Goal: Transaction & Acquisition: Purchase product/service

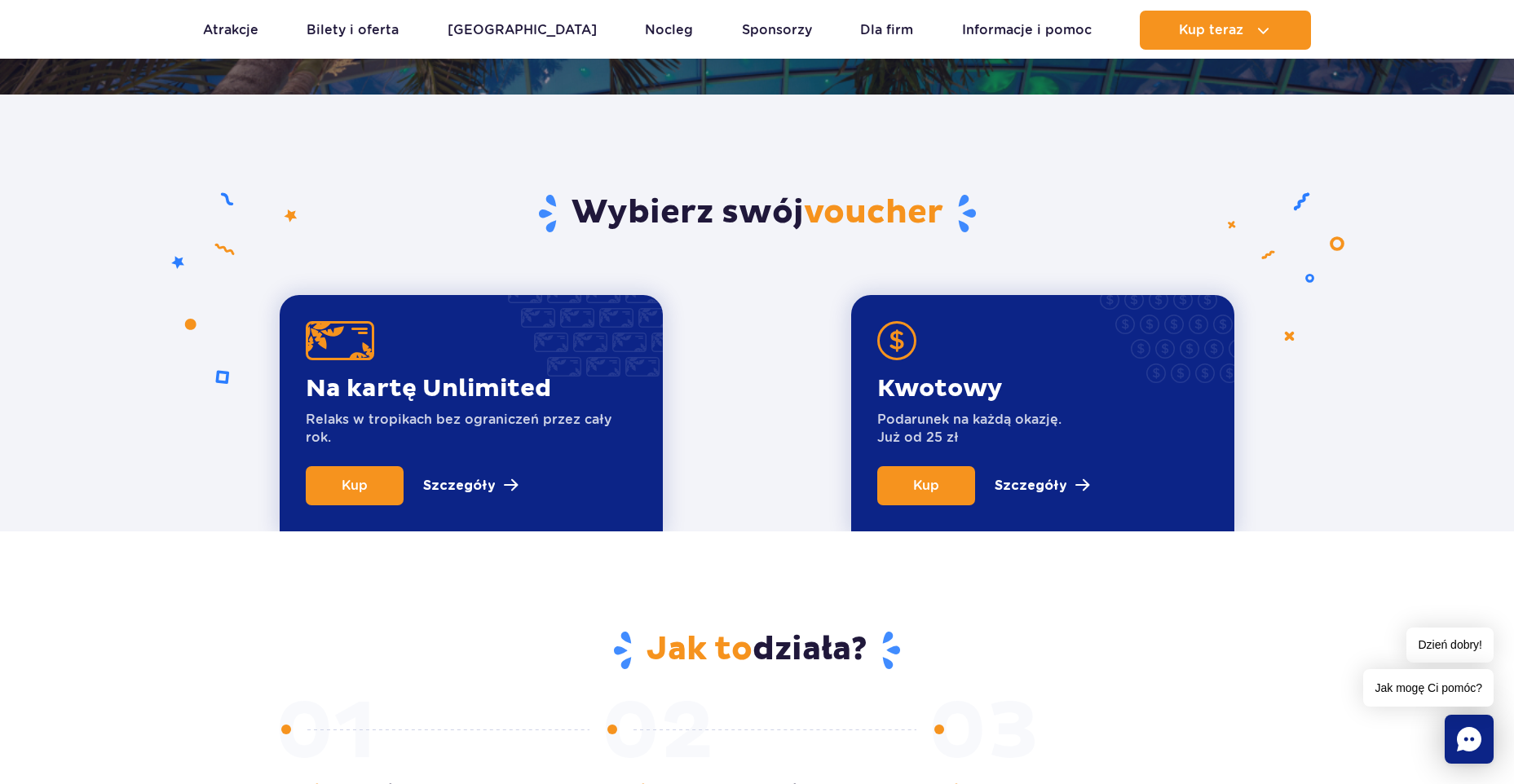
scroll to position [457, 0]
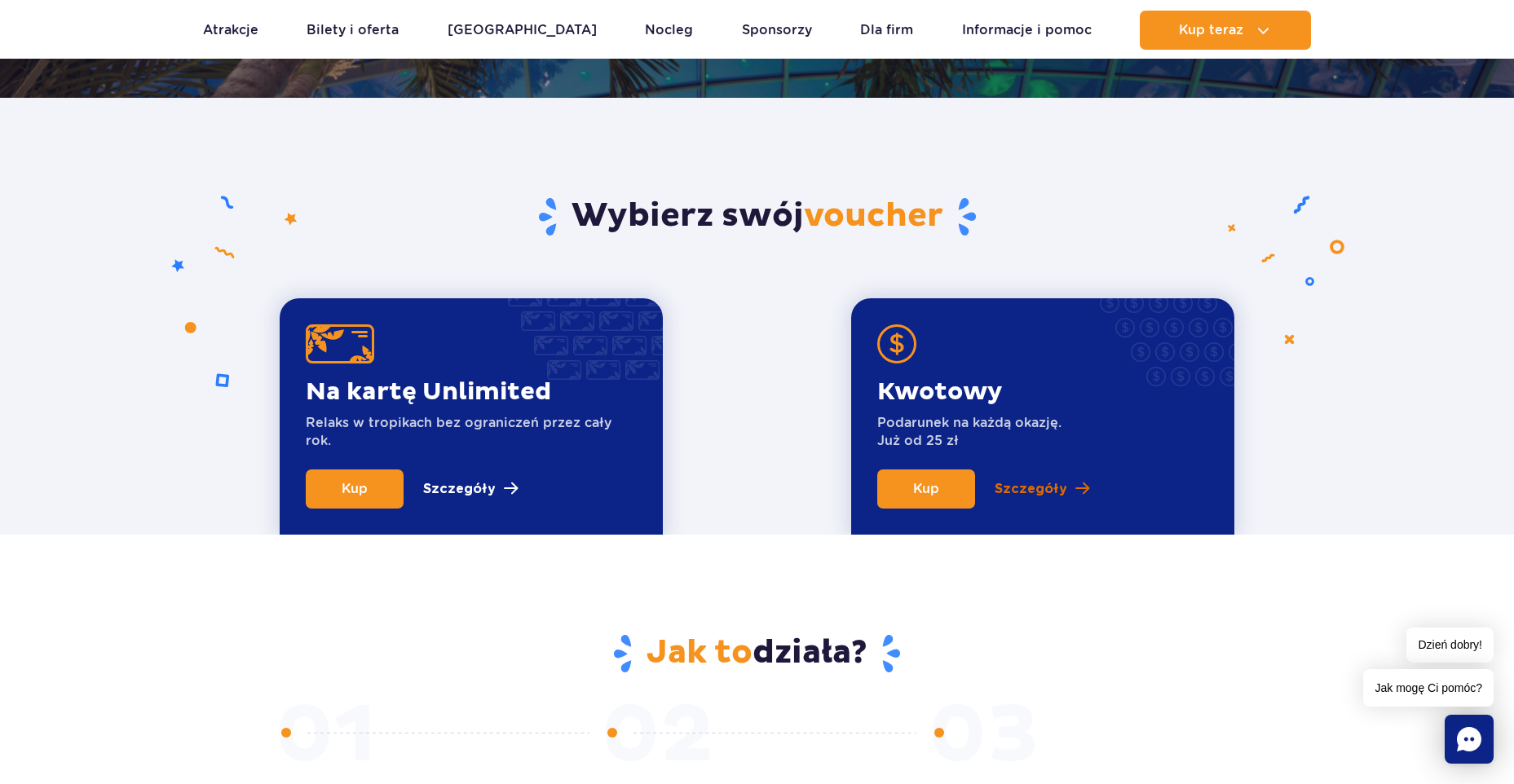
click at [1030, 480] on p "Szczegóły" at bounding box center [1031, 489] width 72 height 19
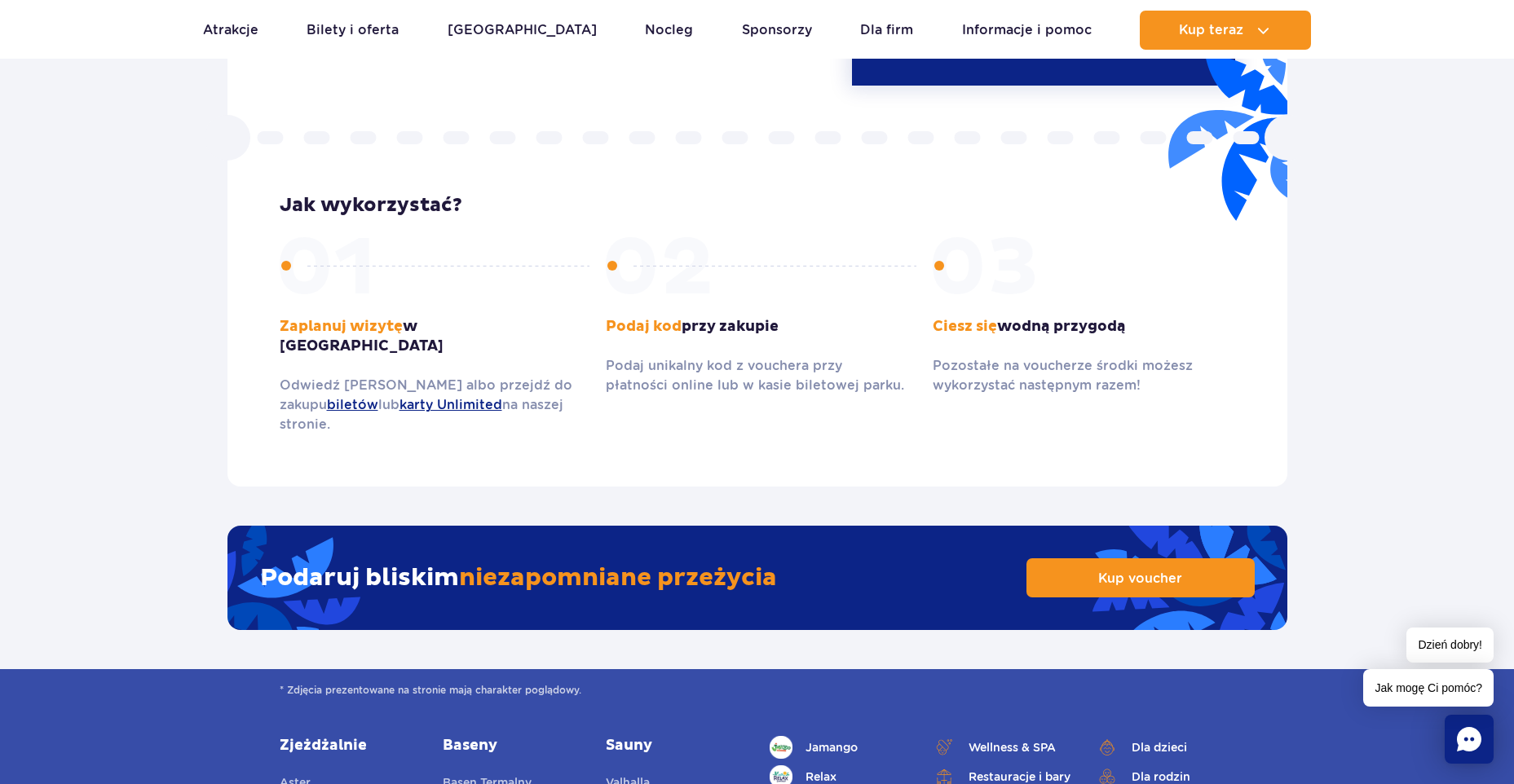
scroll to position [2261, 0]
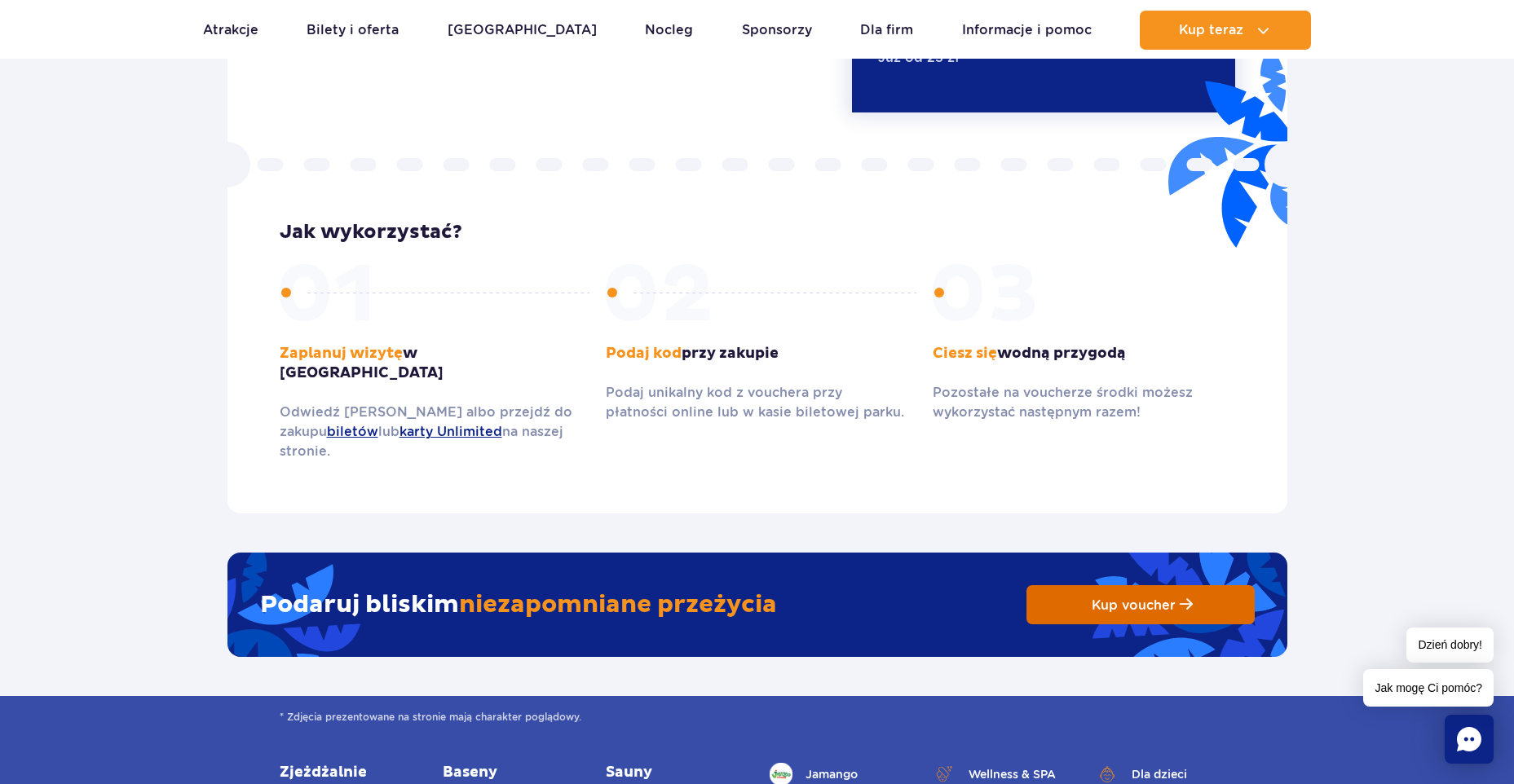
click at [1105, 598] on span "Kup voucher" at bounding box center [1134, 605] width 84 height 15
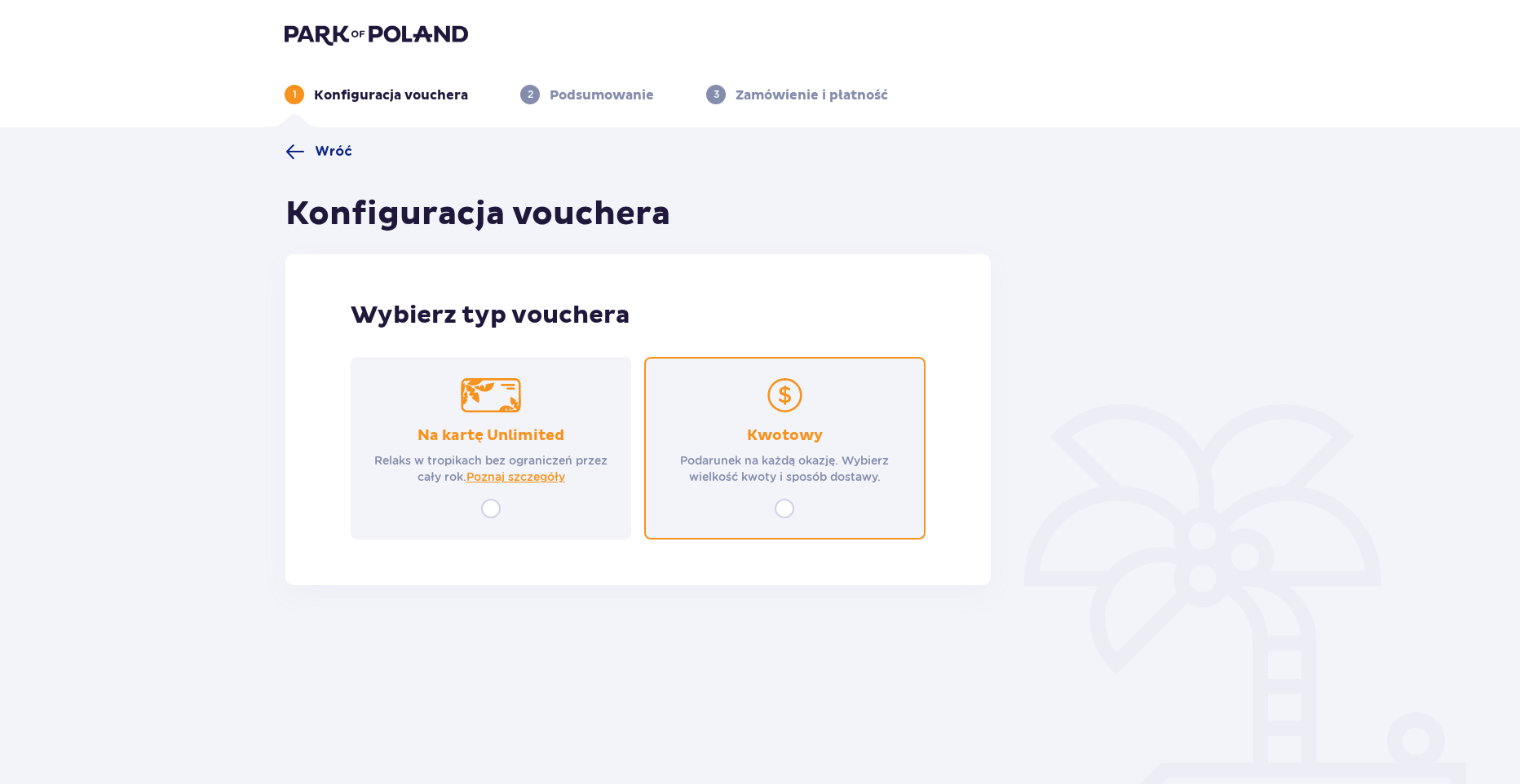
click at [778, 519] on input "radio" at bounding box center [784, 508] width 19 height 19
radio input "true"
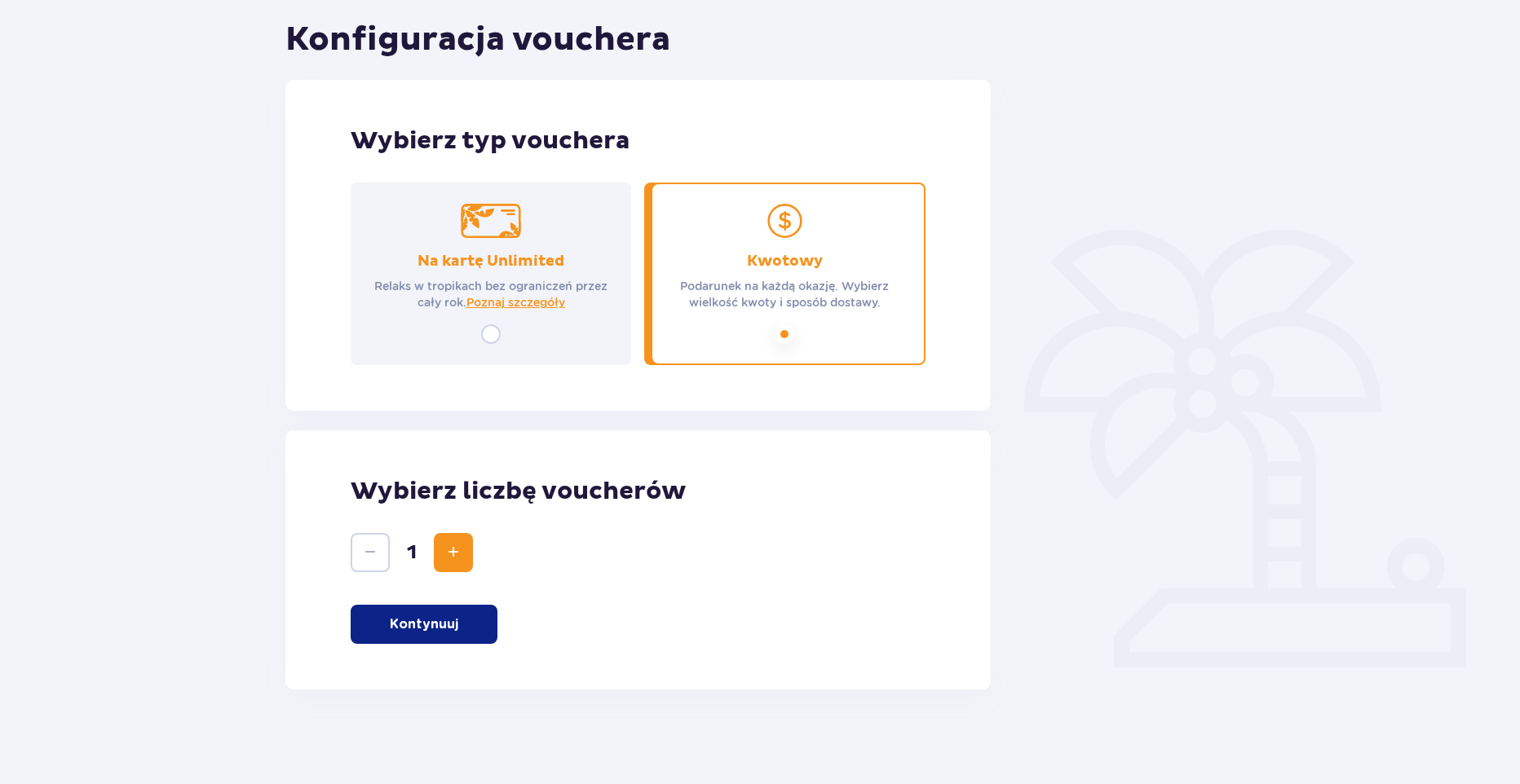
scroll to position [178, 0]
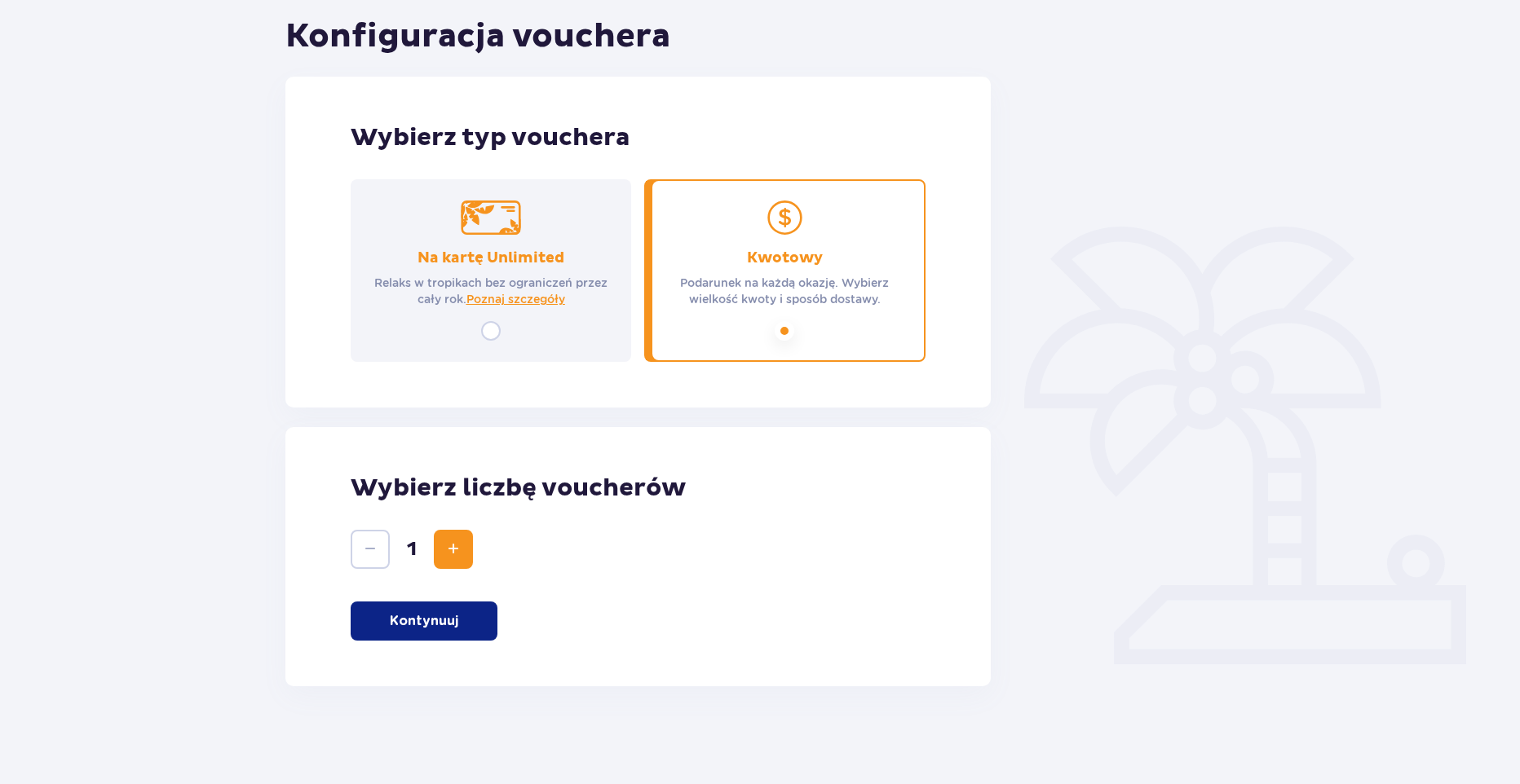
click at [432, 619] on p "Kontynuuj" at bounding box center [424, 620] width 69 height 18
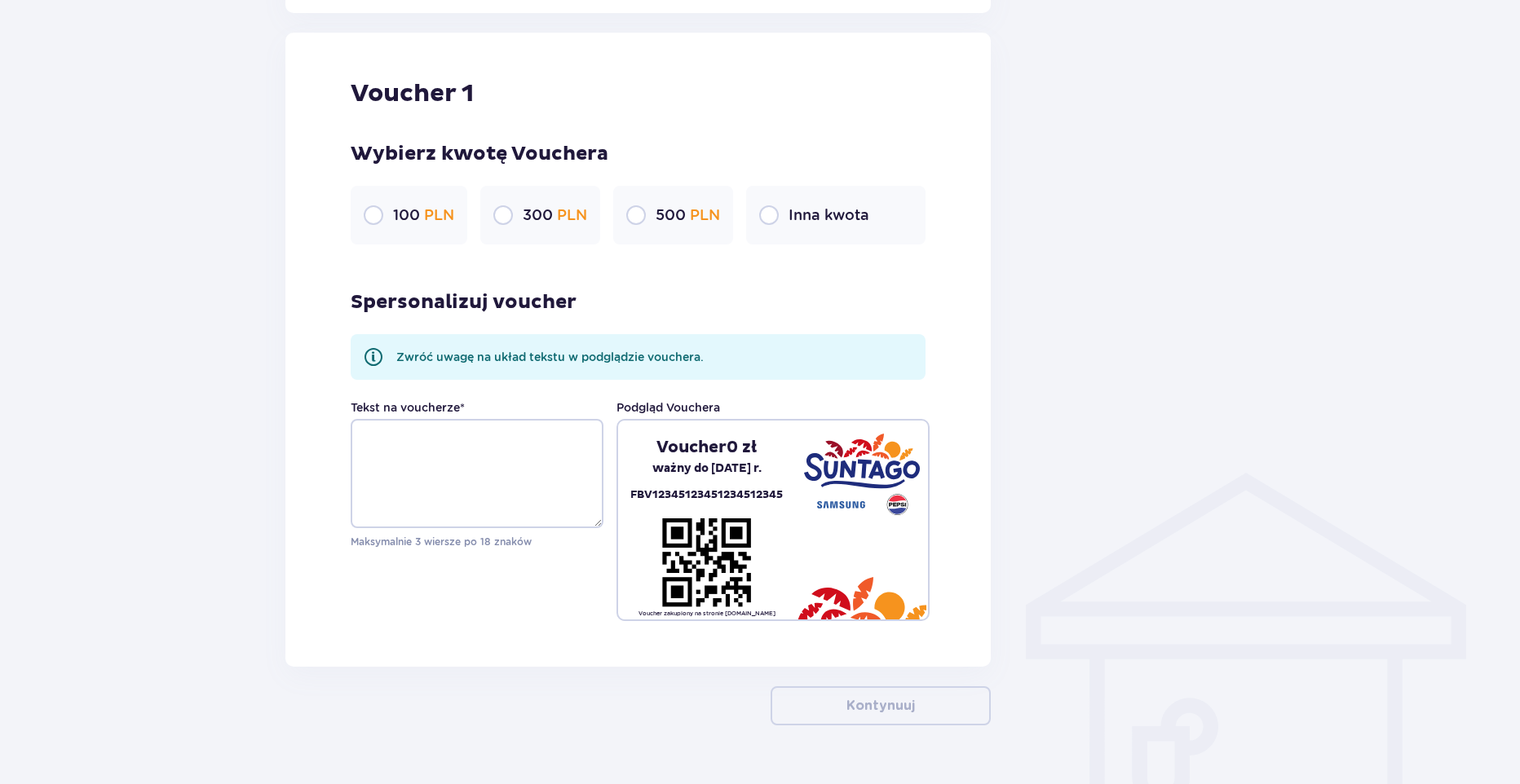
scroll to position [864, 0]
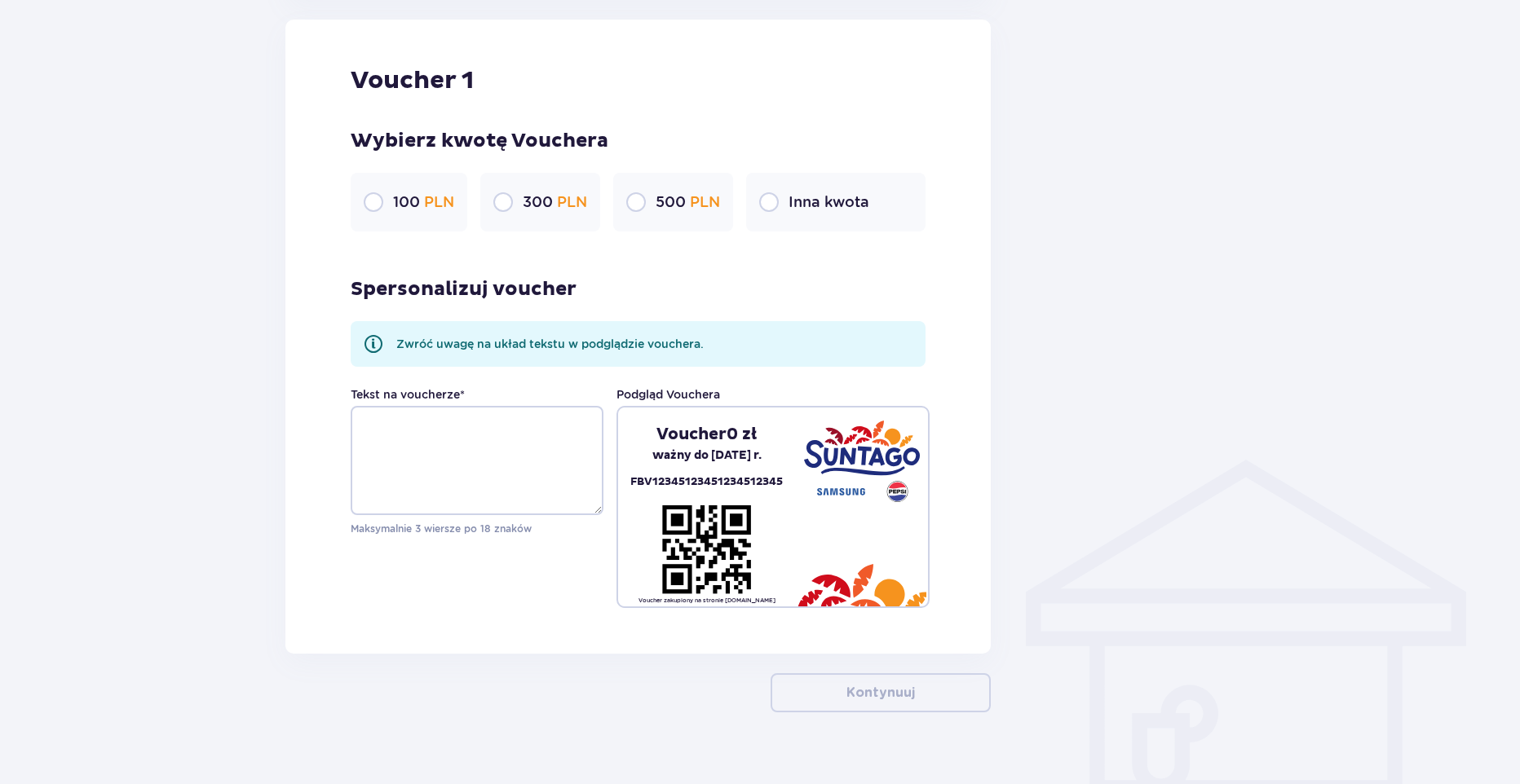
click at [374, 213] on div "100 PLN" at bounding box center [409, 202] width 117 height 59
click at [237, 359] on div "Wróć Konfiguracja vouchera Wybierz typ vouchera Na kartę Unlimited Relaks w tro…" at bounding box center [760, 36] width 1520 height 1547
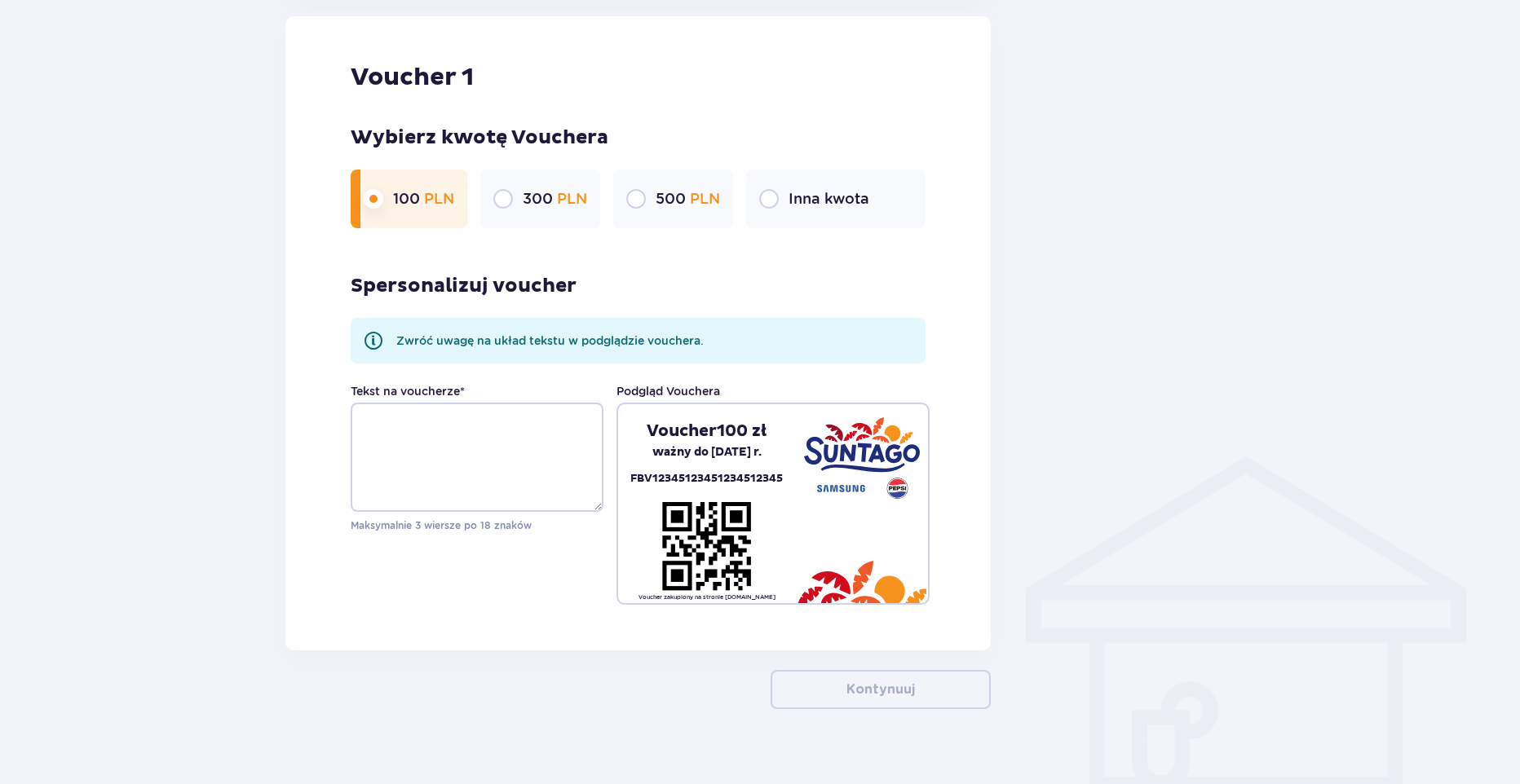
scroll to position [873, 0]
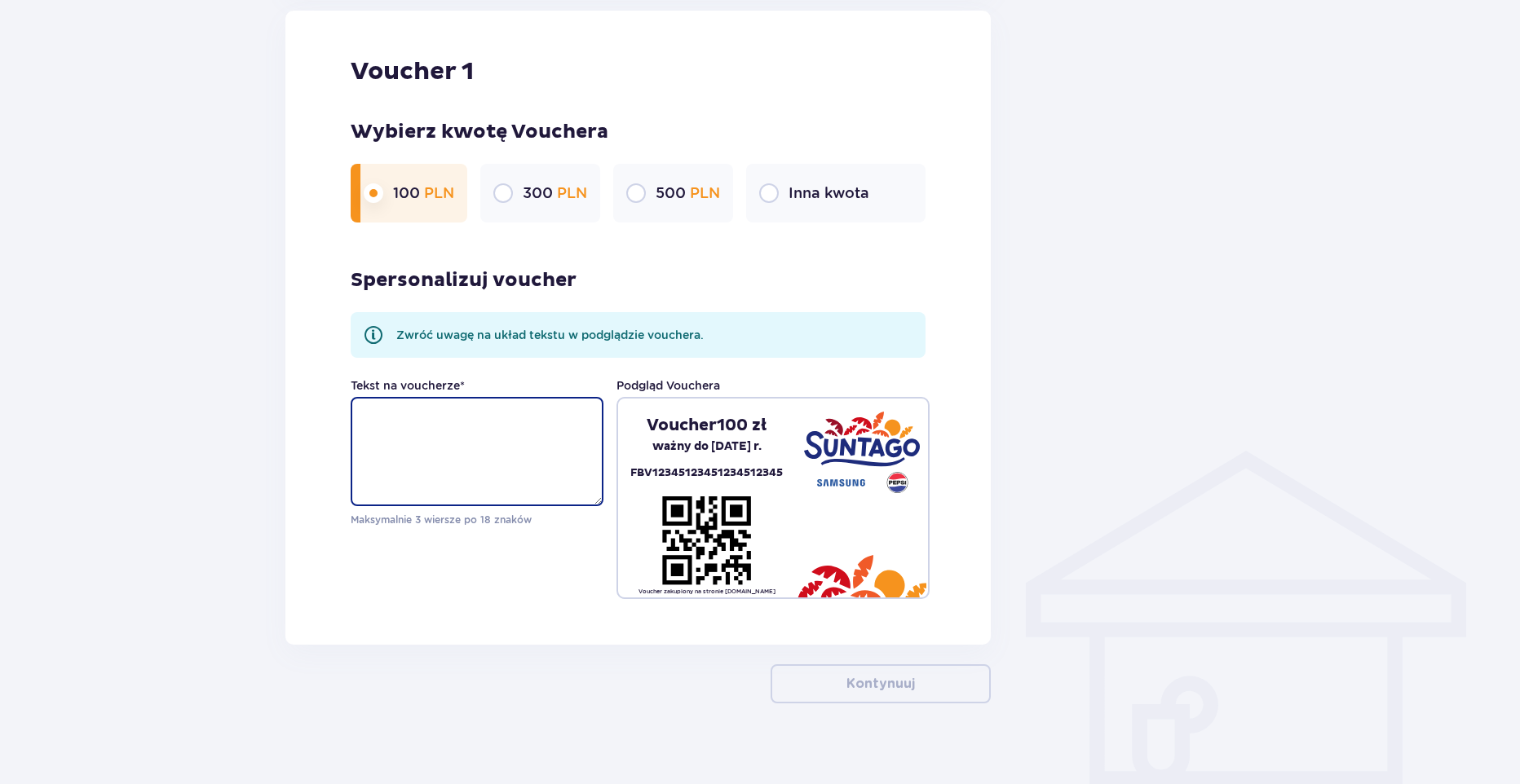
click at [519, 438] on textarea "Tekst na voucherze *" at bounding box center [477, 452] width 253 height 109
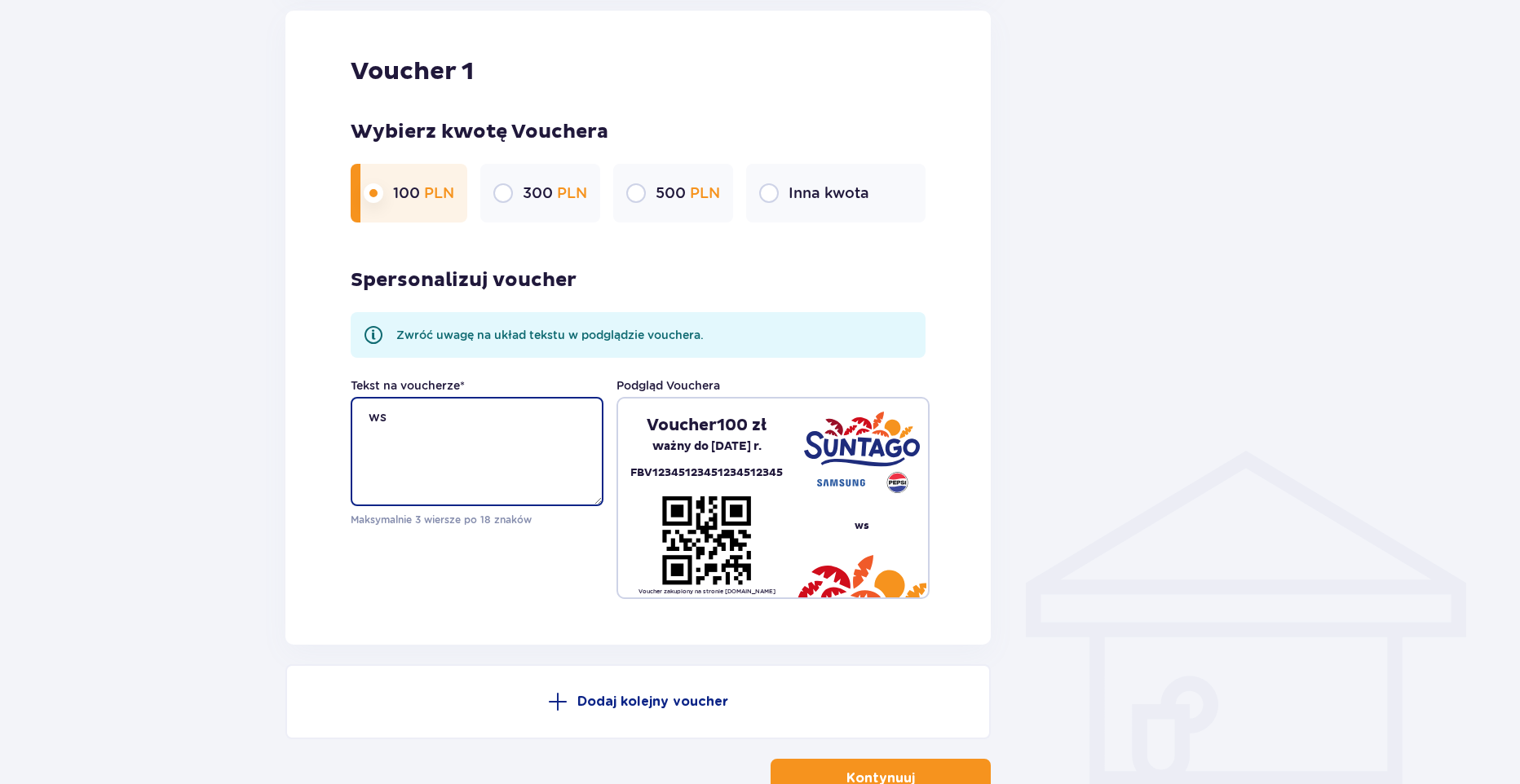
type textarea "w"
drag, startPoint x: 536, startPoint y: 415, endPoint x: 134, endPoint y: 405, distance: 402.1
click at [134, 405] on div "Wróć Konfiguracja vouchera Wybierz typ vouchera Na kartę Unlimited Relaks w tro…" at bounding box center [760, 75] width 1520 height 1642
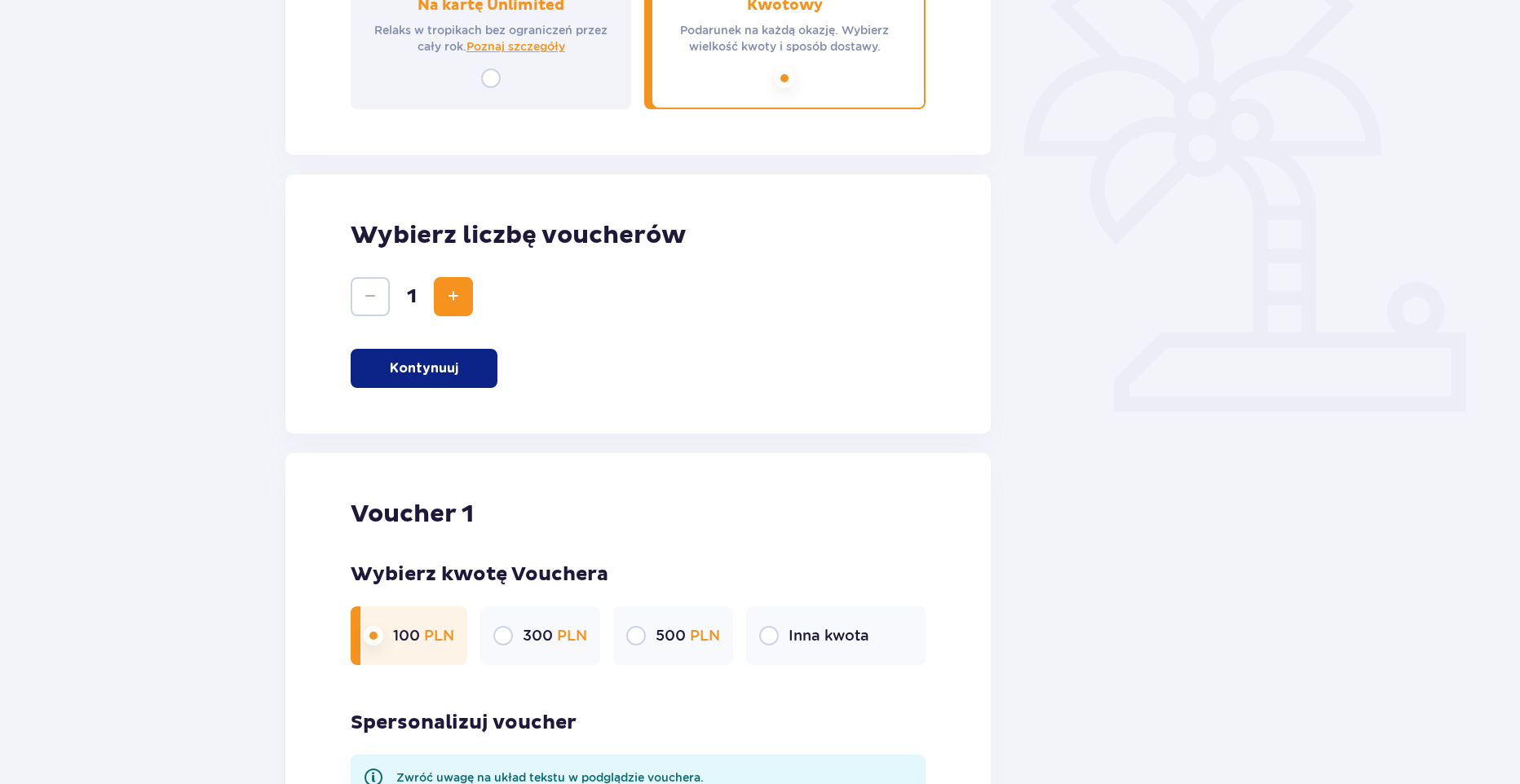
scroll to position [431, 0]
type textarea "Spełniaj marzenia Aleczku!"
click at [1214, 286] on div at bounding box center [1126, 475] width 244 height 1529
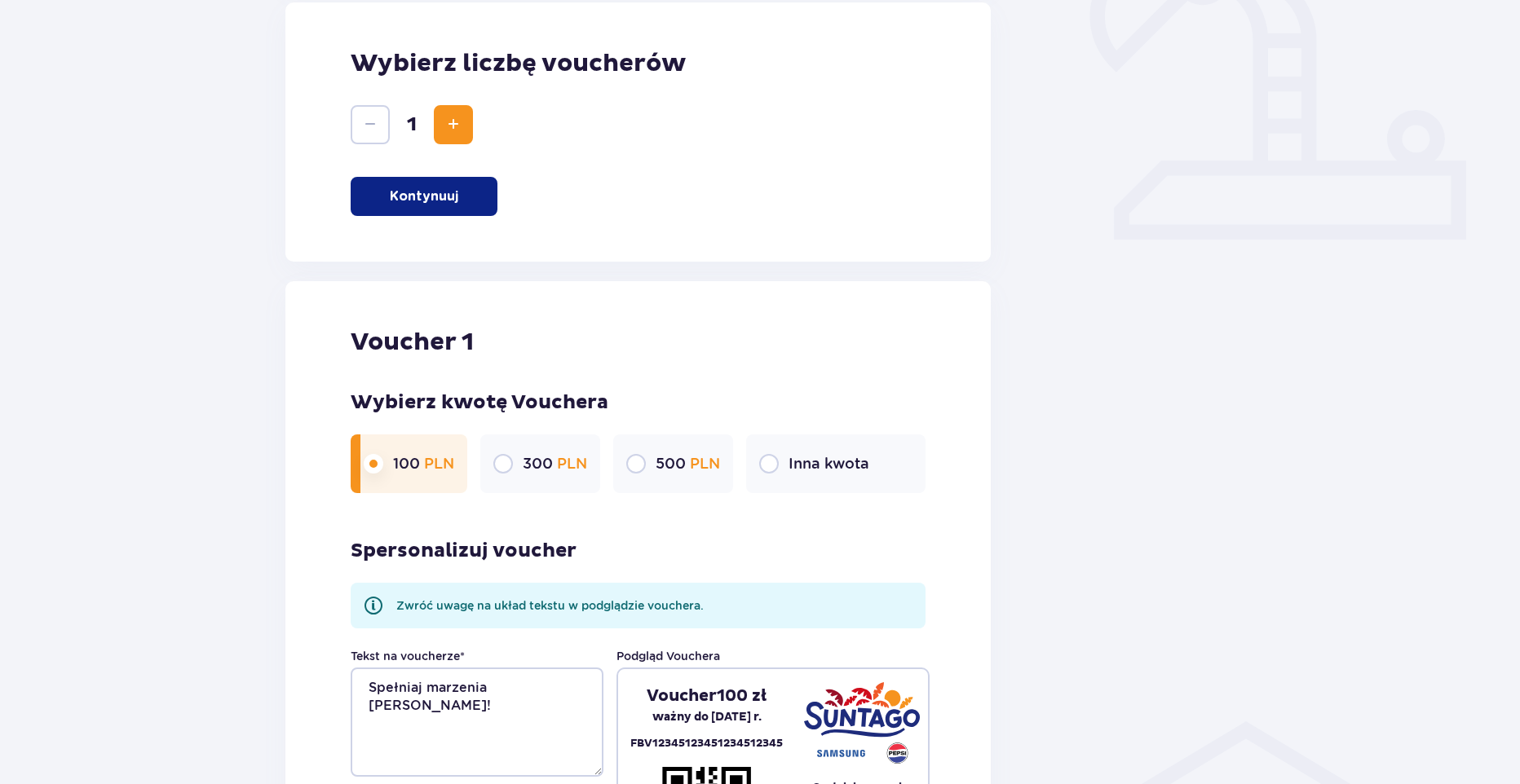
scroll to position [757, 0]
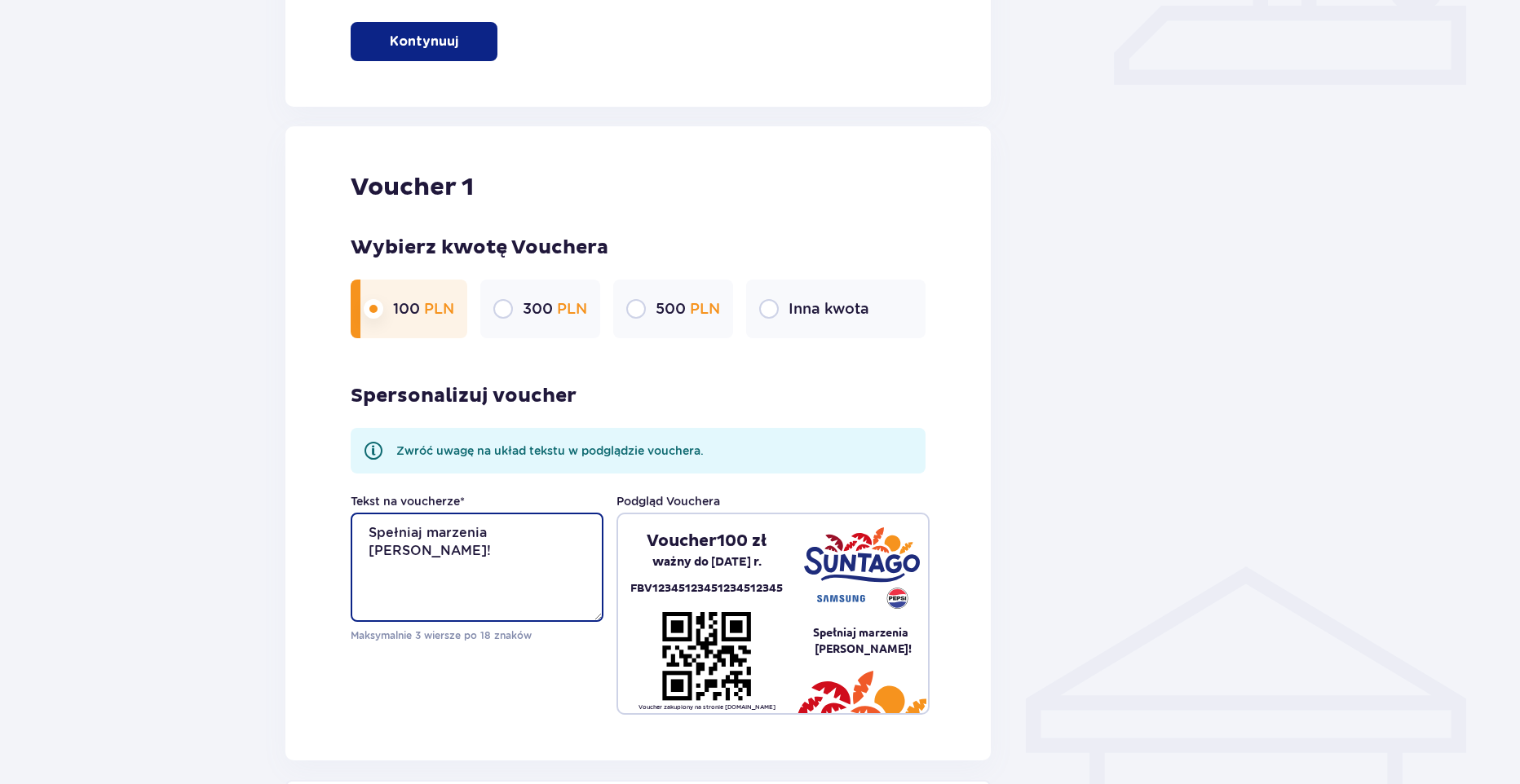
click at [536, 531] on textarea "Spełniaj marzenia Aleczku!" at bounding box center [477, 567] width 253 height 109
click at [544, 531] on textarea "Spełniaj marzenia Aleczku!" at bounding box center [477, 567] width 253 height 109
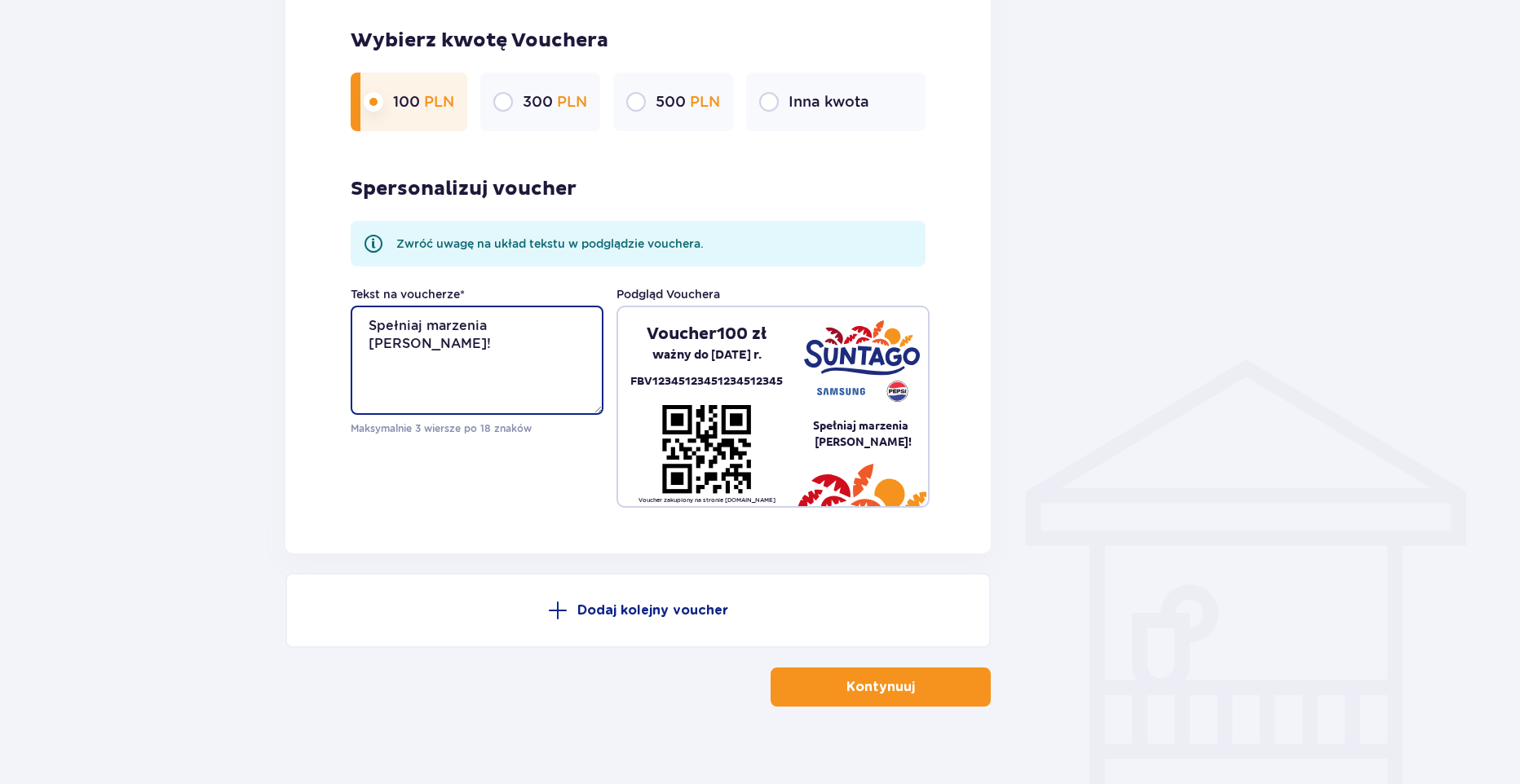
scroll to position [985, 0]
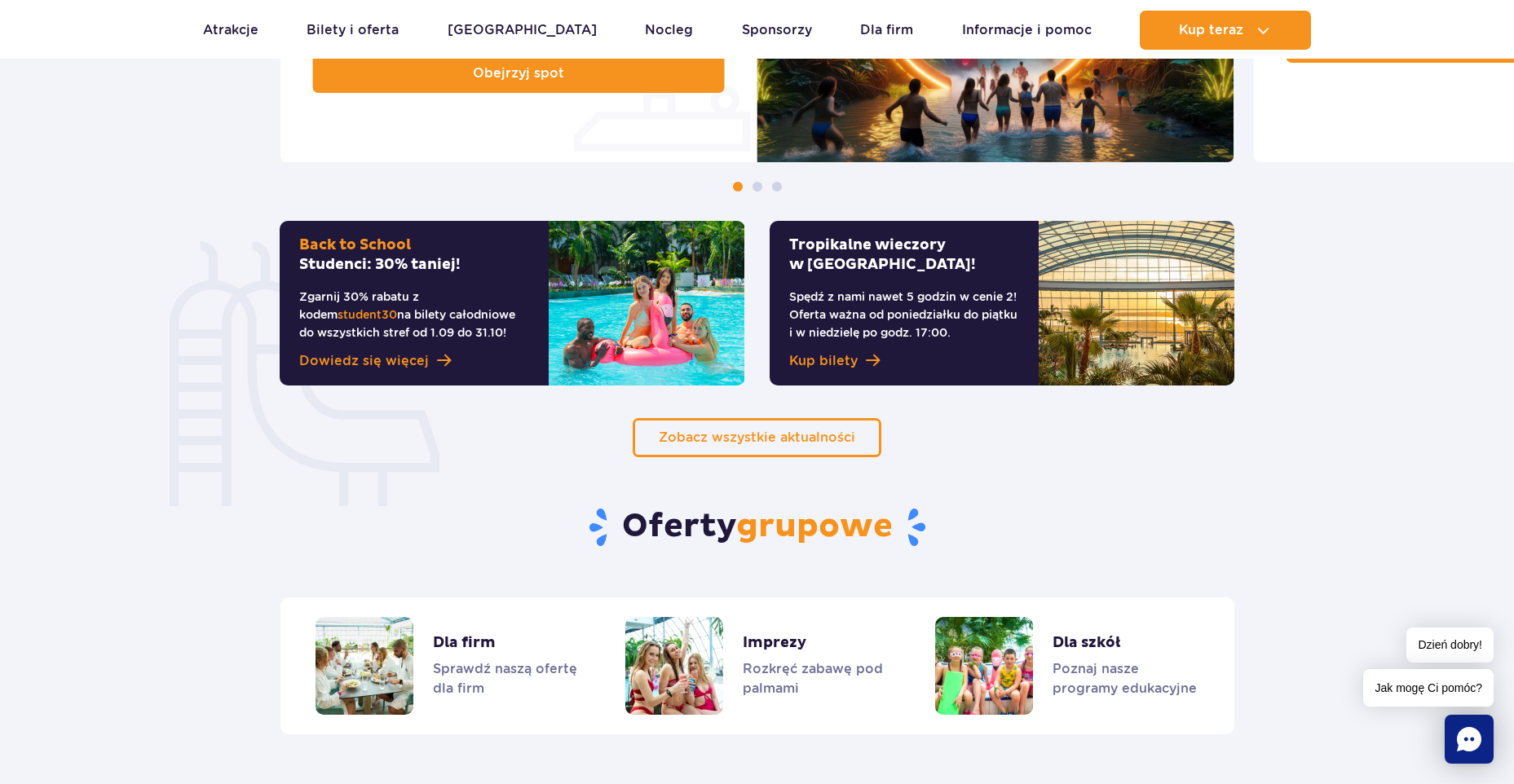
scroll to position [917, 0]
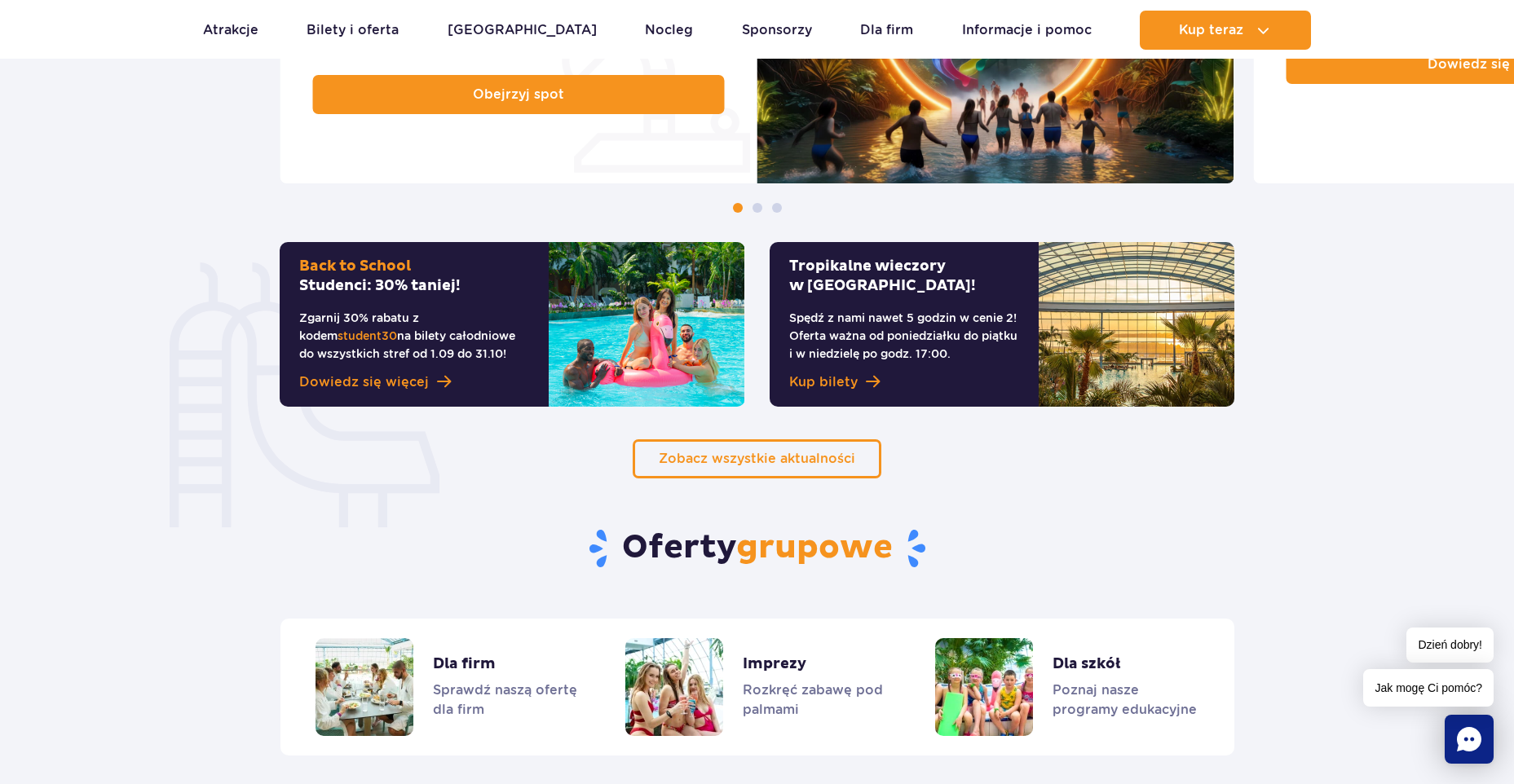
click at [931, 322] on p "Spędź z nami nawet 5 godzin w cenie 2! Oferta ważna od poniedziałku do piątku i…" at bounding box center [904, 336] width 230 height 54
click at [815, 384] on span "Kup bilety" at bounding box center [824, 382] width 69 height 19
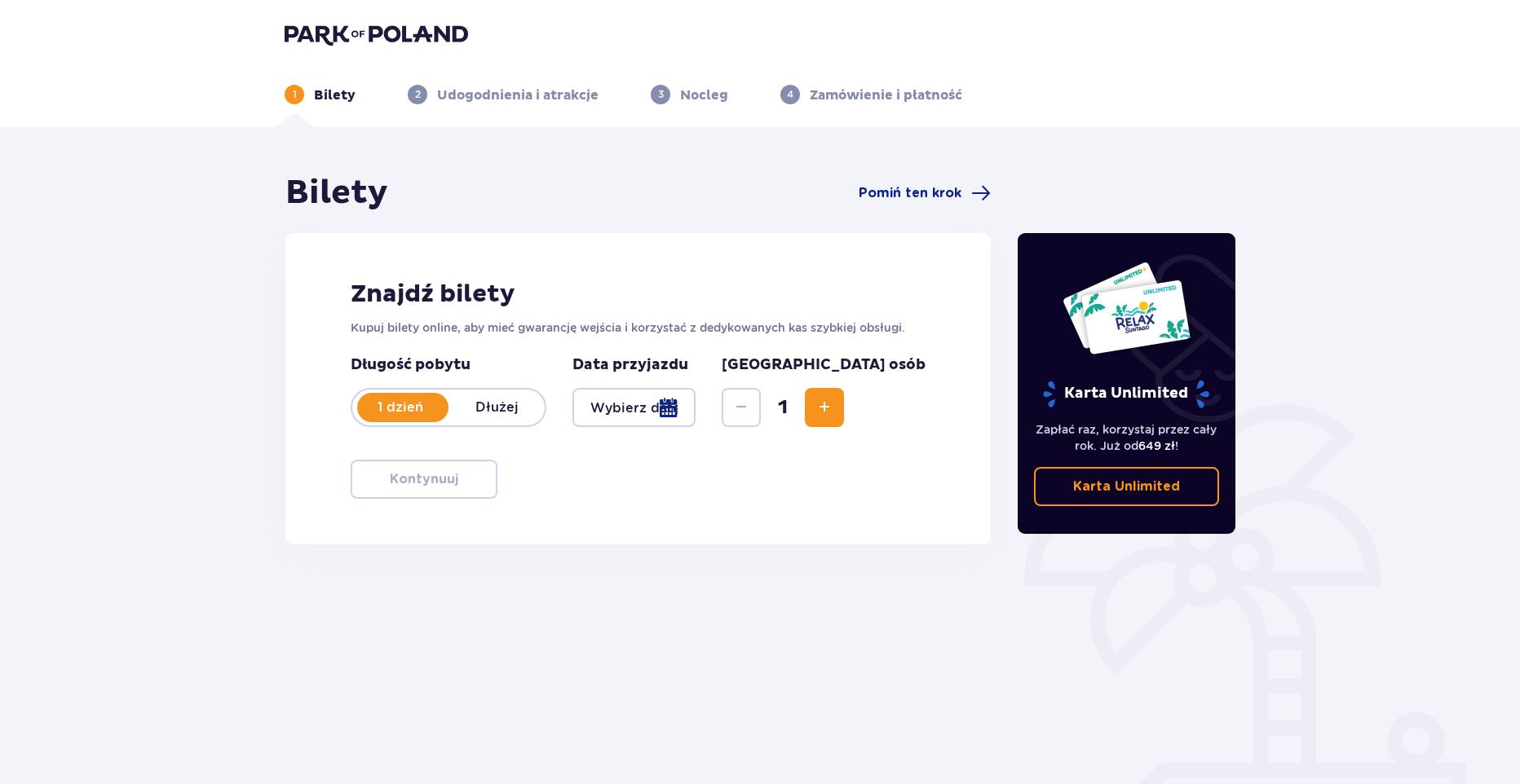
click at [695, 413] on div at bounding box center [634, 407] width 123 height 39
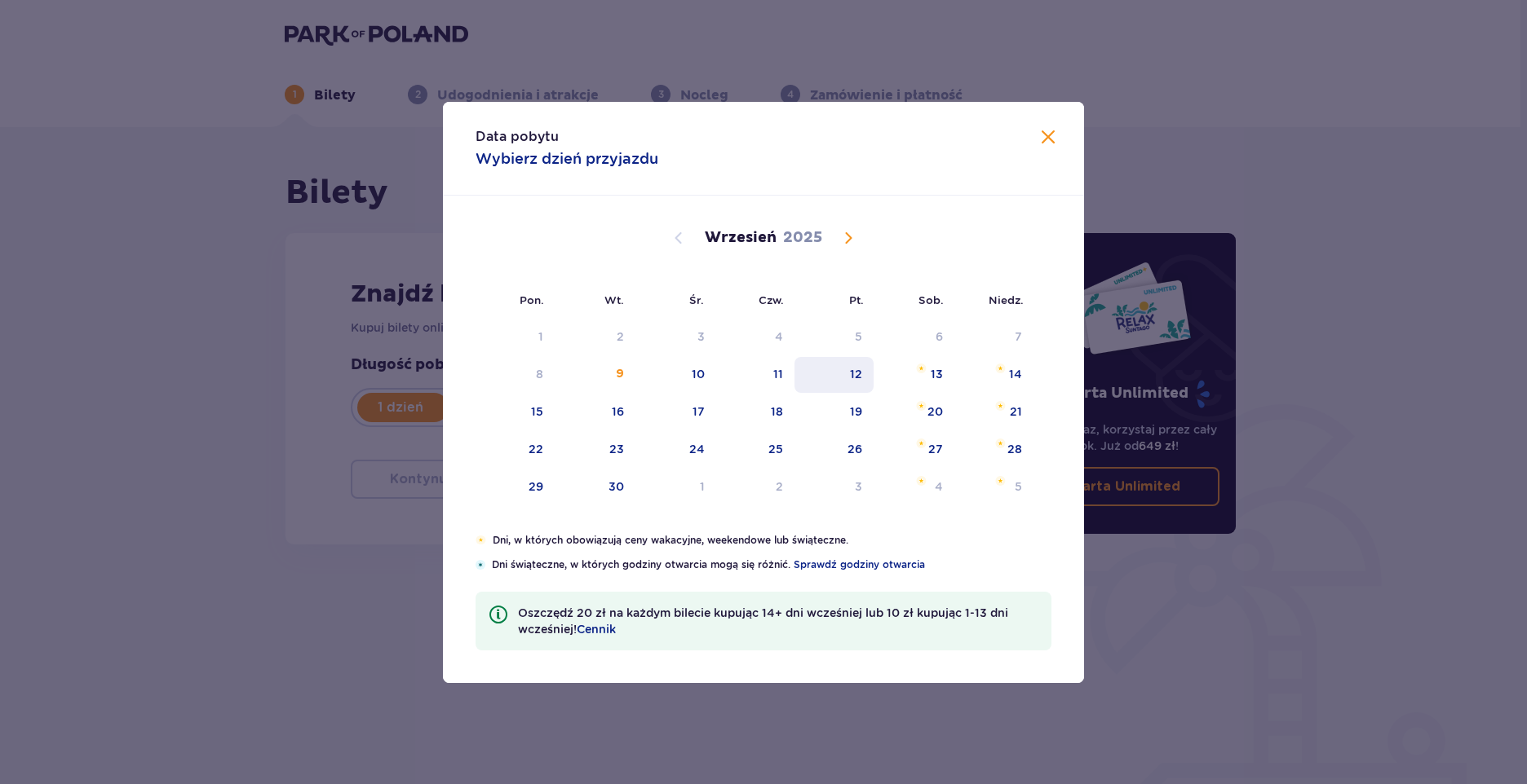
click at [869, 384] on div "12" at bounding box center [834, 374] width 79 height 36
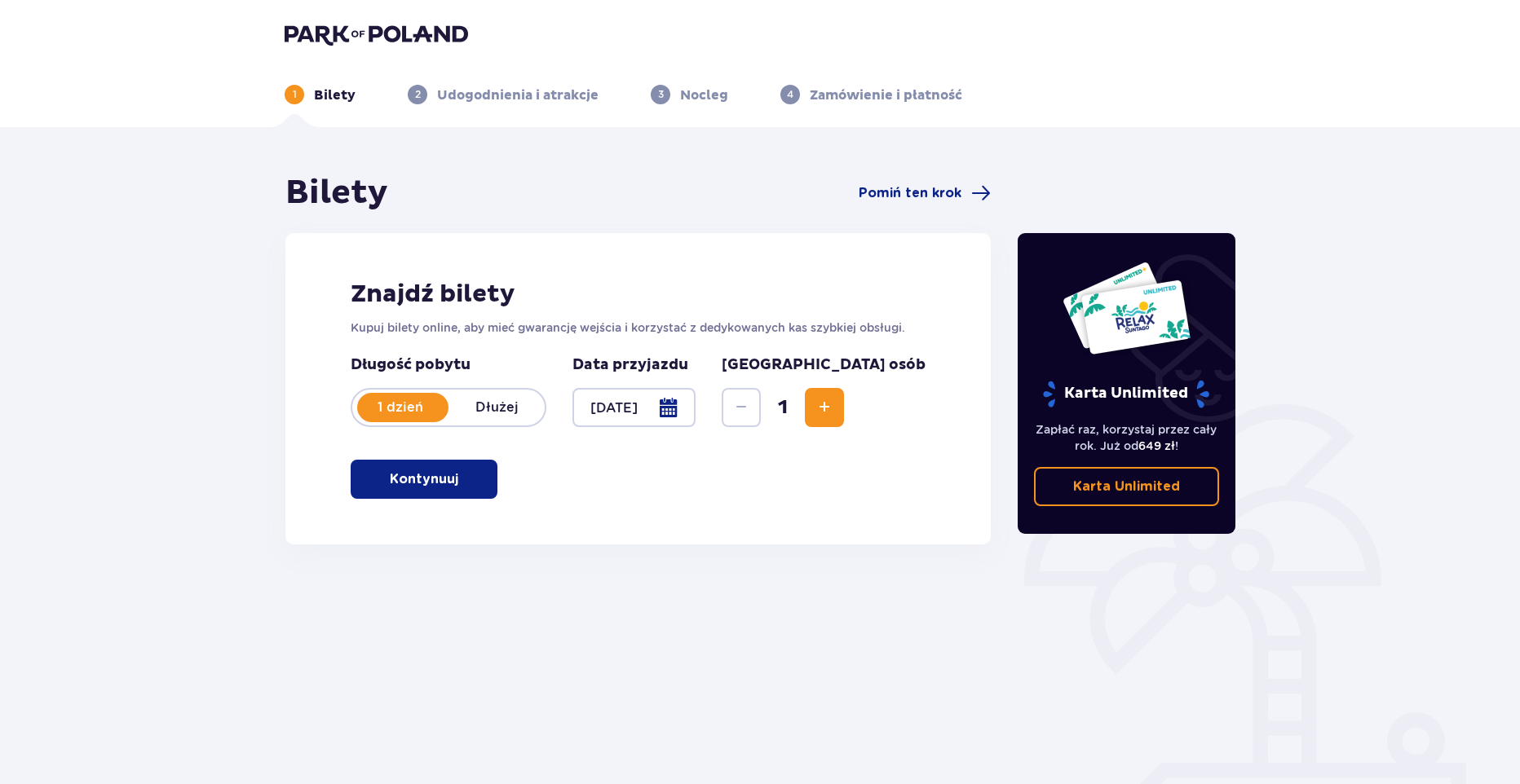
click at [695, 405] on div at bounding box center [634, 407] width 123 height 39
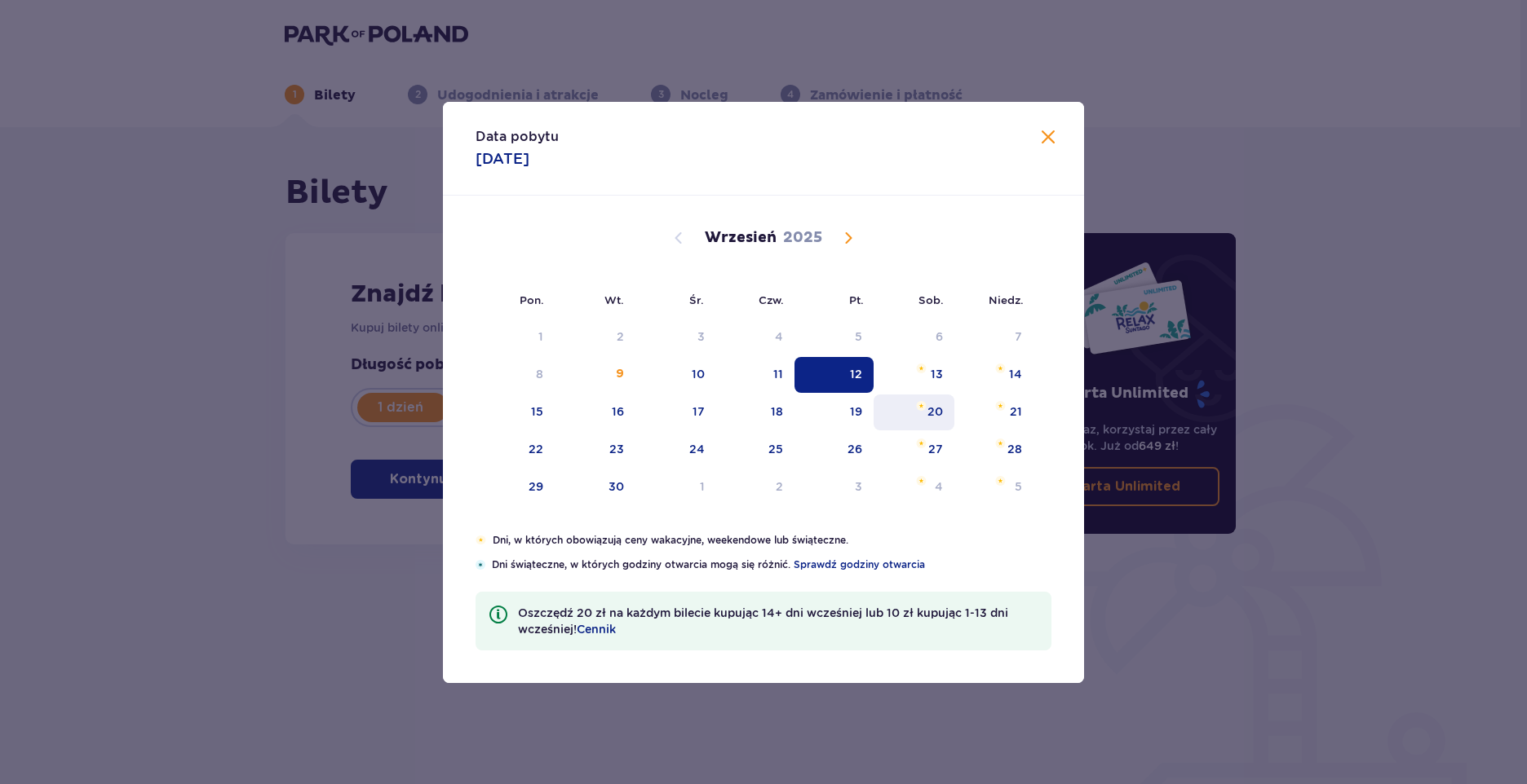
click at [935, 416] on div "20" at bounding box center [935, 411] width 15 height 16
type input "[DATE]"
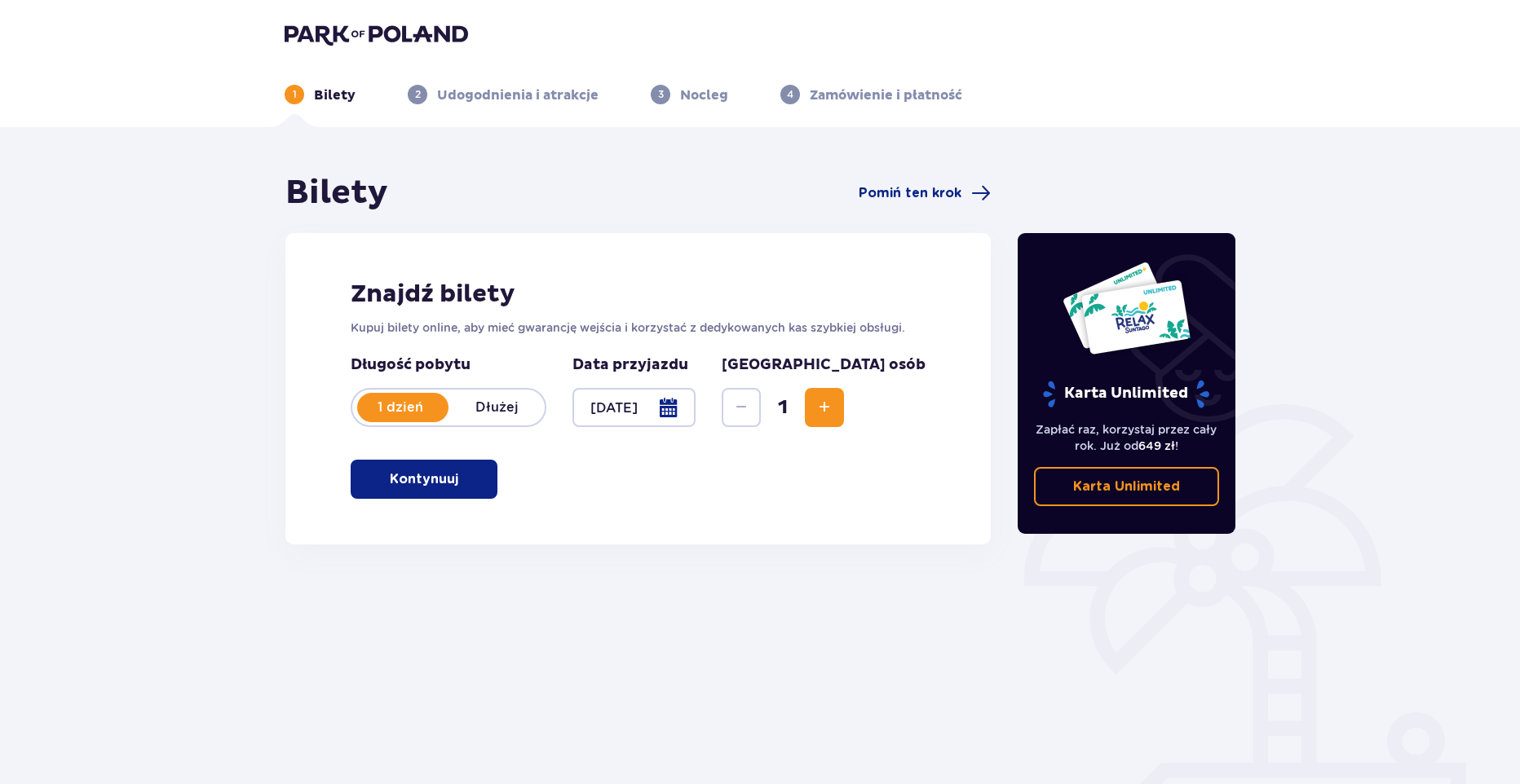
click at [434, 481] on p "Kontynuuj" at bounding box center [424, 478] width 69 height 18
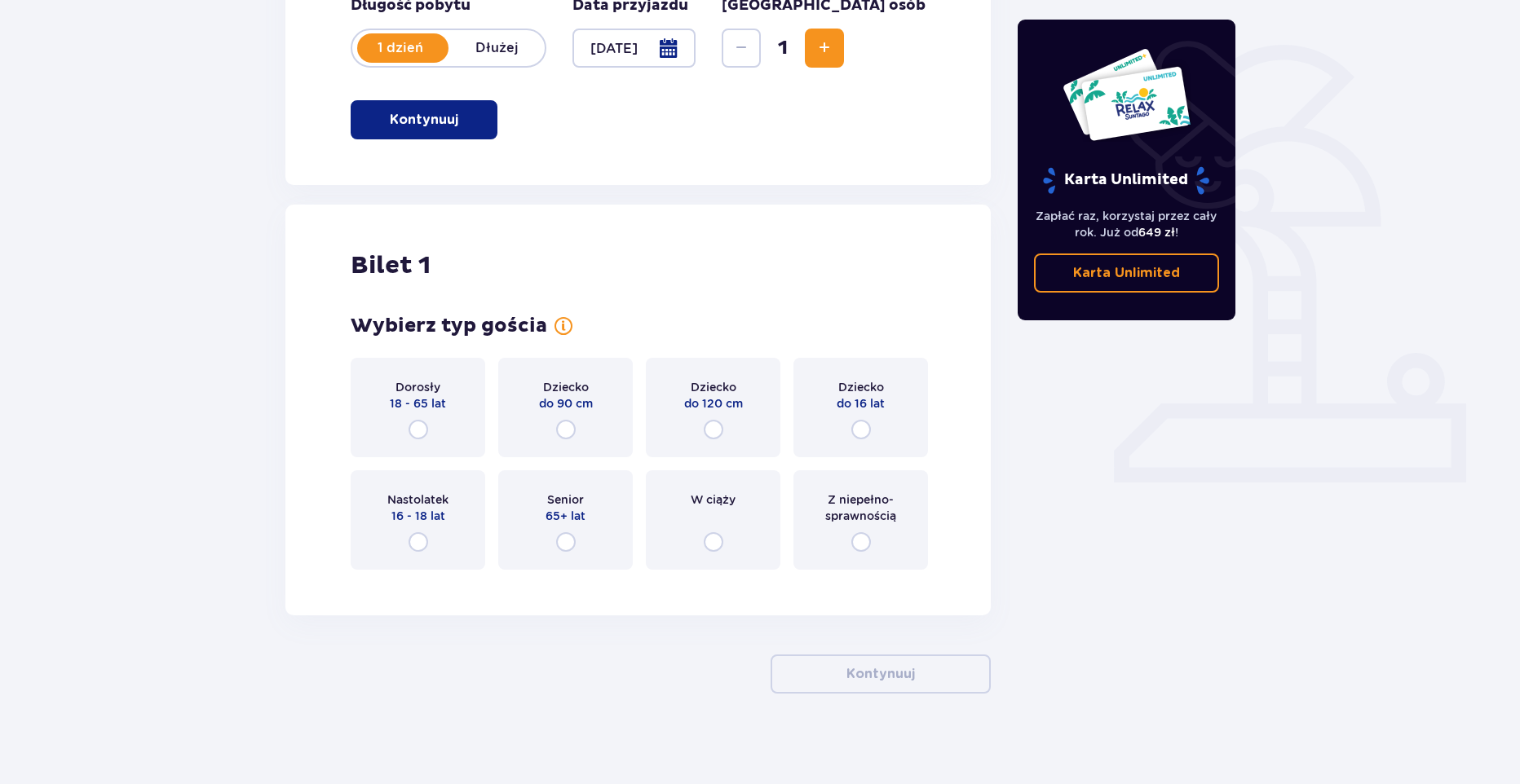
scroll to position [367, 0]
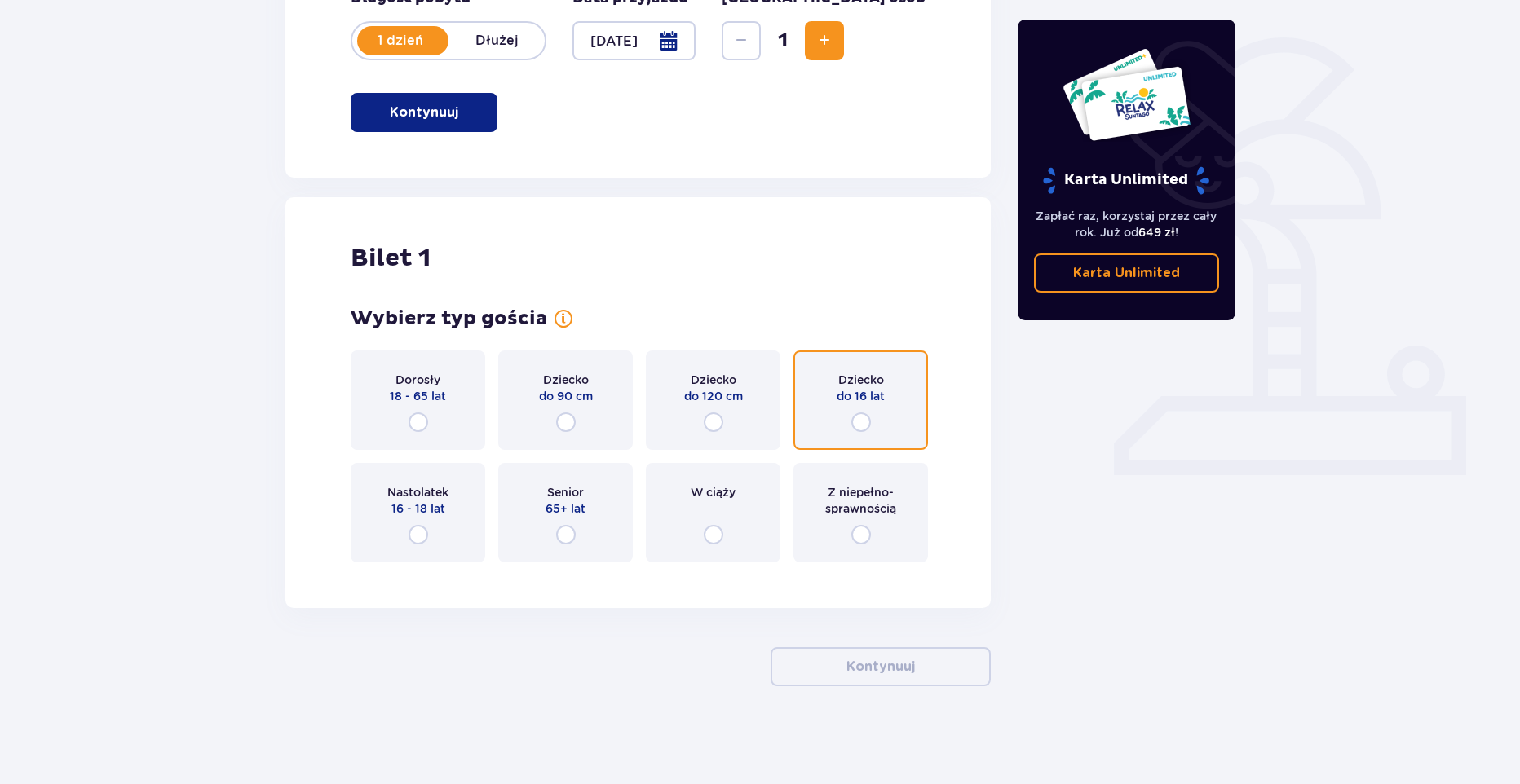
click at [867, 418] on input "radio" at bounding box center [861, 421] width 19 height 19
radio input "true"
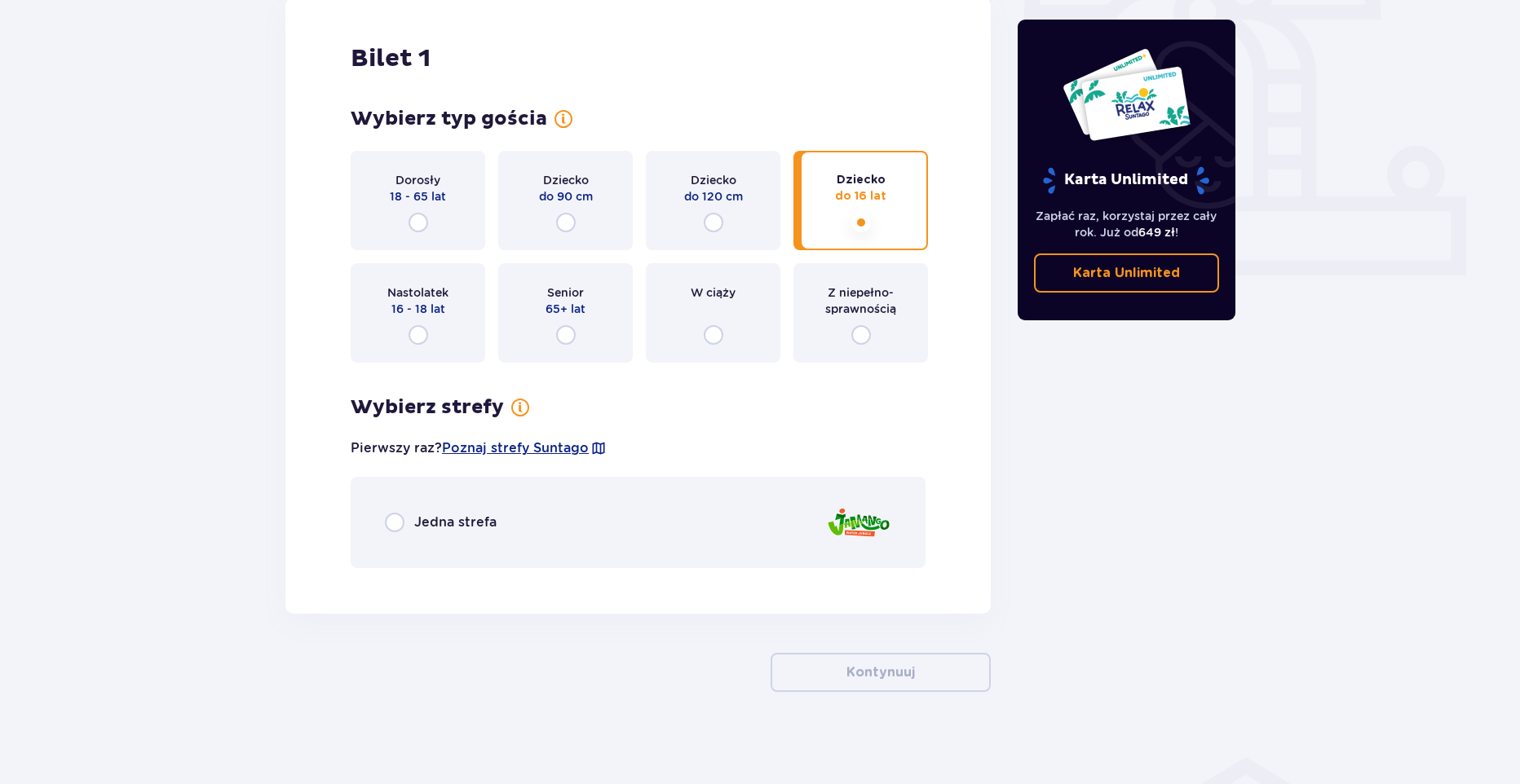
scroll to position [572, 0]
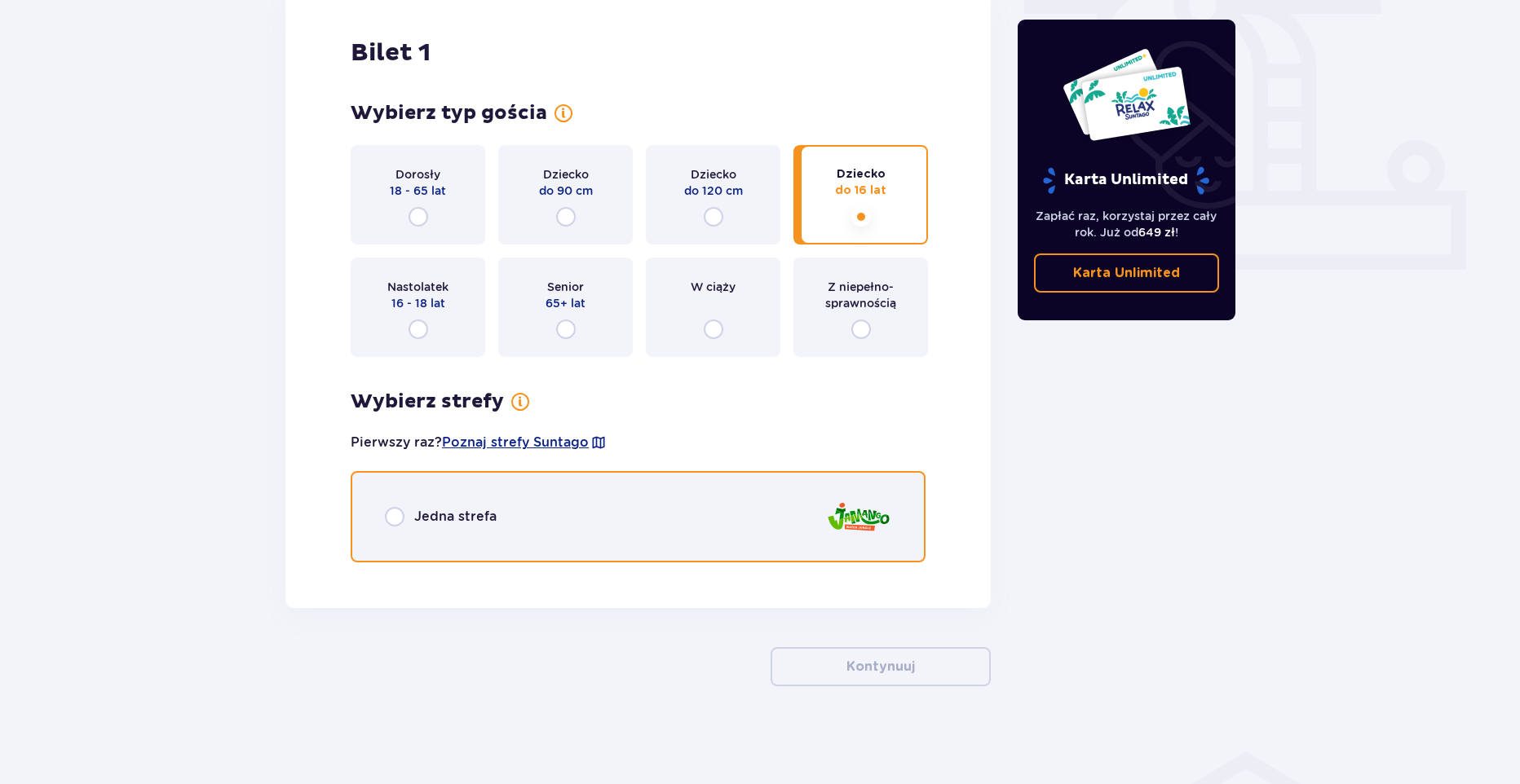
click at [397, 525] on input "radio" at bounding box center [394, 516] width 19 height 19
radio input "true"
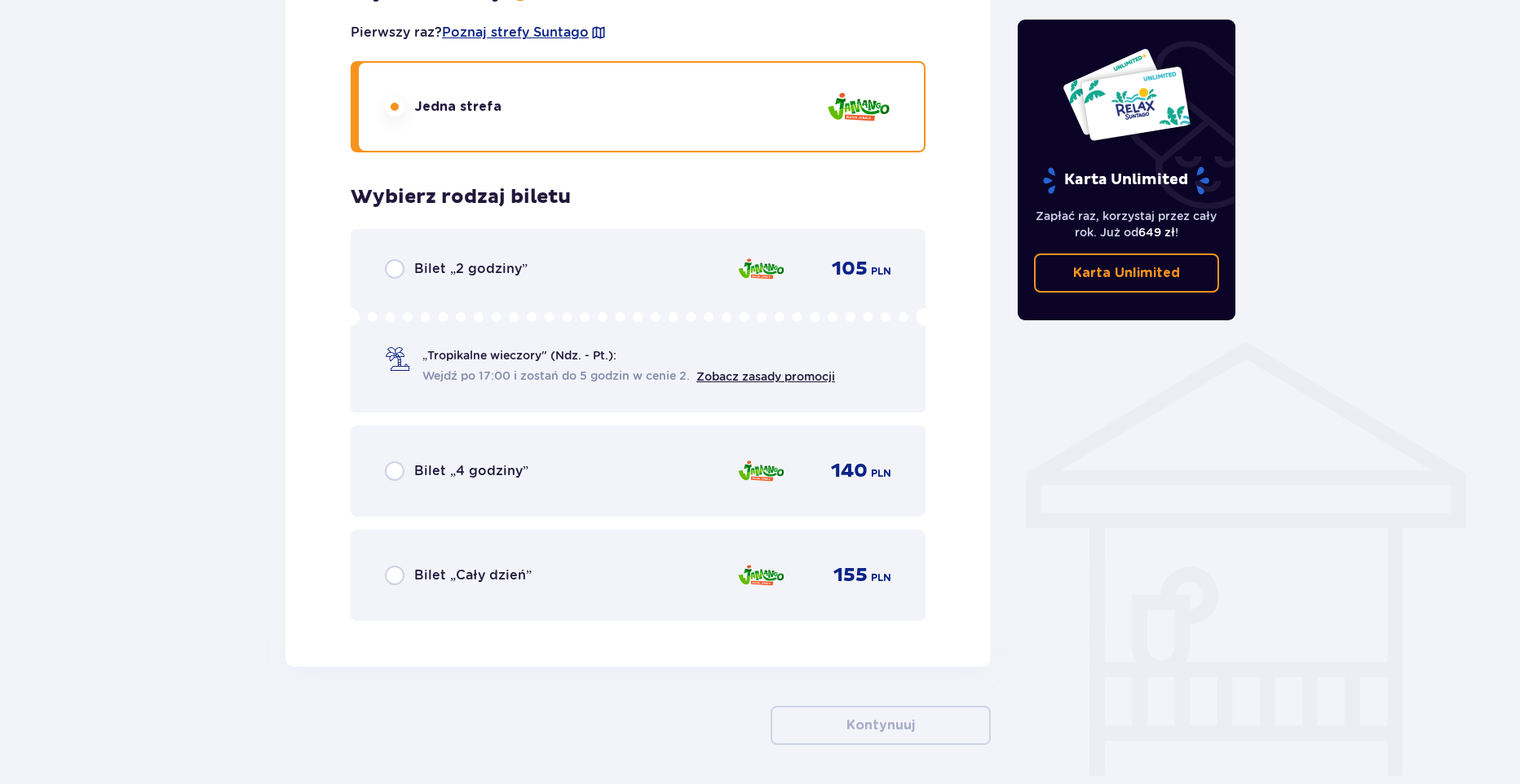
scroll to position [1041, 0]
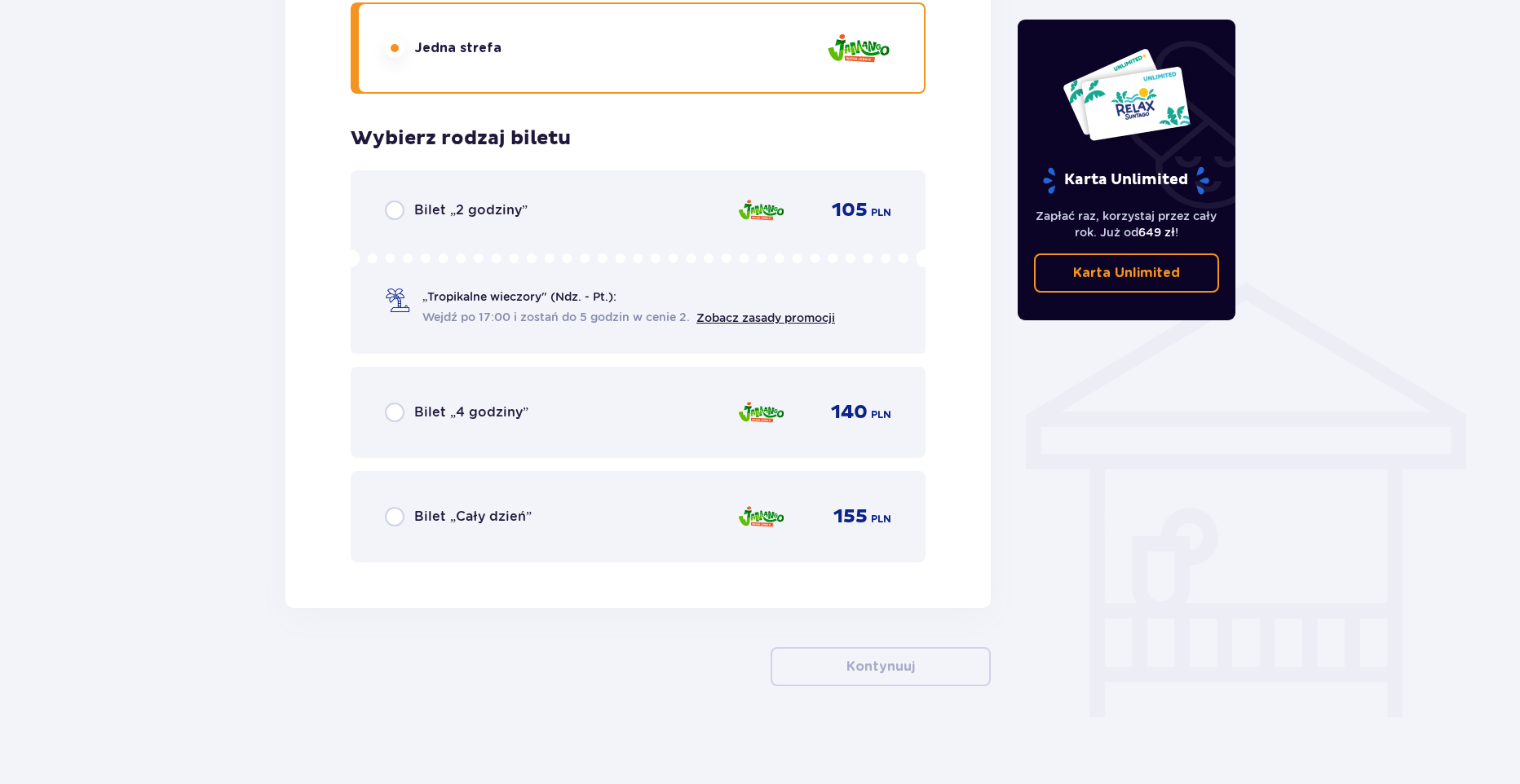
click at [406, 206] on div "Bilet „2 godziny”" at bounding box center [456, 210] width 143 height 19
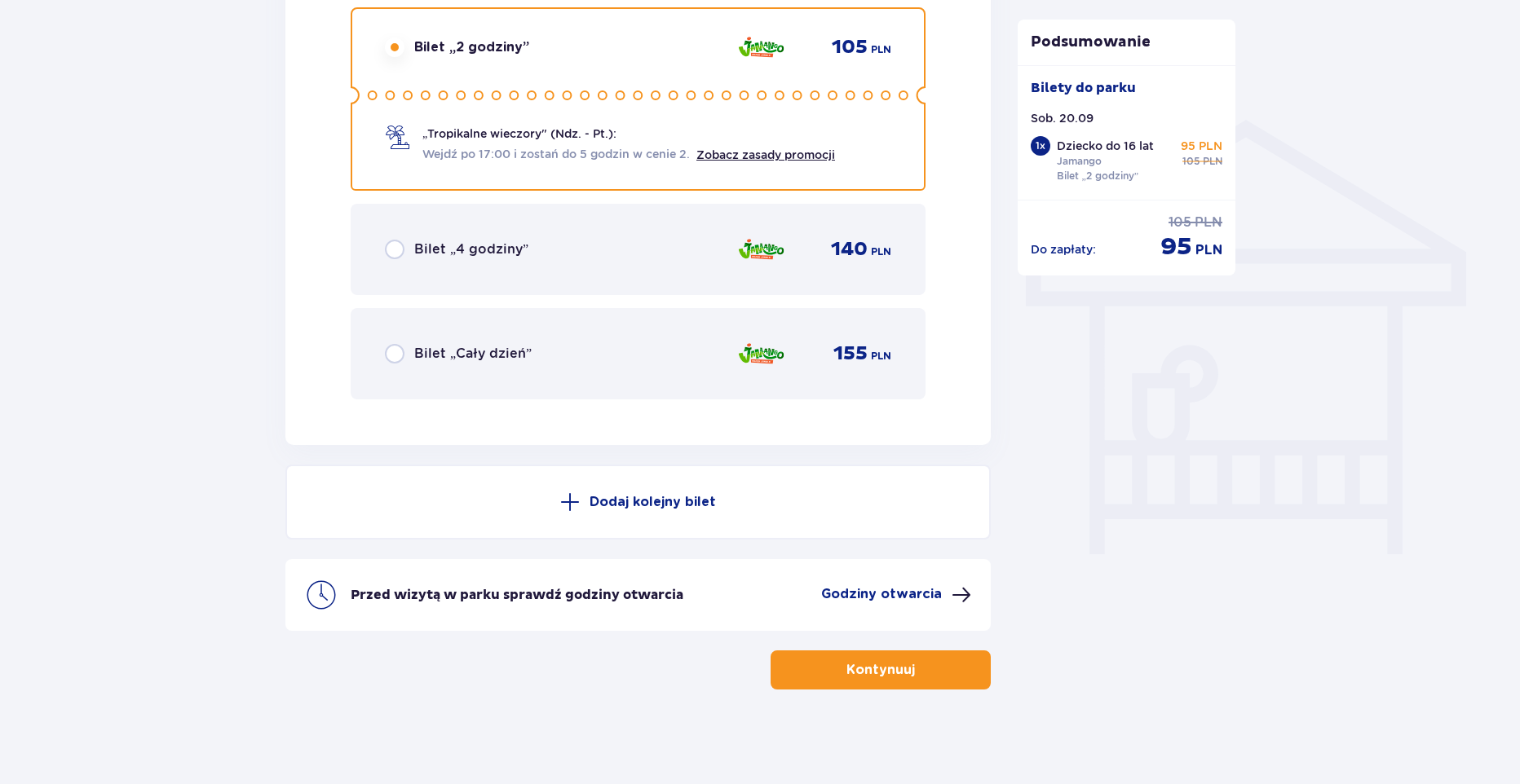
scroll to position [1207, 0]
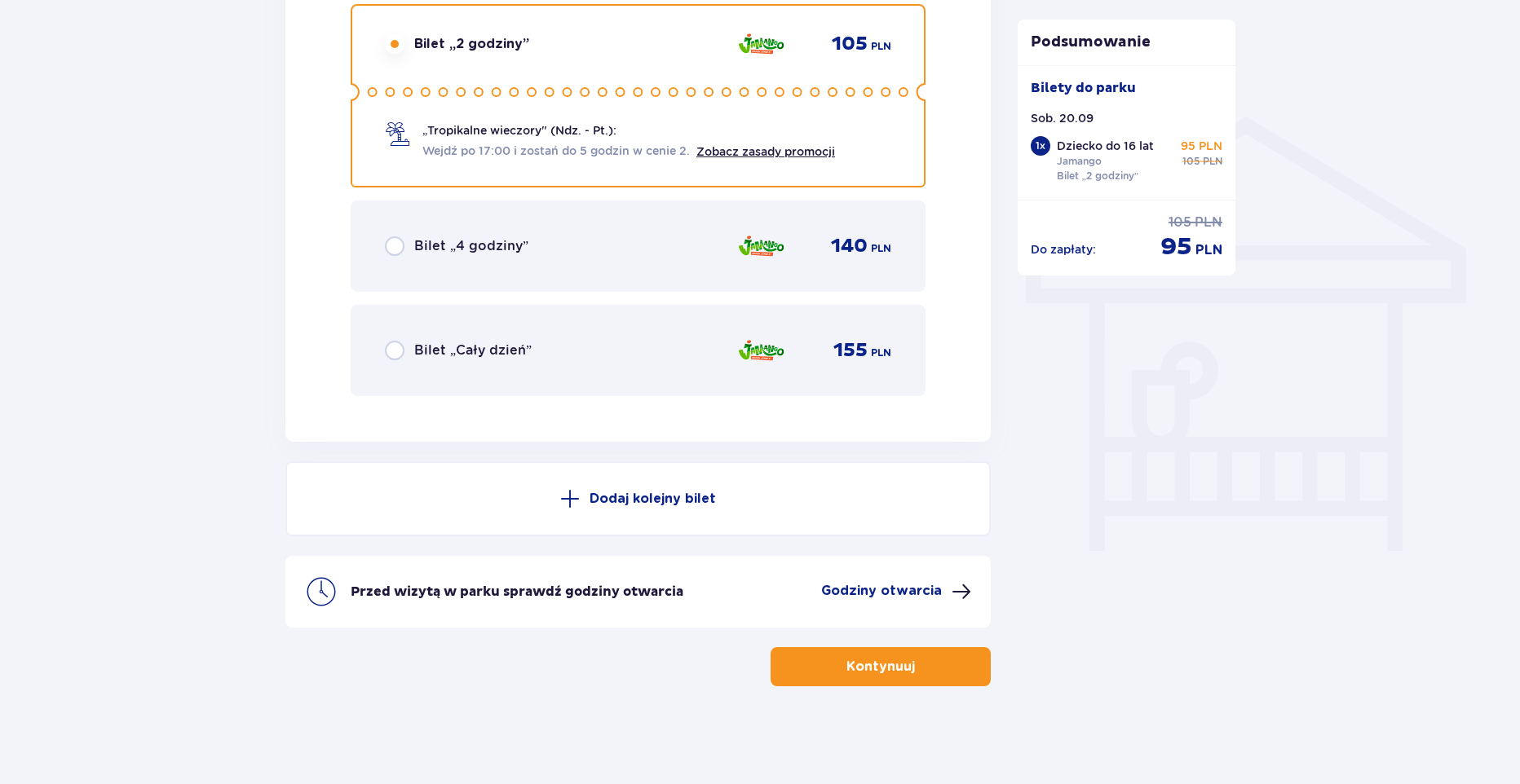
click at [574, 493] on span at bounding box center [569, 499] width 19 height 19
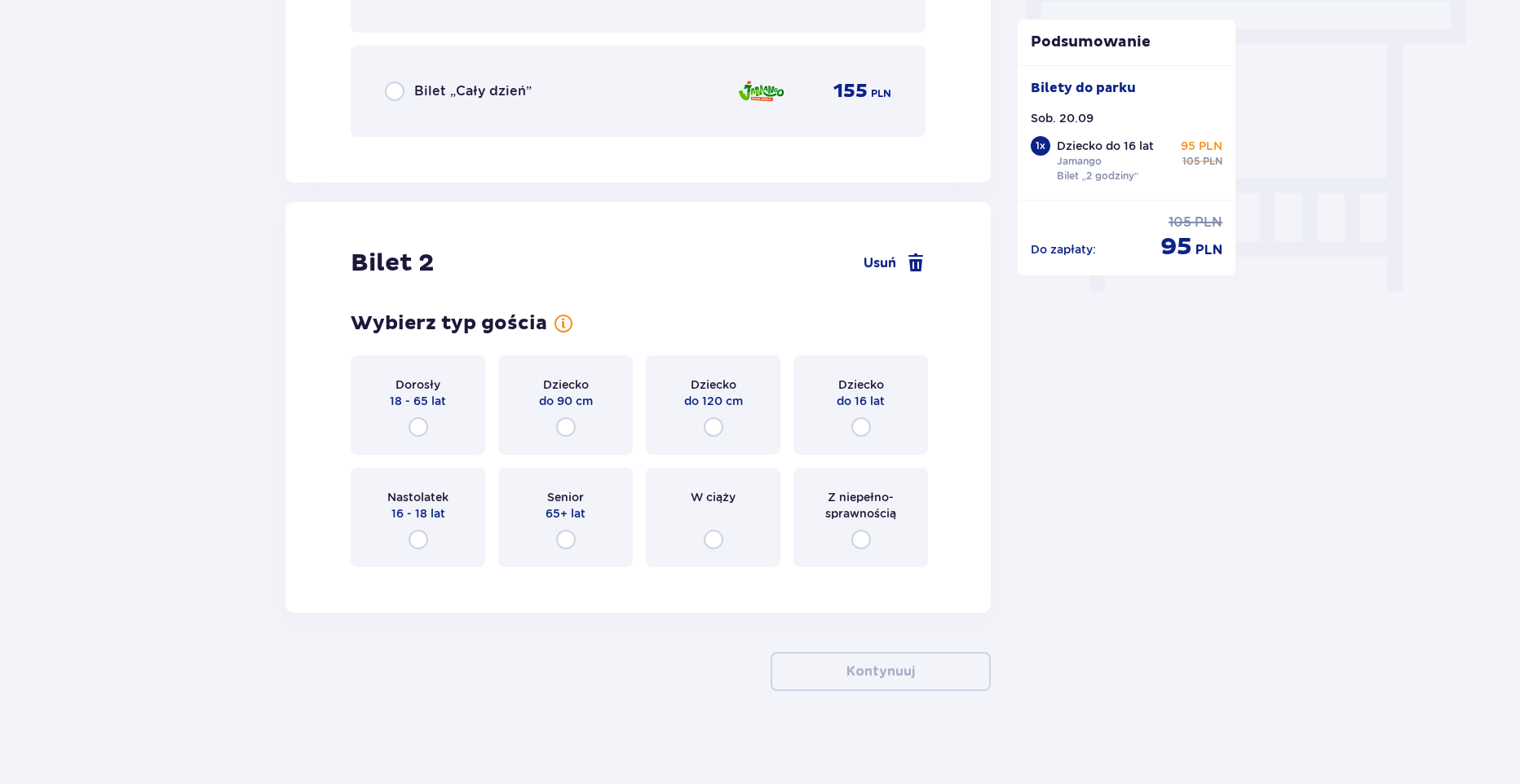
scroll to position [1471, 0]
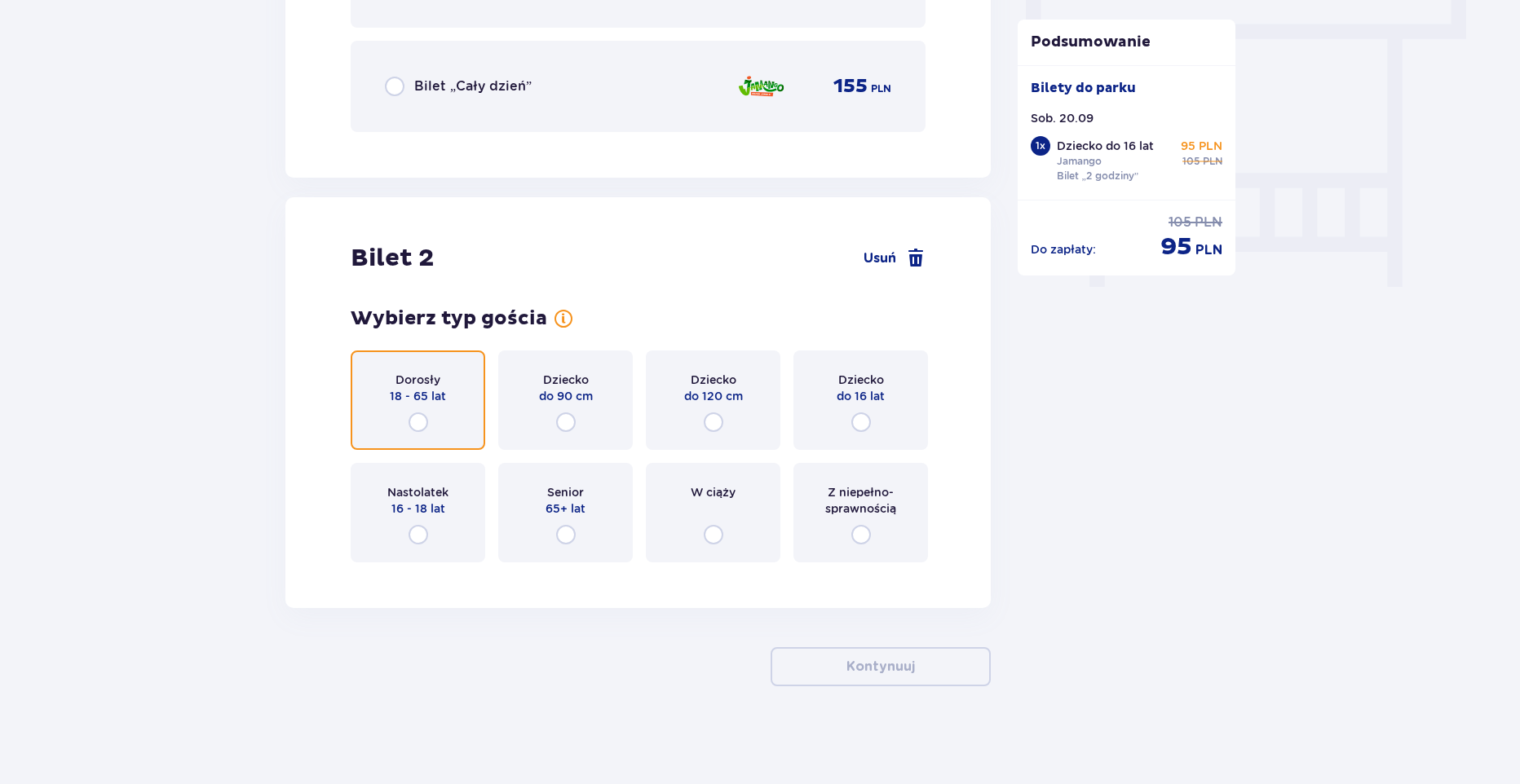
click at [419, 416] on input "radio" at bounding box center [418, 421] width 19 height 19
radio input "true"
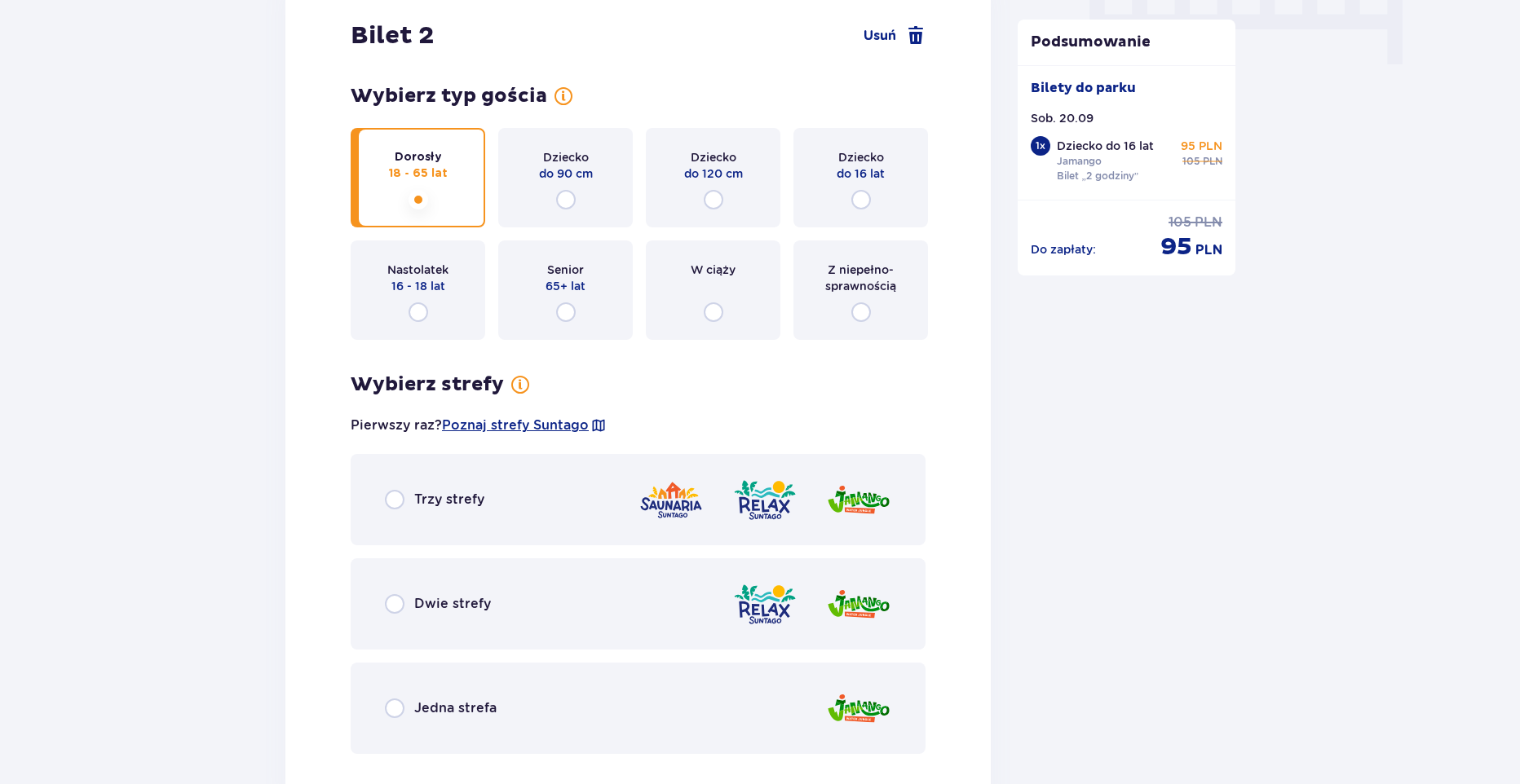
scroll to position [1691, 0]
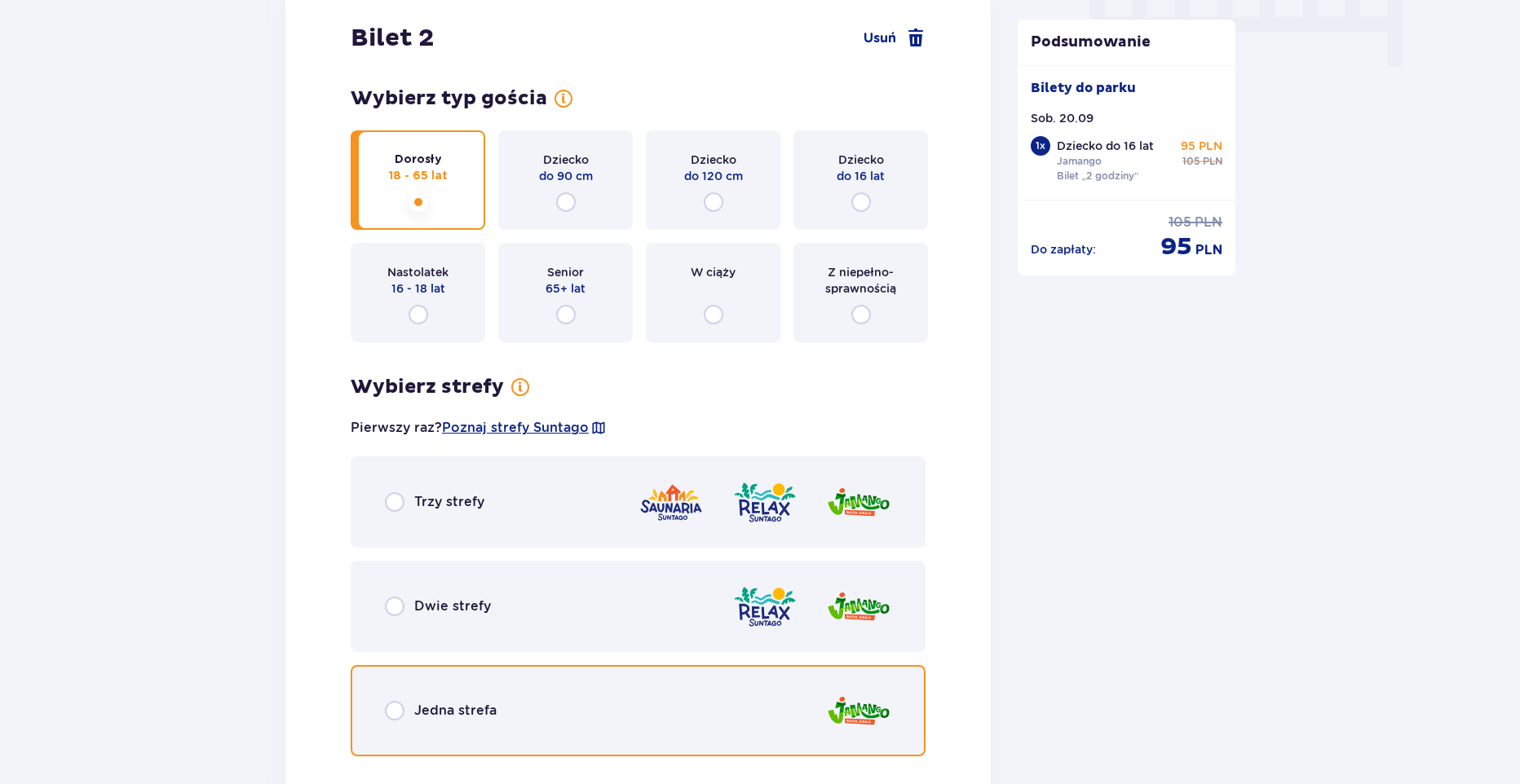
click at [394, 715] on input "radio" at bounding box center [394, 710] width 19 height 19
radio input "true"
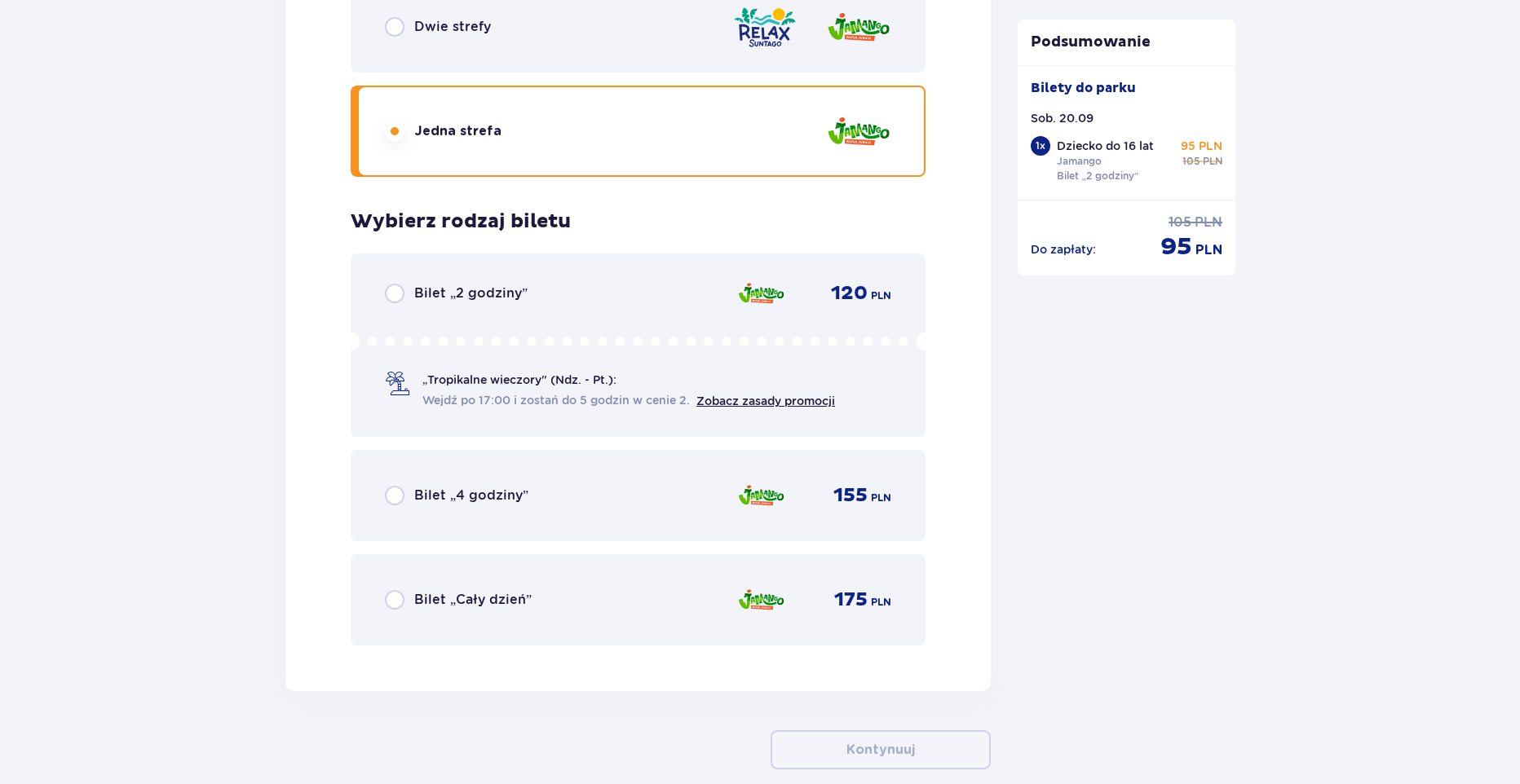
scroll to position [2355, 0]
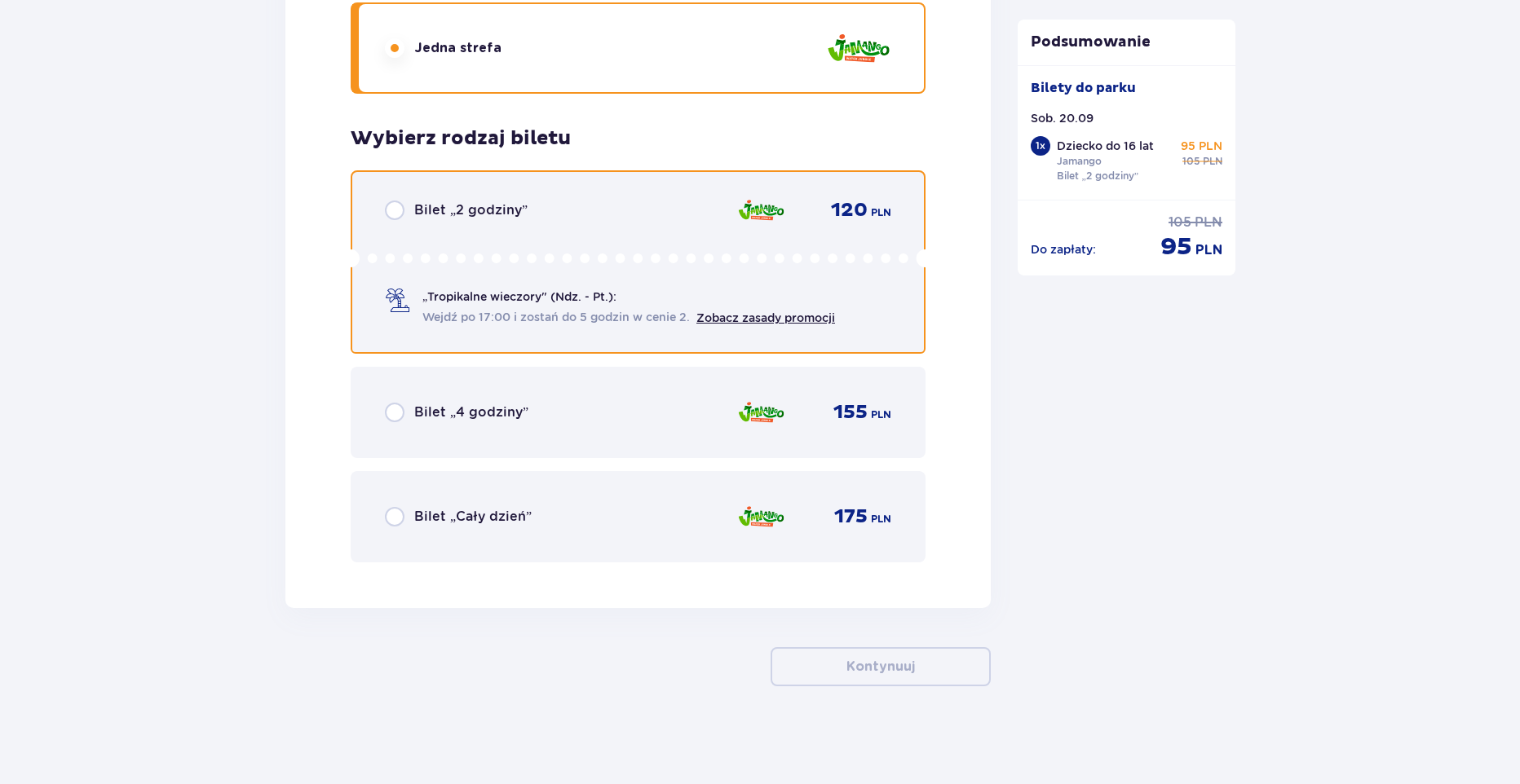
click at [401, 203] on input "radio" at bounding box center [394, 210] width 19 height 19
radio input "true"
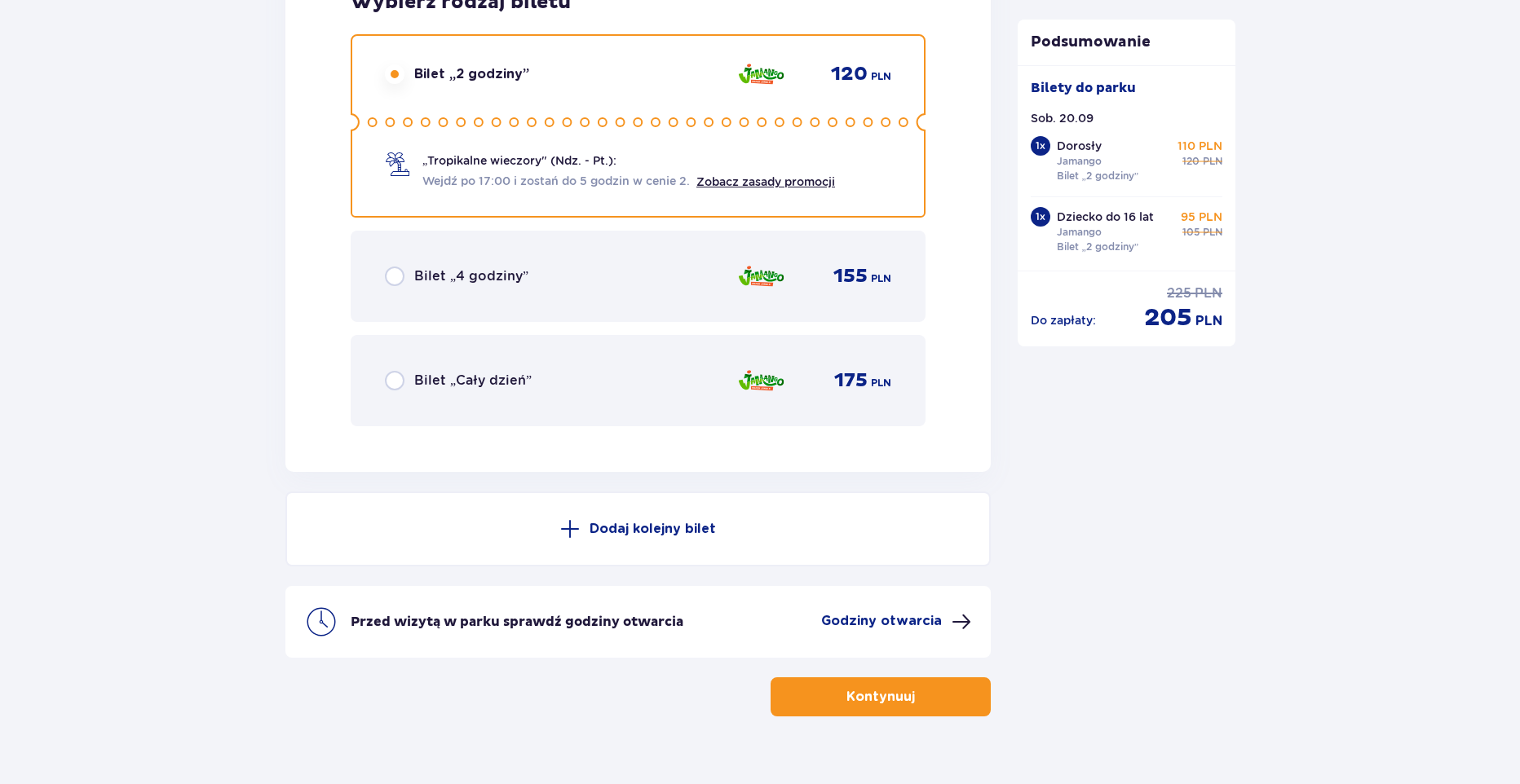
scroll to position [2521, 0]
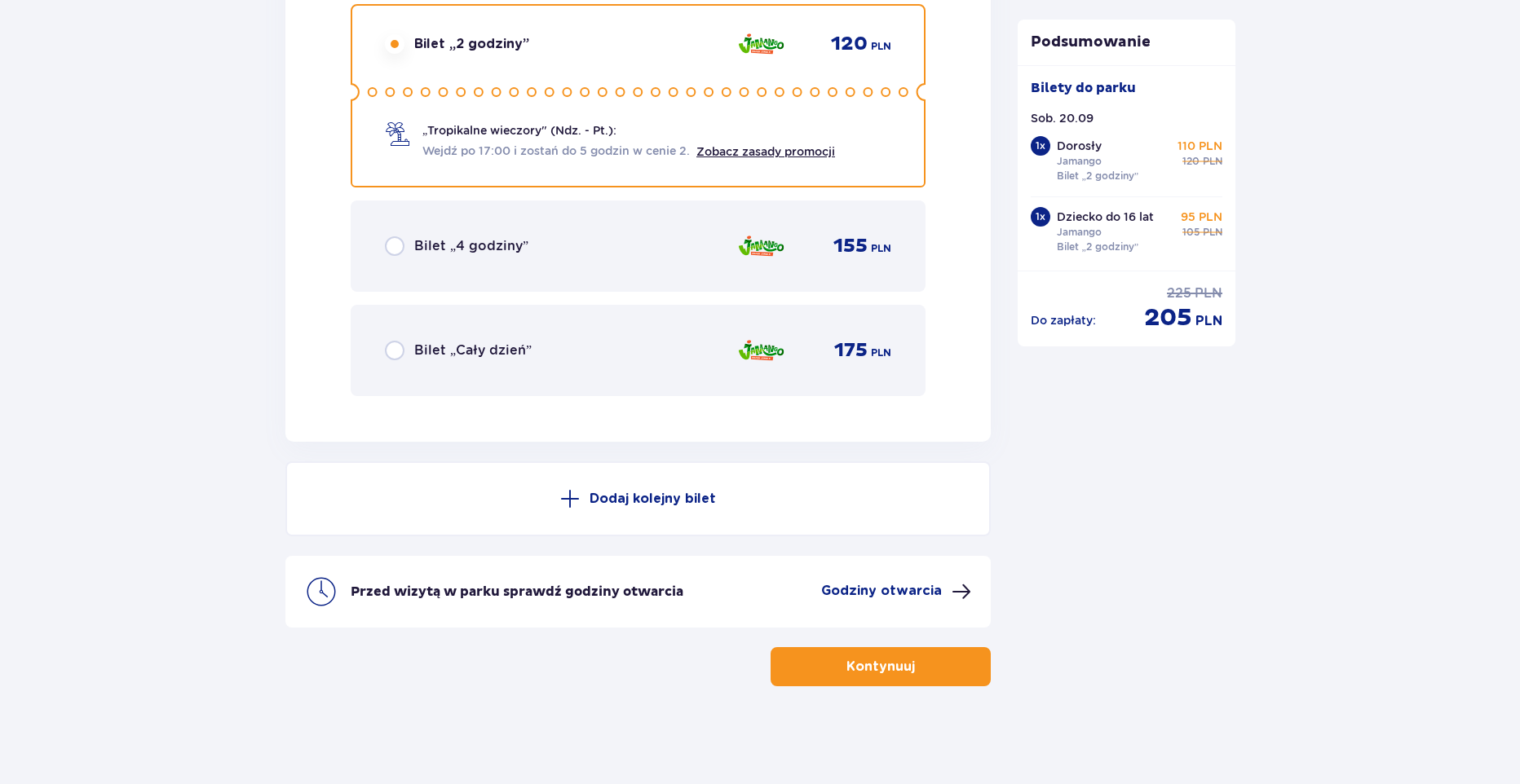
click at [571, 504] on span at bounding box center [569, 499] width 19 height 19
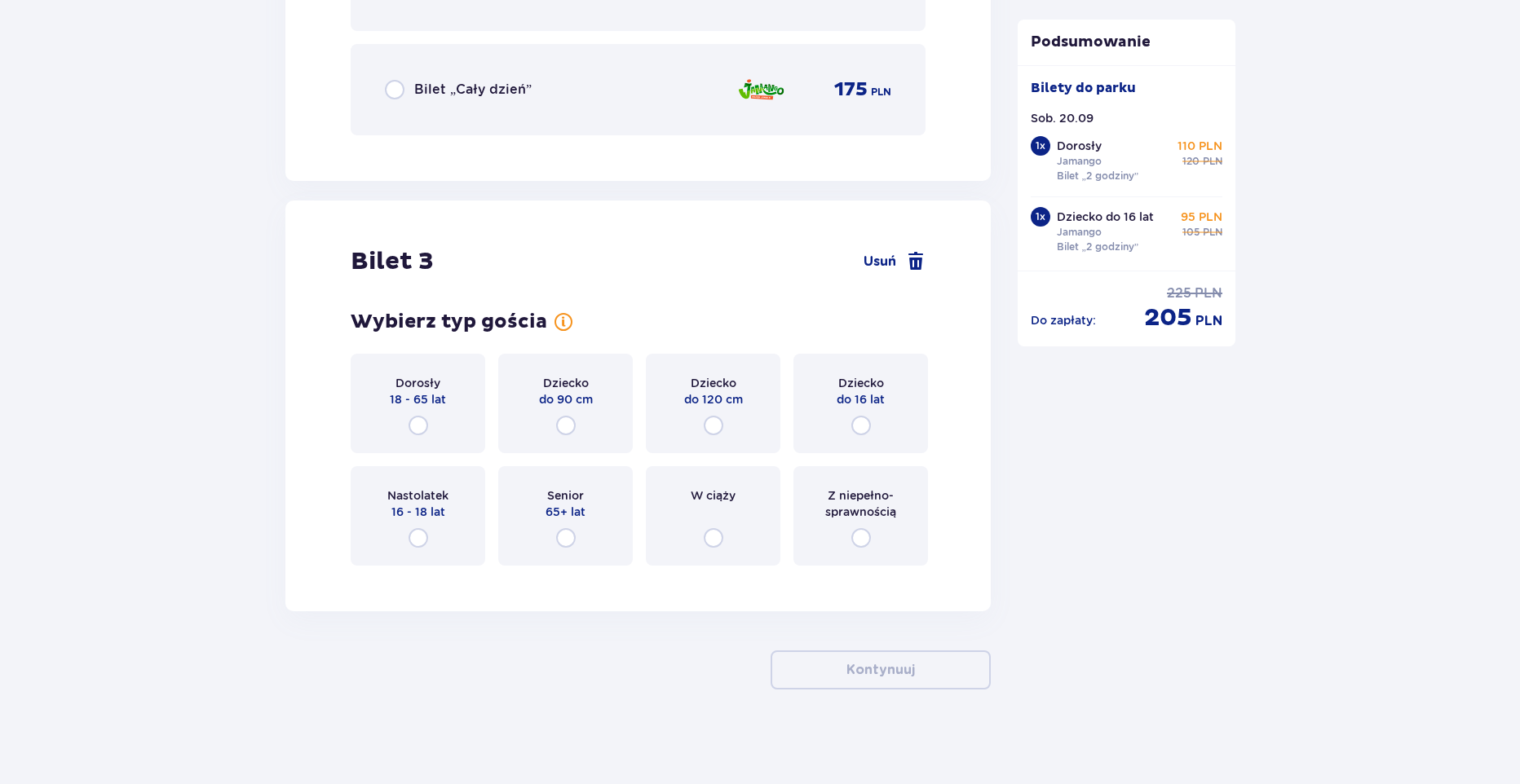
scroll to position [2980, 0]
click at [415, 421] on input "radio" at bounding box center [418, 421] width 19 height 19
radio input "true"
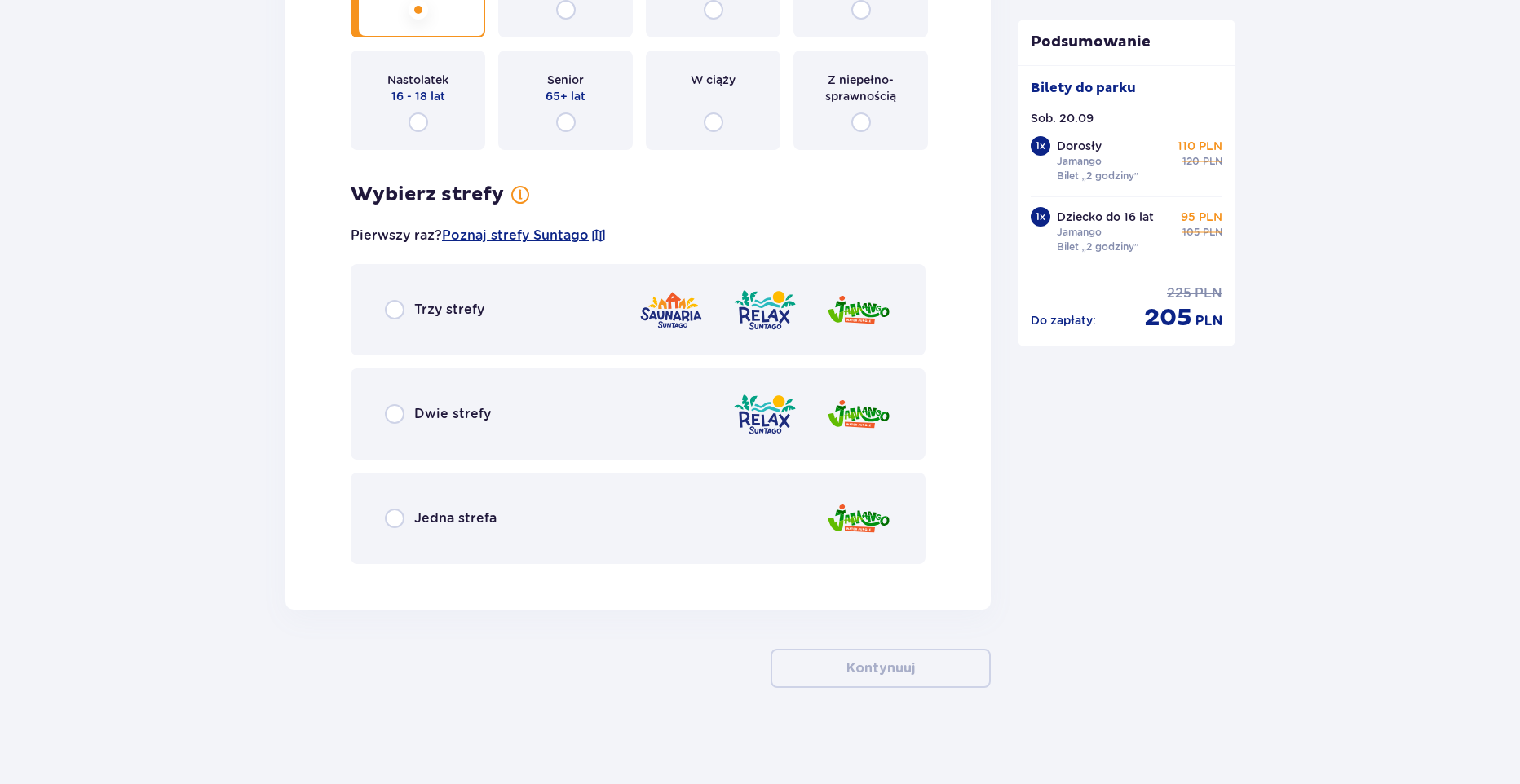
scroll to position [3396, 0]
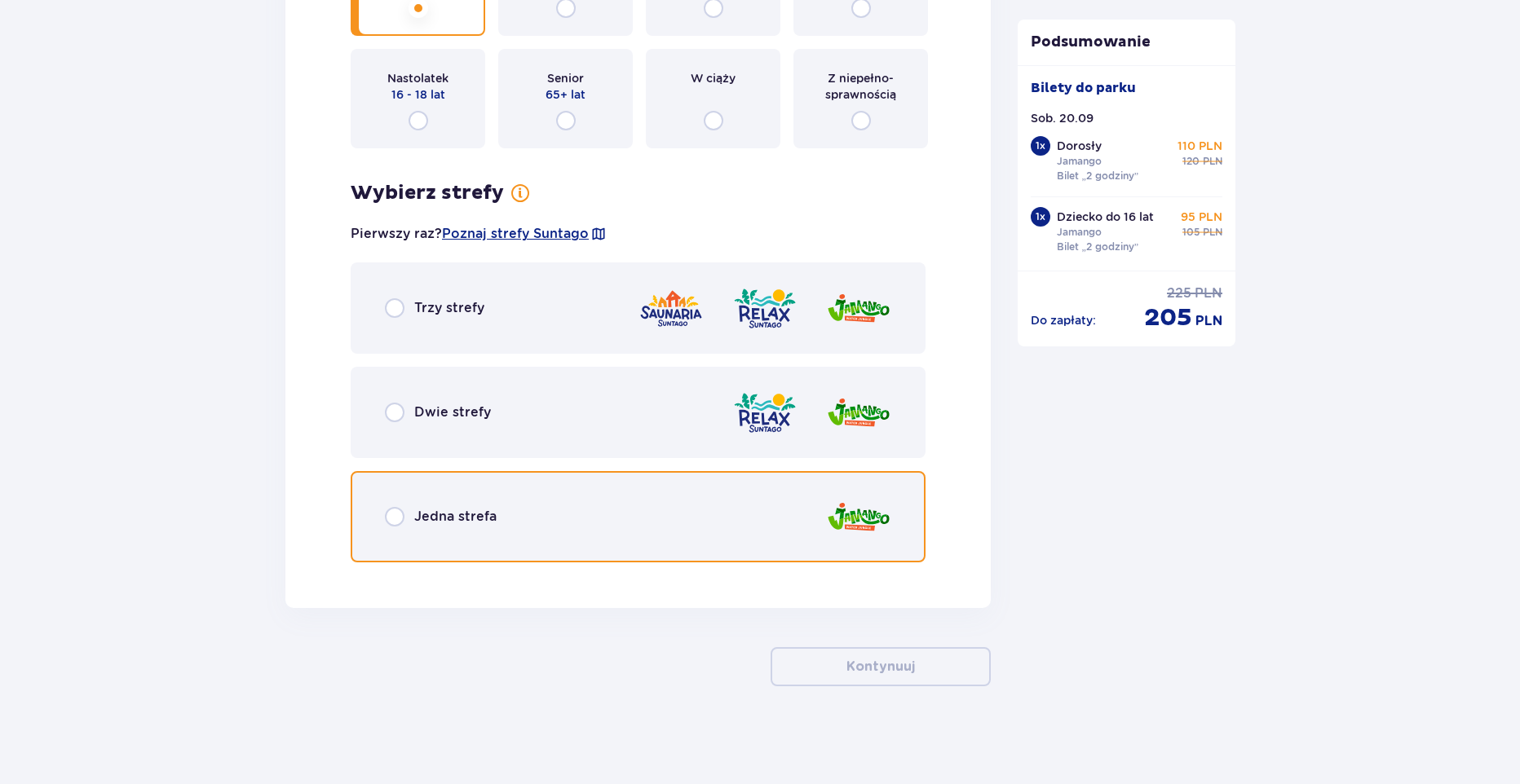
click at [403, 515] on input "radio" at bounding box center [394, 516] width 19 height 19
radio input "true"
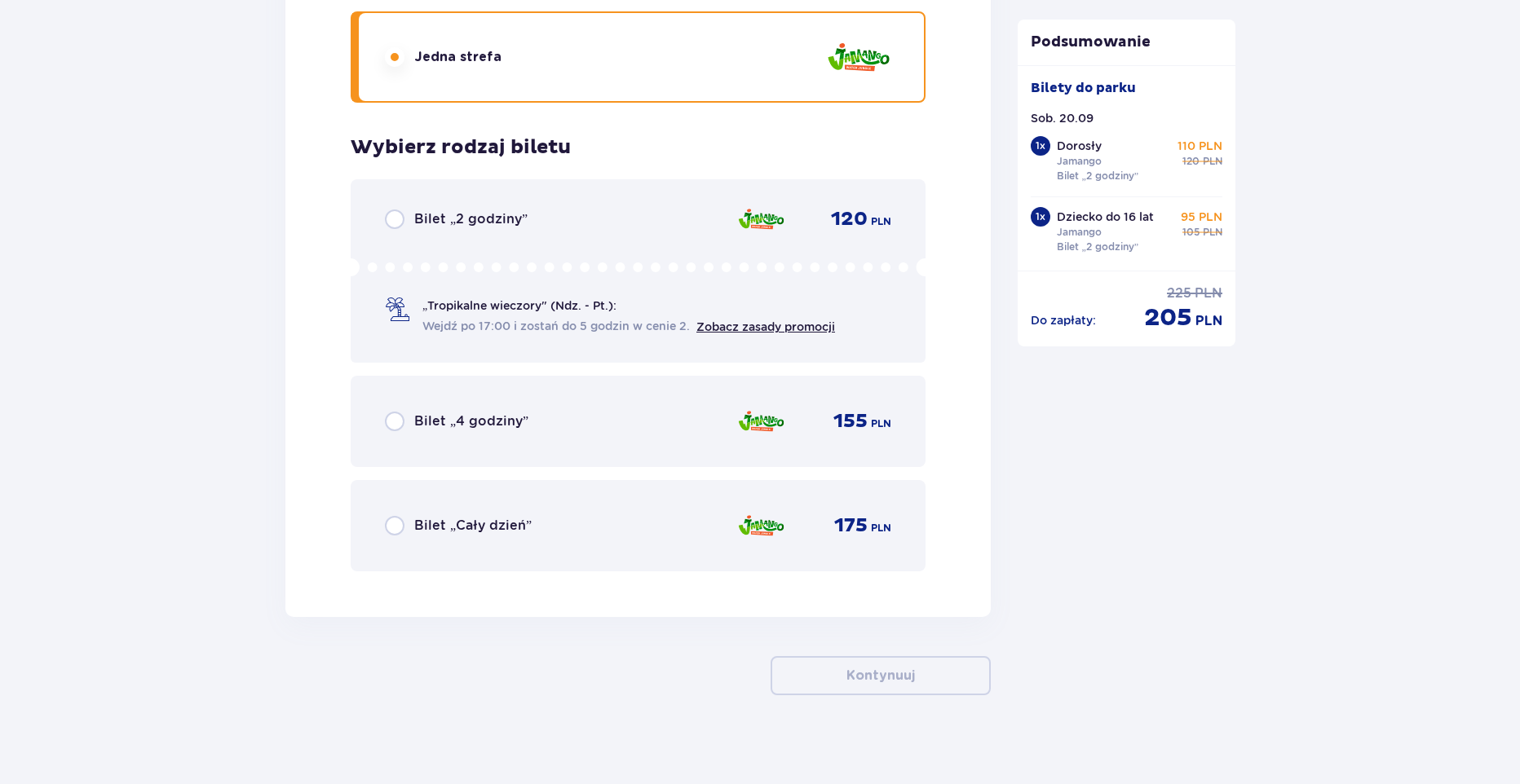
scroll to position [3865, 0]
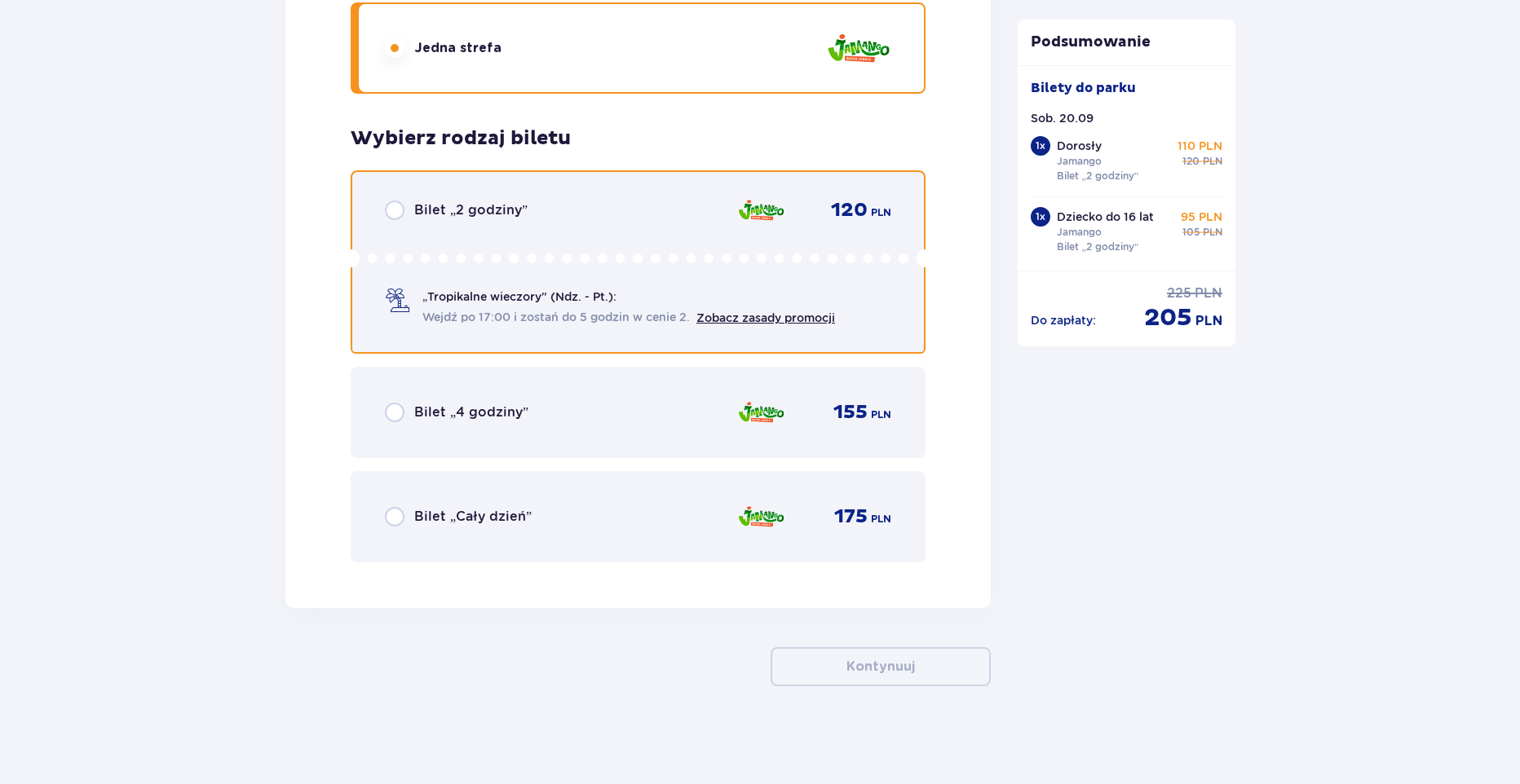
click at [401, 215] on input "radio" at bounding box center [394, 210] width 19 height 19
radio input "true"
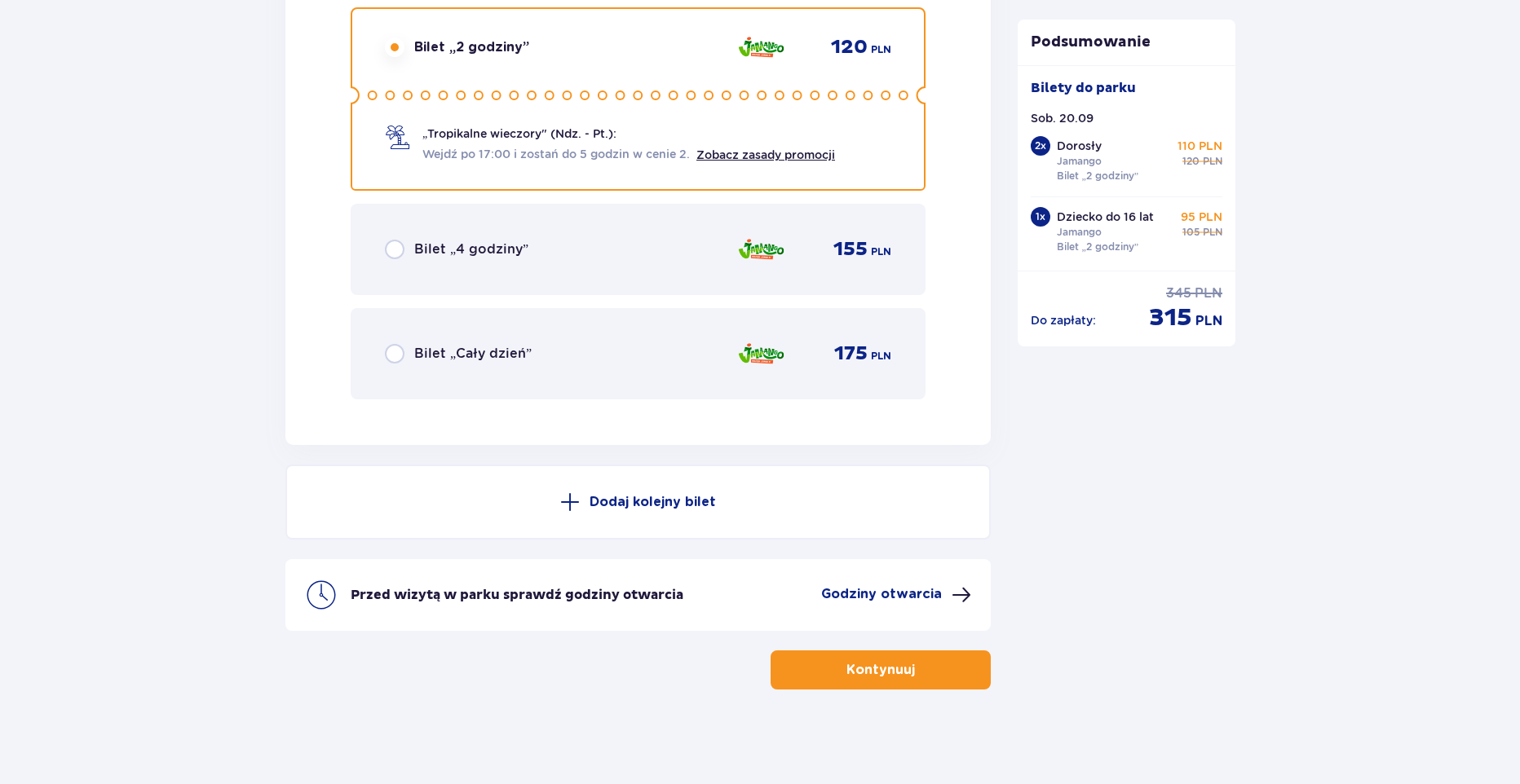
scroll to position [4031, 0]
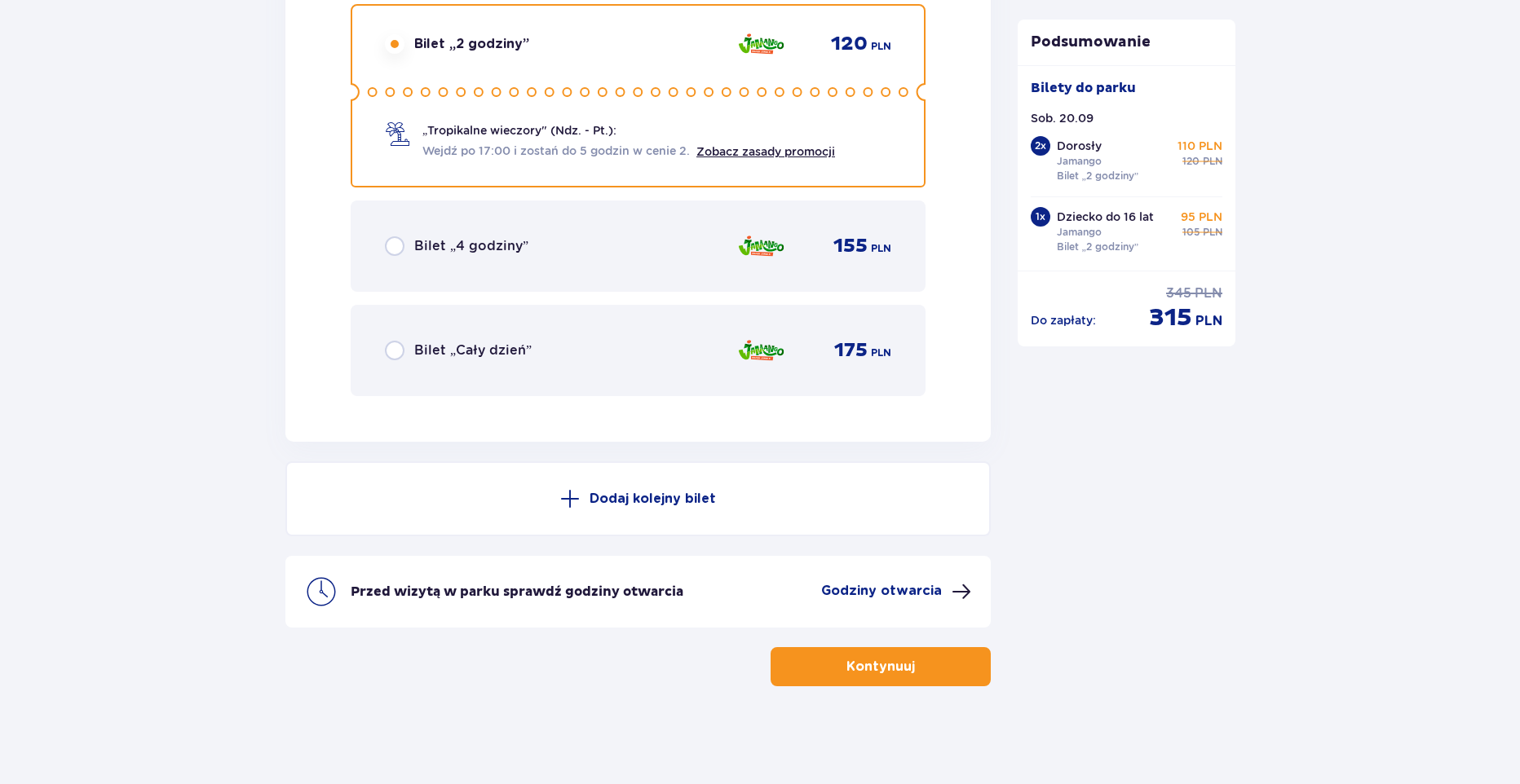
click at [569, 496] on span at bounding box center [569, 499] width 19 height 19
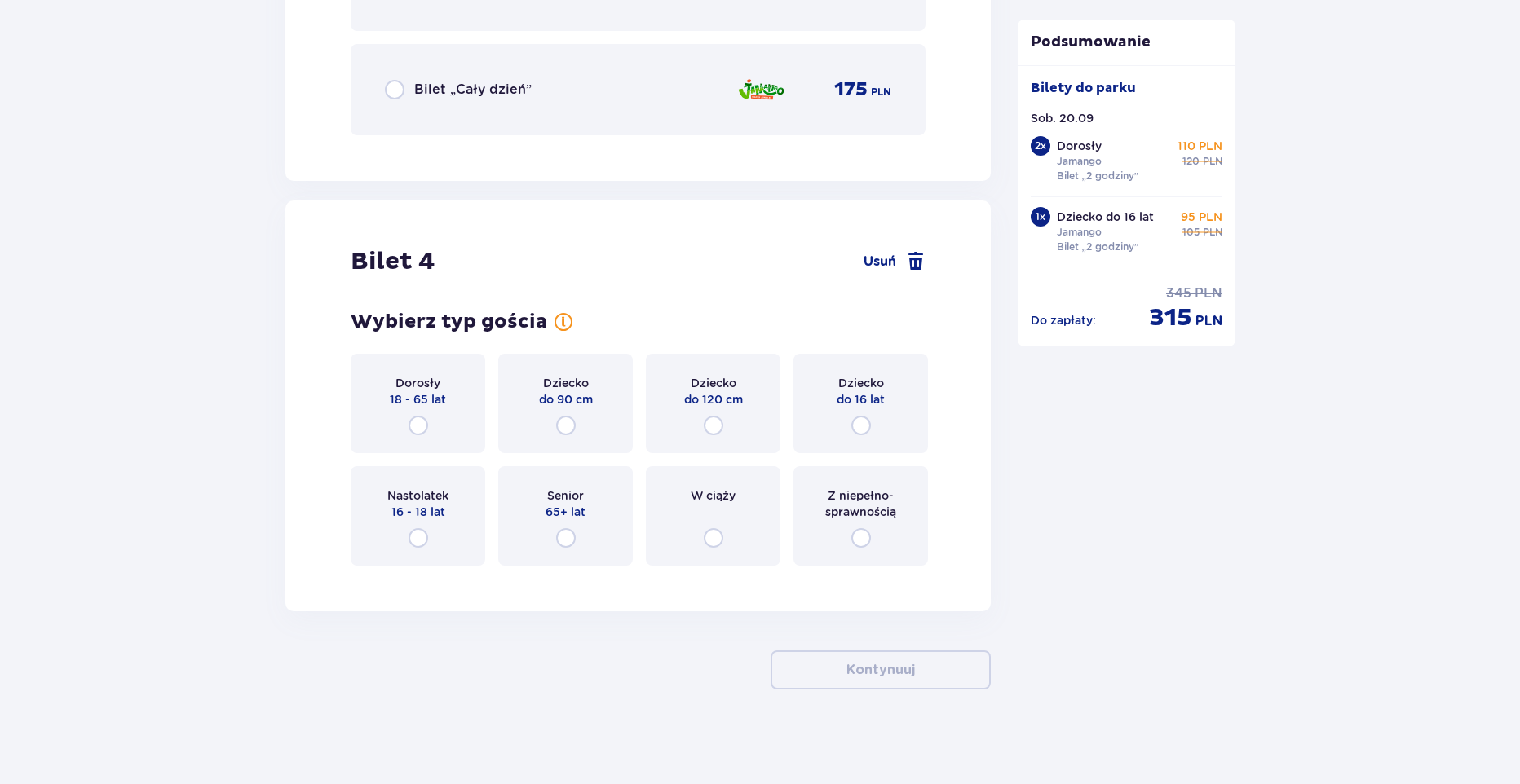
scroll to position [4295, 0]
click at [562, 425] on input "radio" at bounding box center [565, 421] width 19 height 19
radio input "true"
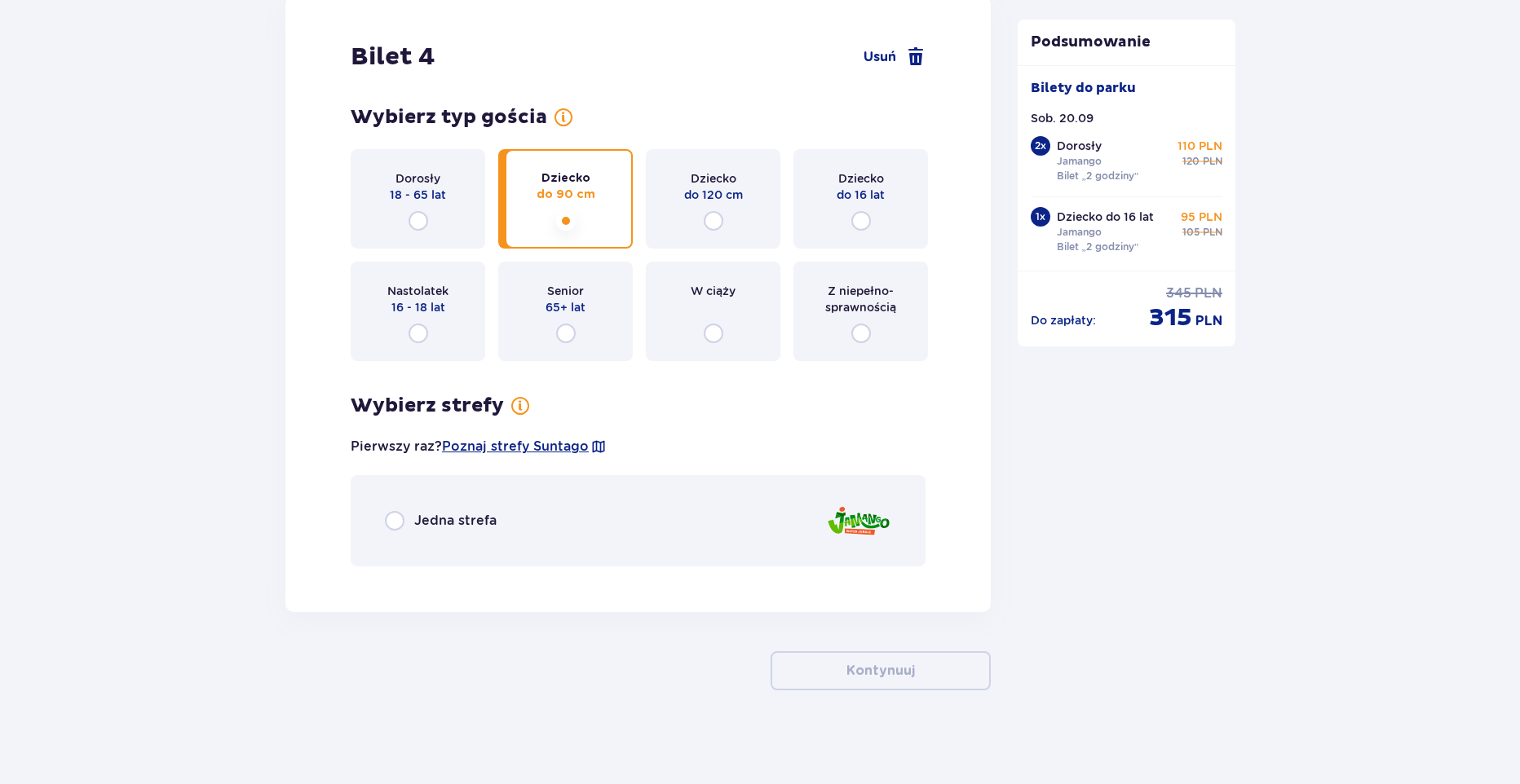
scroll to position [4501, 0]
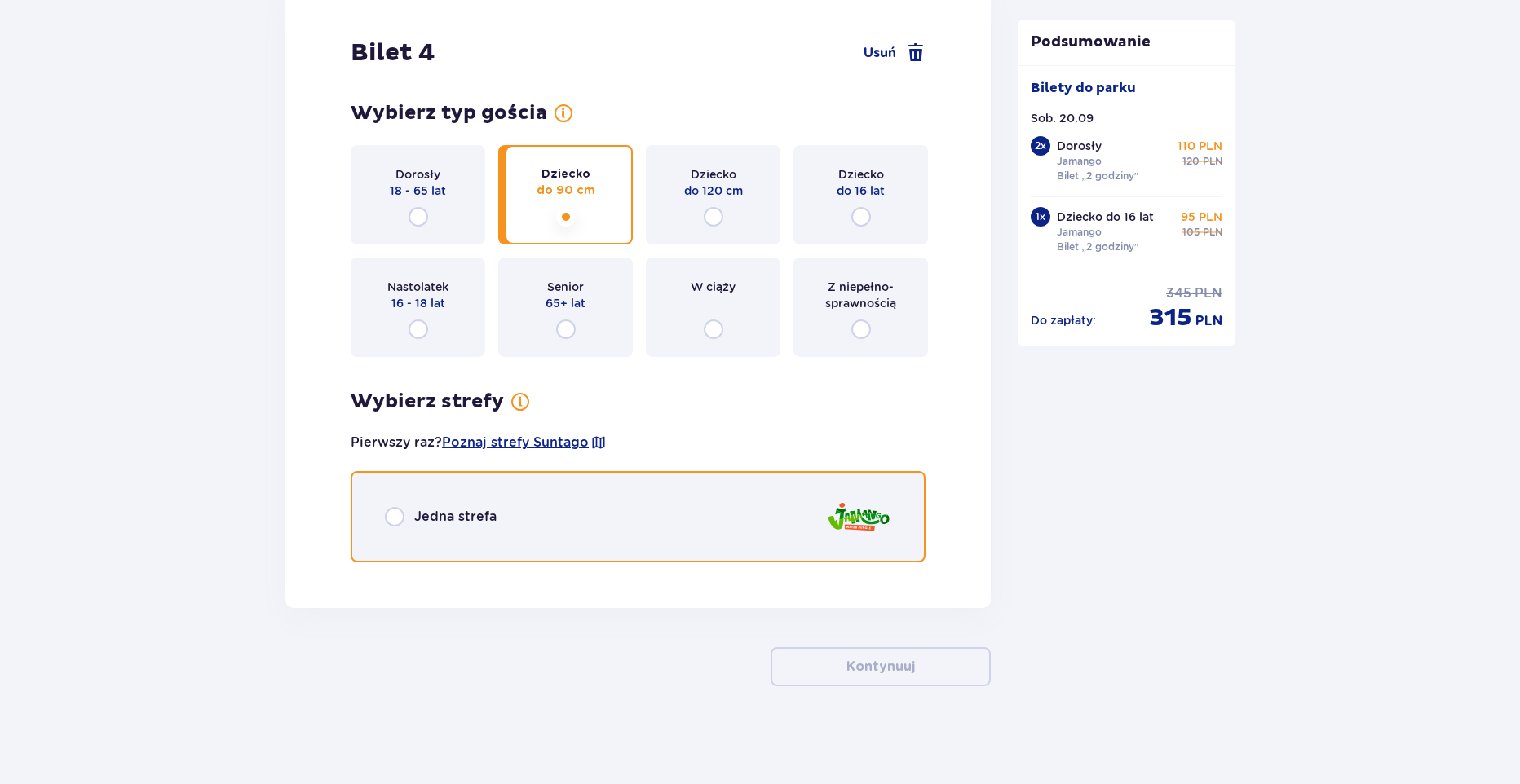
click at [396, 520] on input "radio" at bounding box center [394, 516] width 19 height 19
radio input "true"
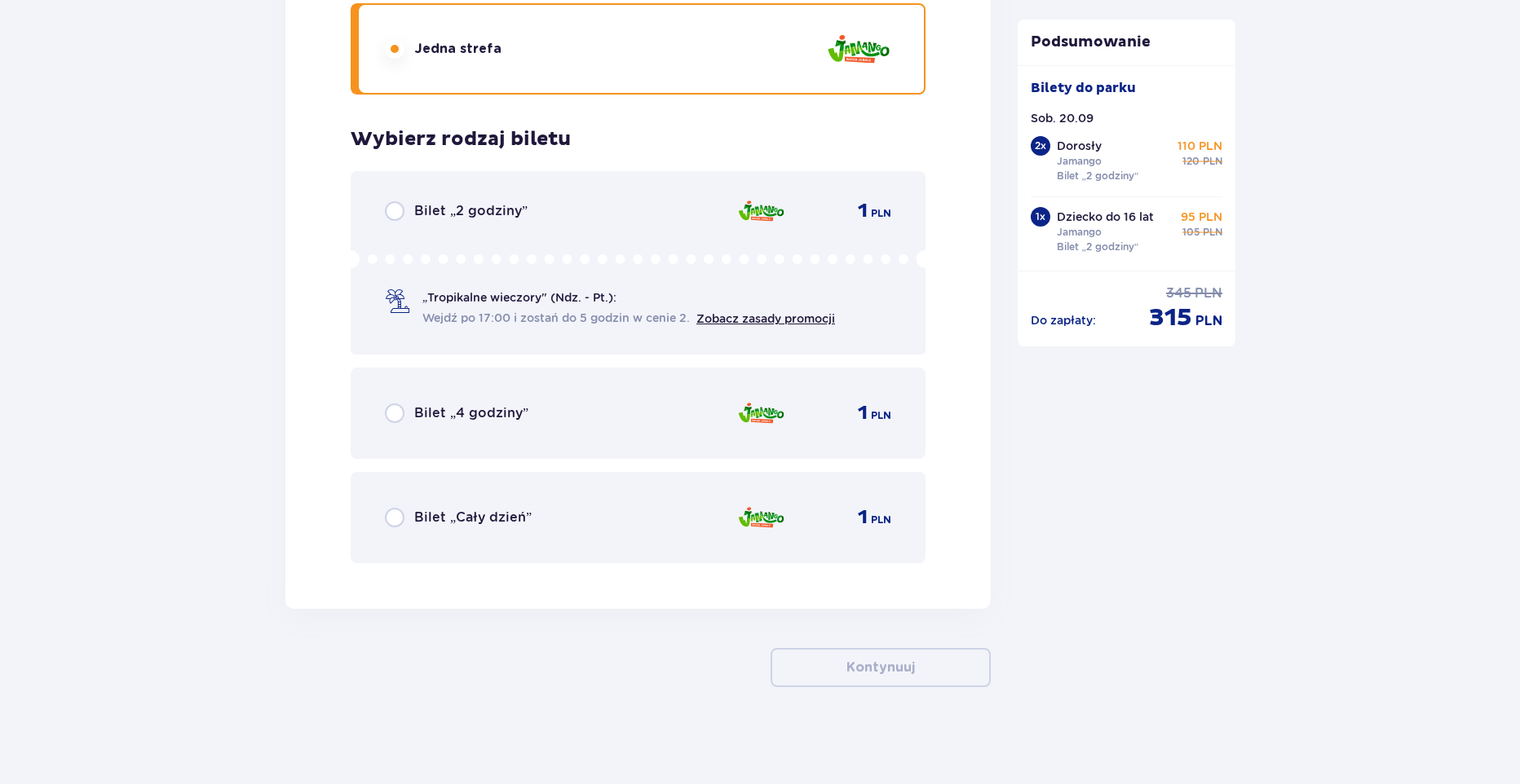
scroll to position [4969, 0]
drag, startPoint x: 1519, startPoint y: 700, endPoint x: 1512, endPoint y: 577, distance: 123.2
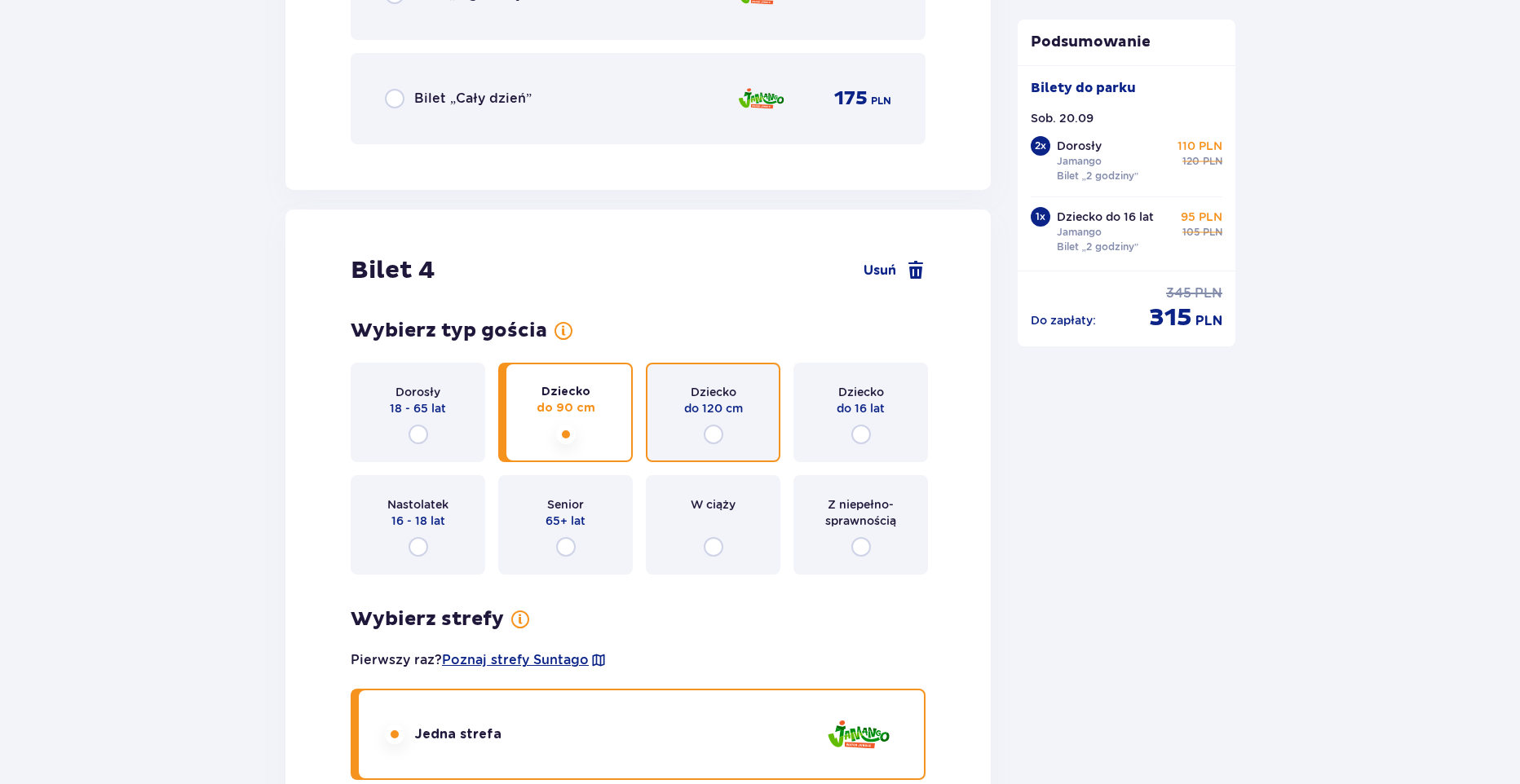
click at [710, 436] on input "radio" at bounding box center [713, 434] width 19 height 19
radio input "true"
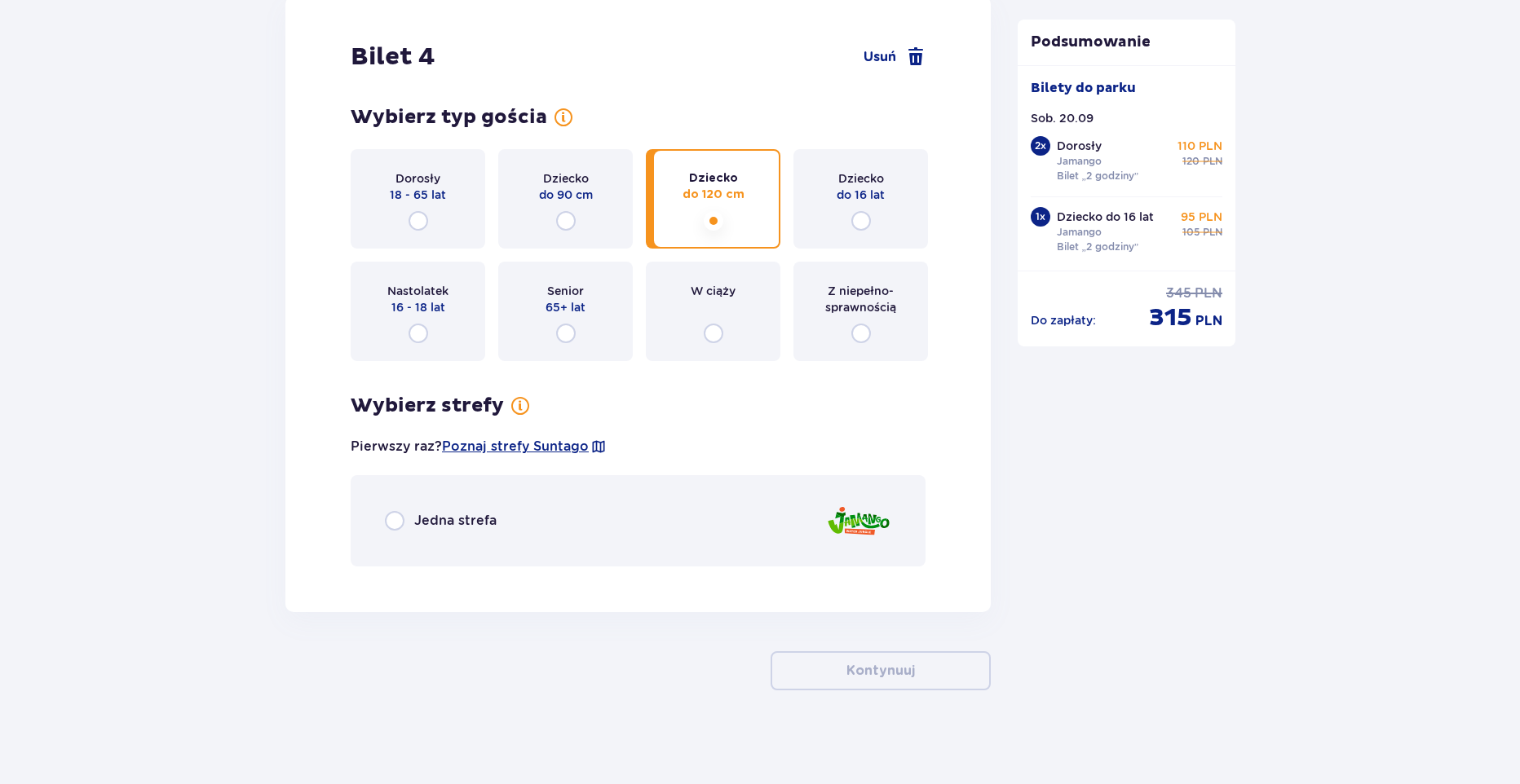
scroll to position [4501, 0]
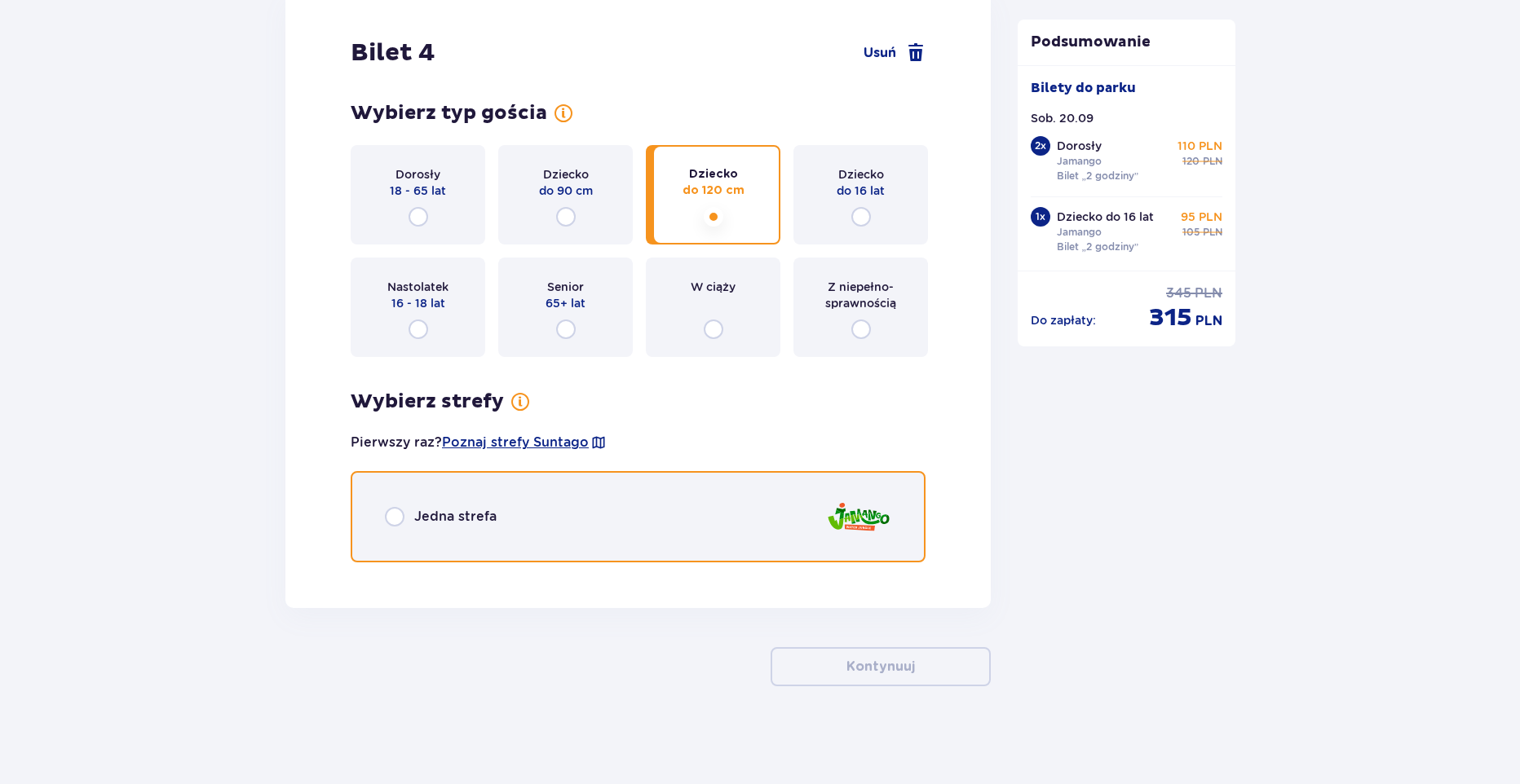
click at [390, 516] on input "radio" at bounding box center [394, 516] width 19 height 19
radio input "true"
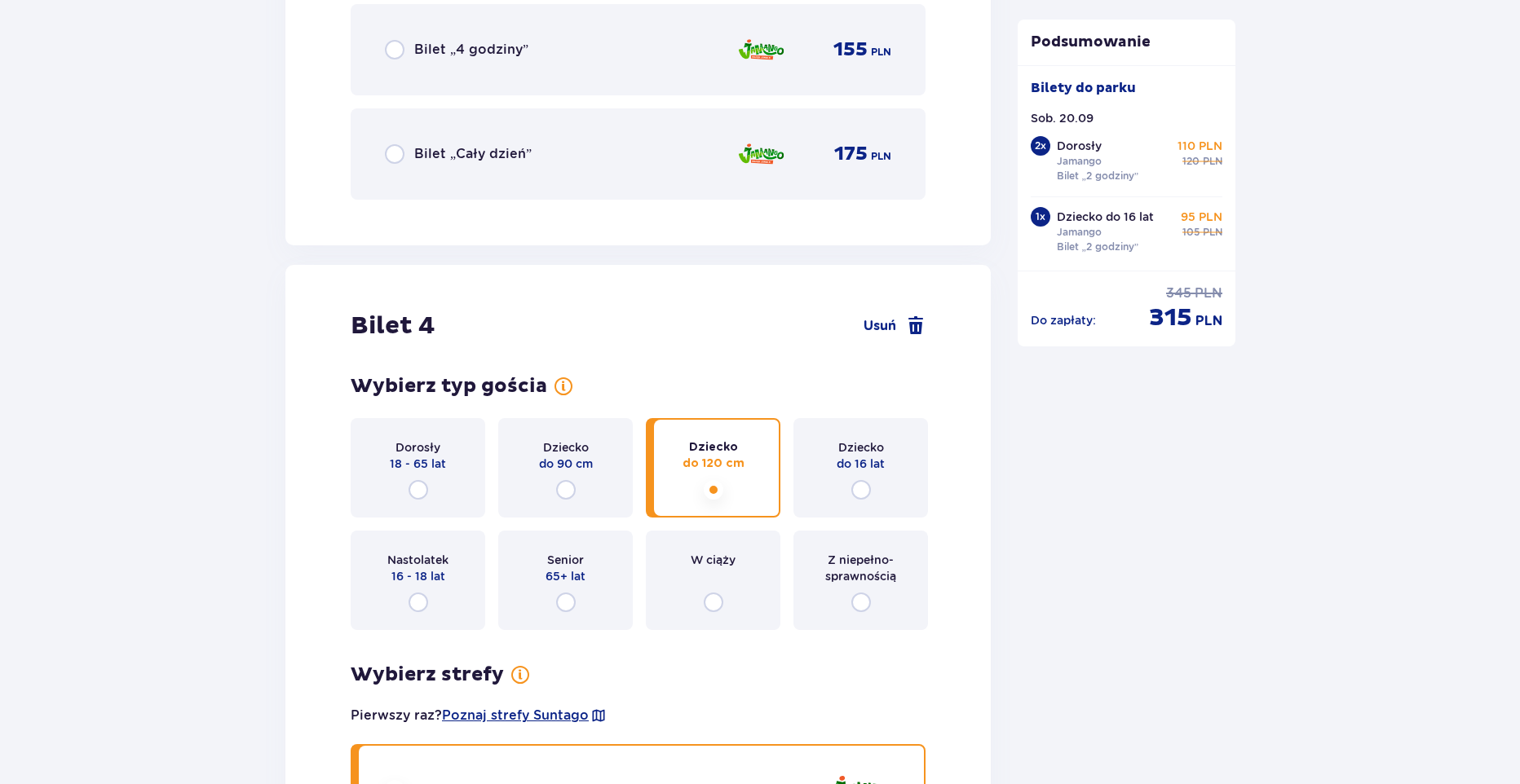
scroll to position [4210, 0]
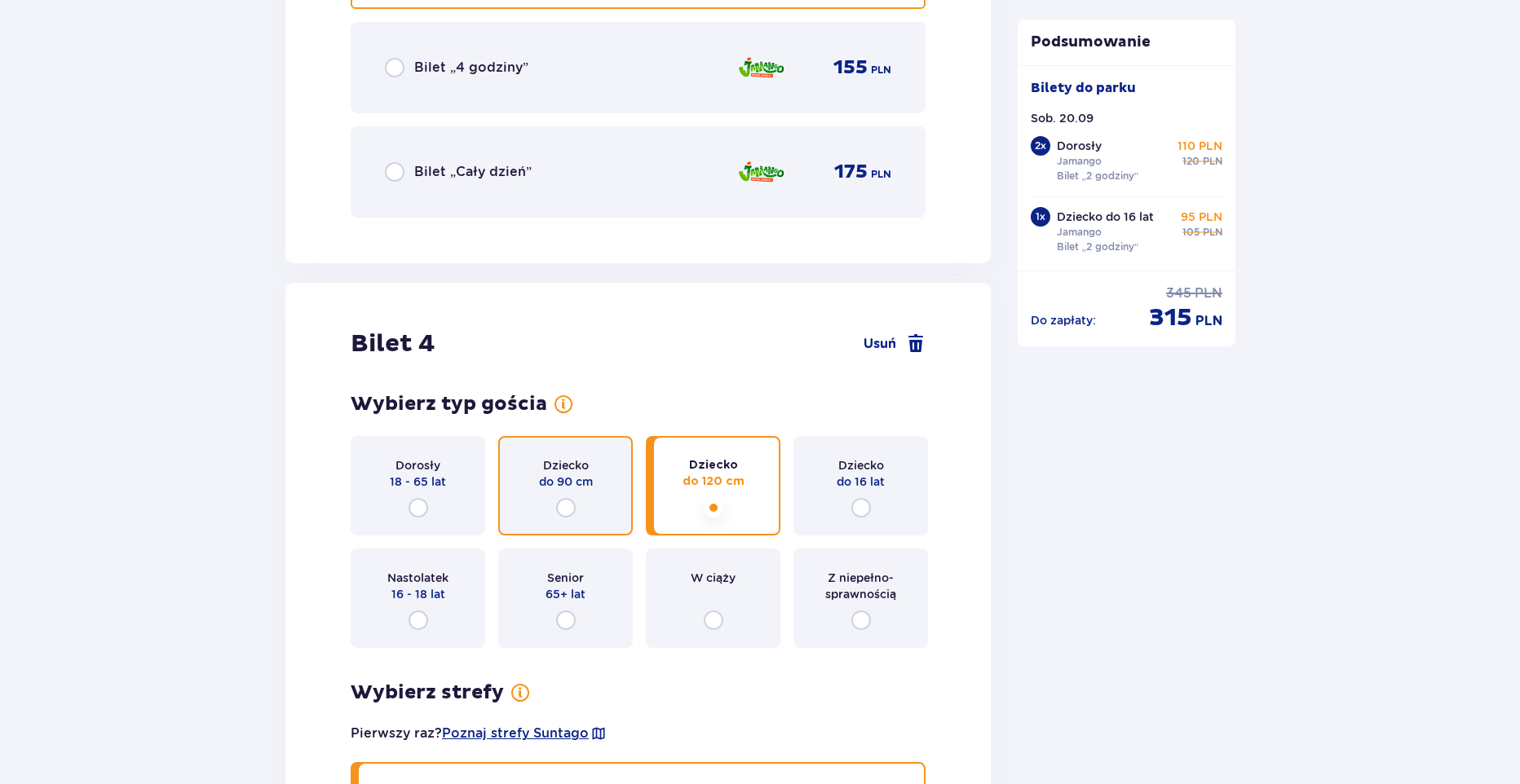
click at [566, 501] on input "radio" at bounding box center [565, 507] width 19 height 19
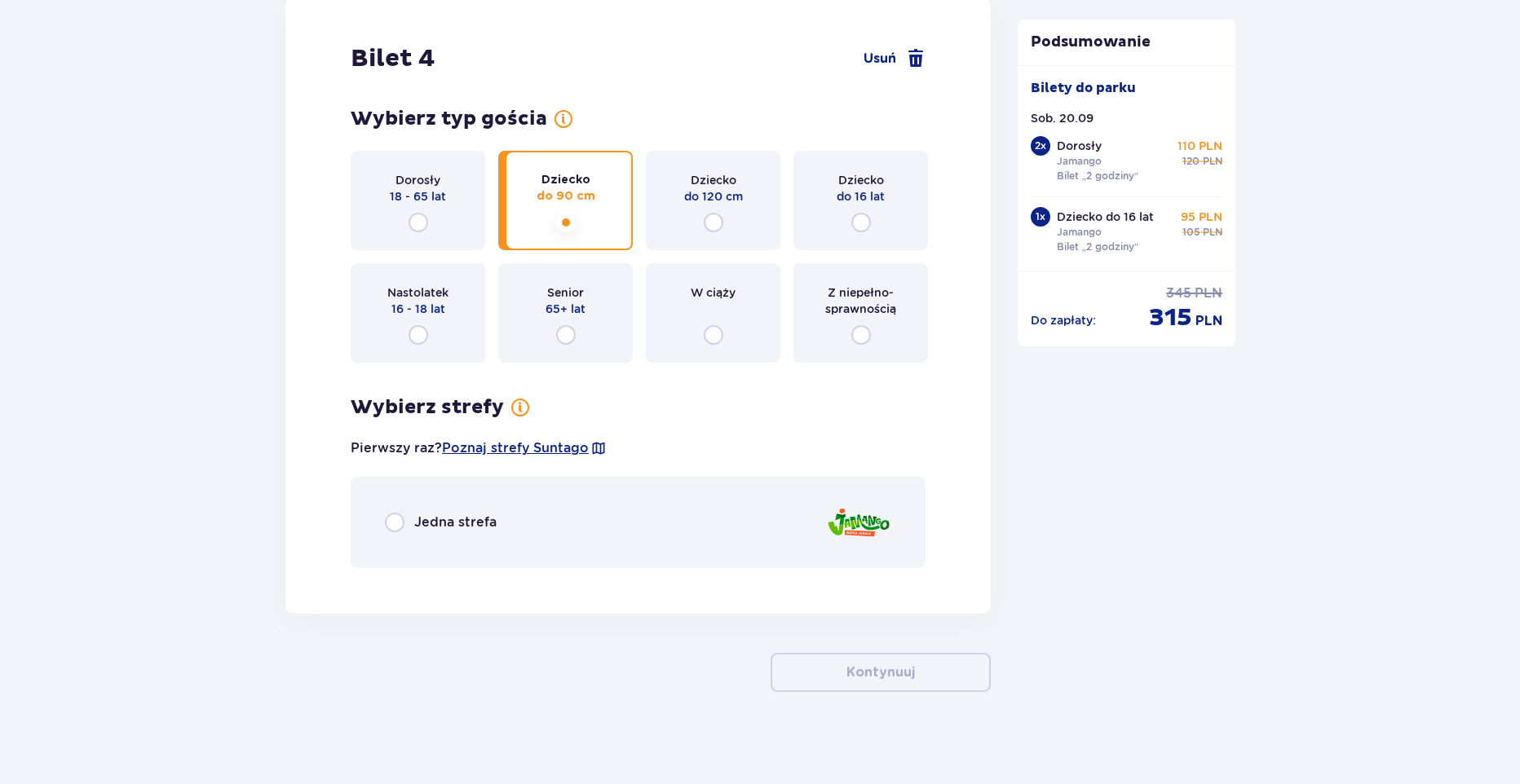
scroll to position [4501, 0]
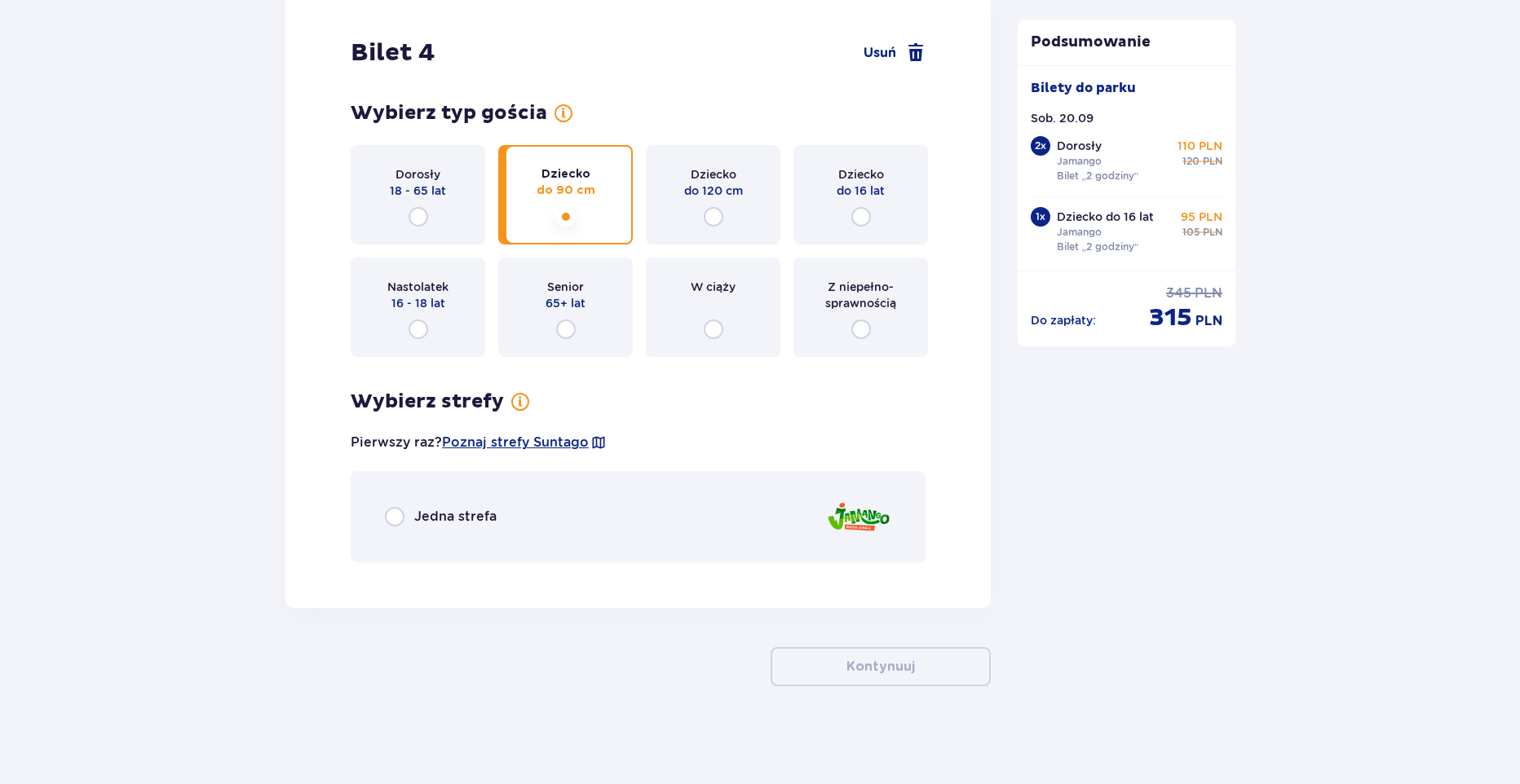
drag, startPoint x: 1518, startPoint y: 674, endPoint x: 1517, endPoint y: 682, distance: 8.1
click at [389, 505] on div "Jedna strefa" at bounding box center [638, 516] width 575 height 91
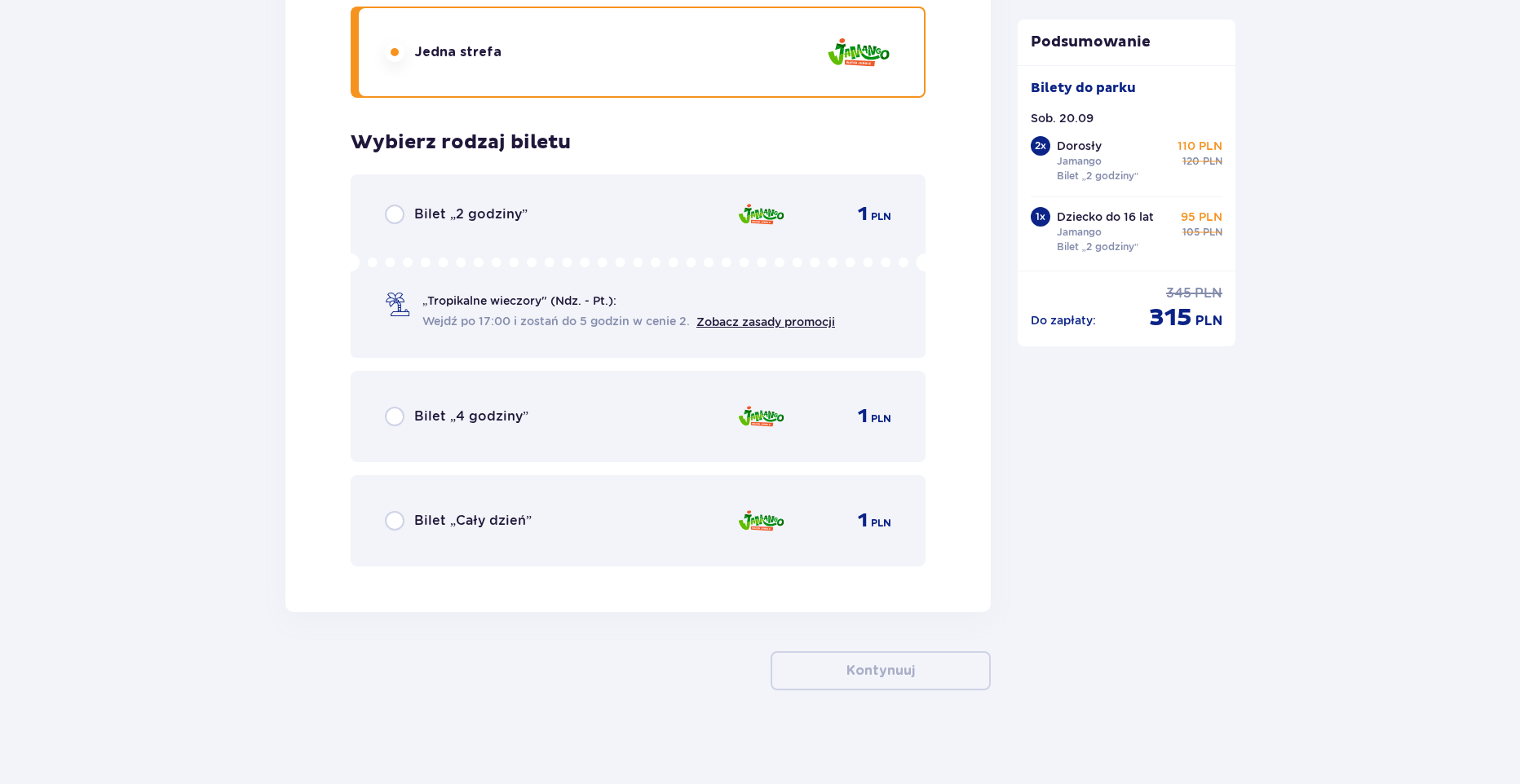
scroll to position [4969, 0]
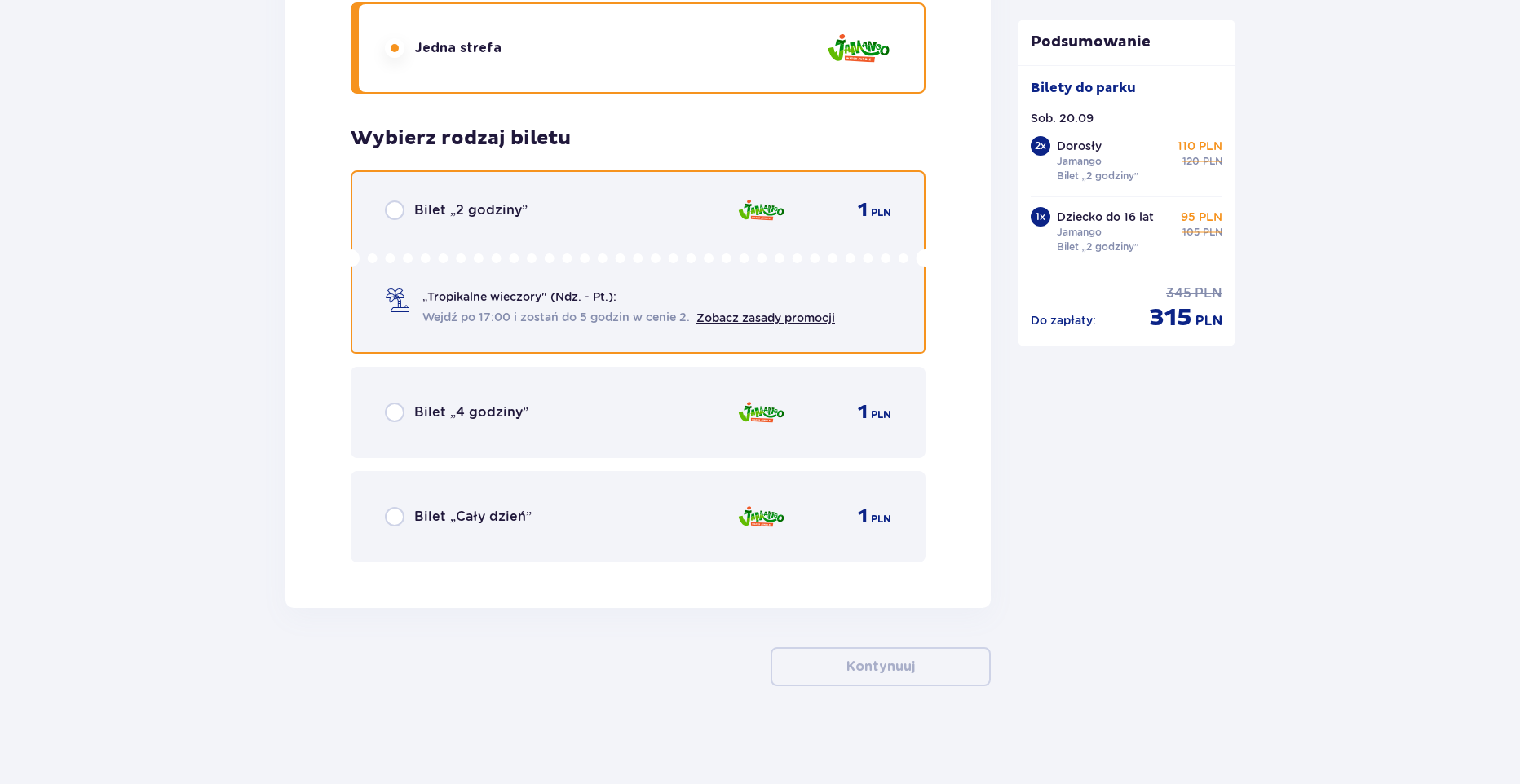
click at [393, 212] on input "radio" at bounding box center [394, 210] width 19 height 19
radio input "true"
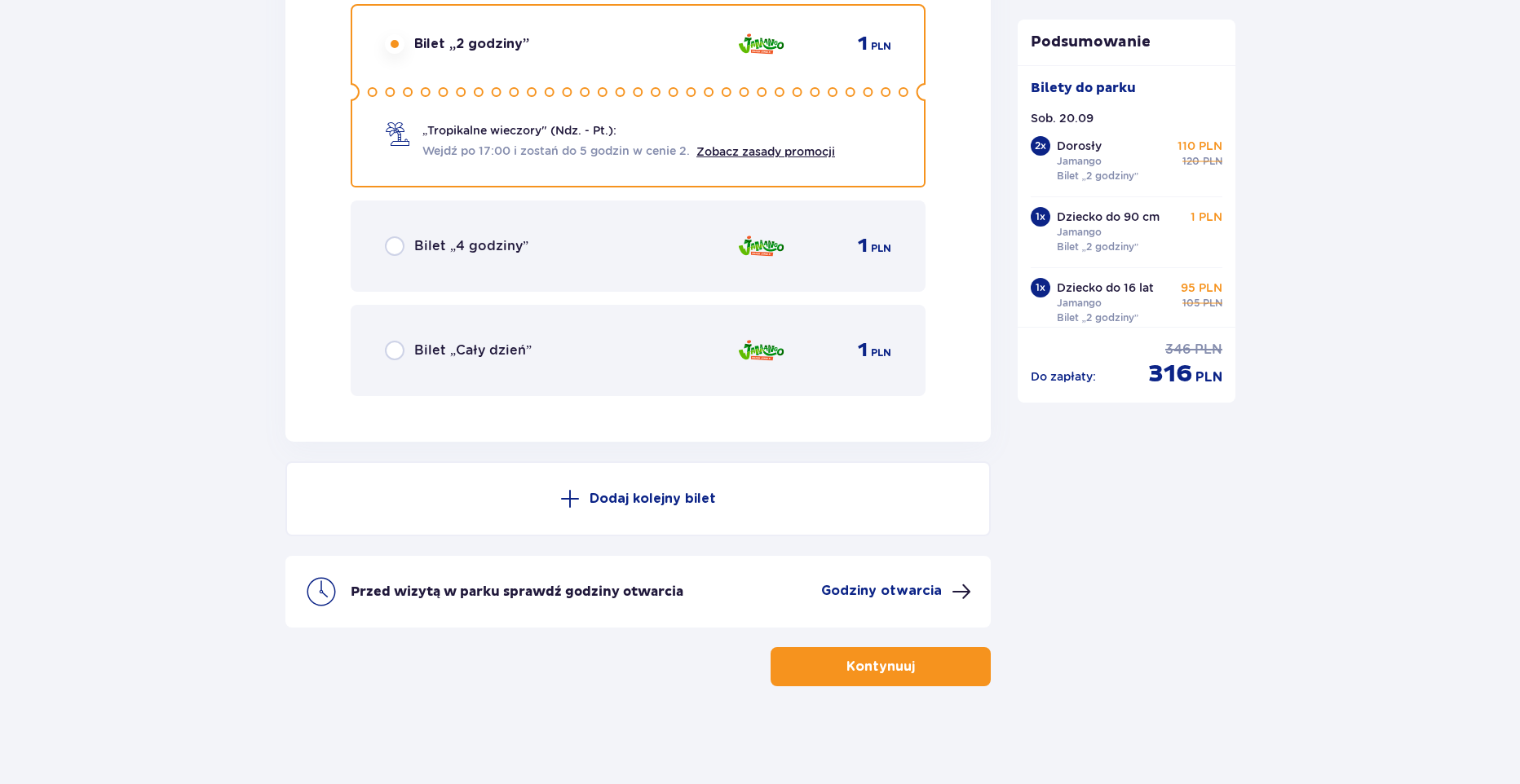
scroll to position [0, 0]
